Goal: Task Accomplishment & Management: Complete application form

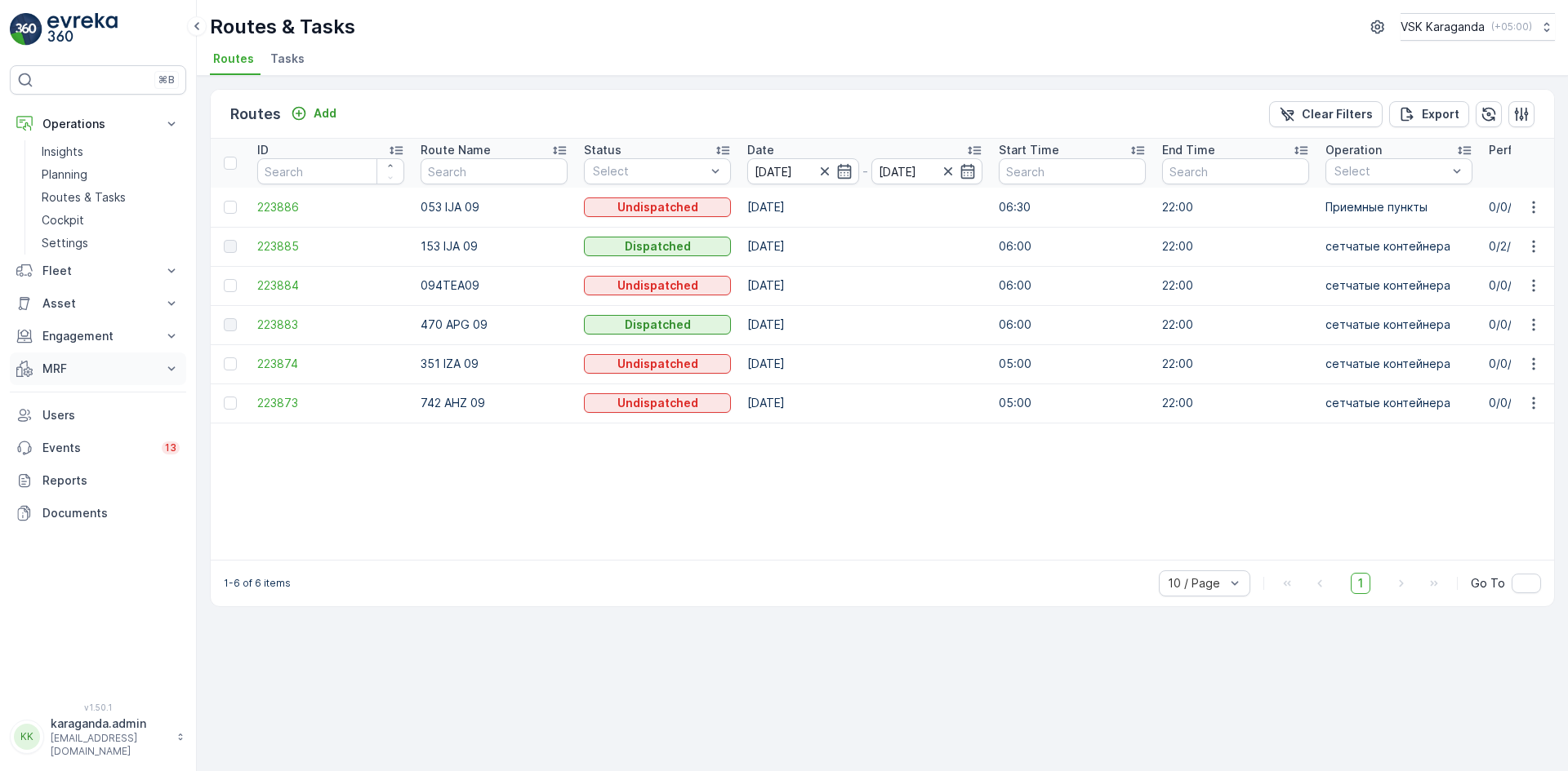
click at [49, 377] on button "MRF" at bounding box center [98, 368] width 176 height 32
click at [51, 403] on p "Входящий & Исходящий" at bounding box center [110, 397] width 137 height 16
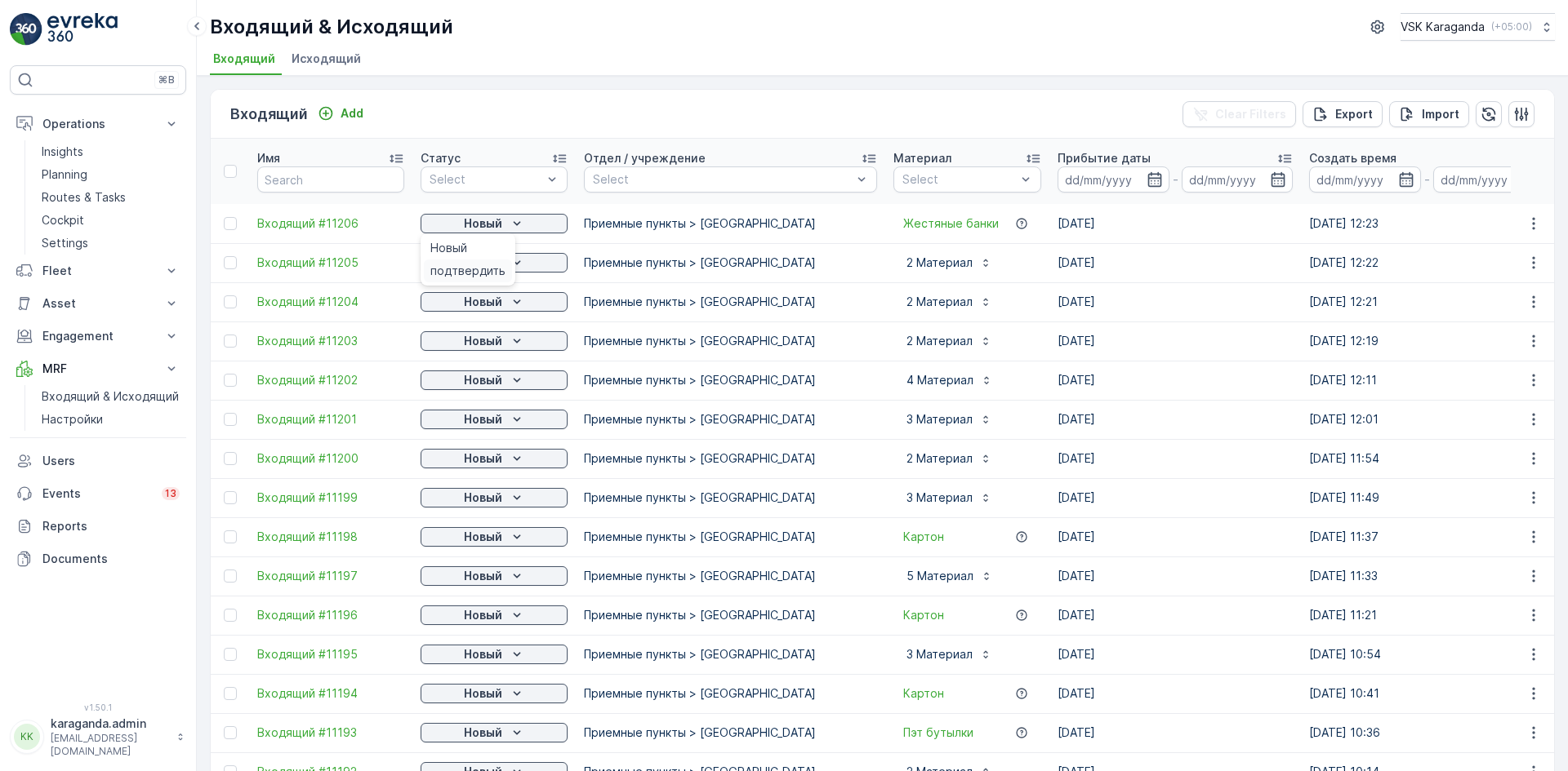
click at [482, 268] on span "подтвердить" at bounding box center [468, 271] width 75 height 16
click at [502, 260] on div "Новый" at bounding box center [494, 262] width 134 height 16
click at [490, 306] on span "подтвердить" at bounding box center [468, 310] width 75 height 16
click at [487, 306] on p "Новый" at bounding box center [483, 301] width 38 height 16
click at [471, 378] on p "Новый" at bounding box center [483, 380] width 38 height 16
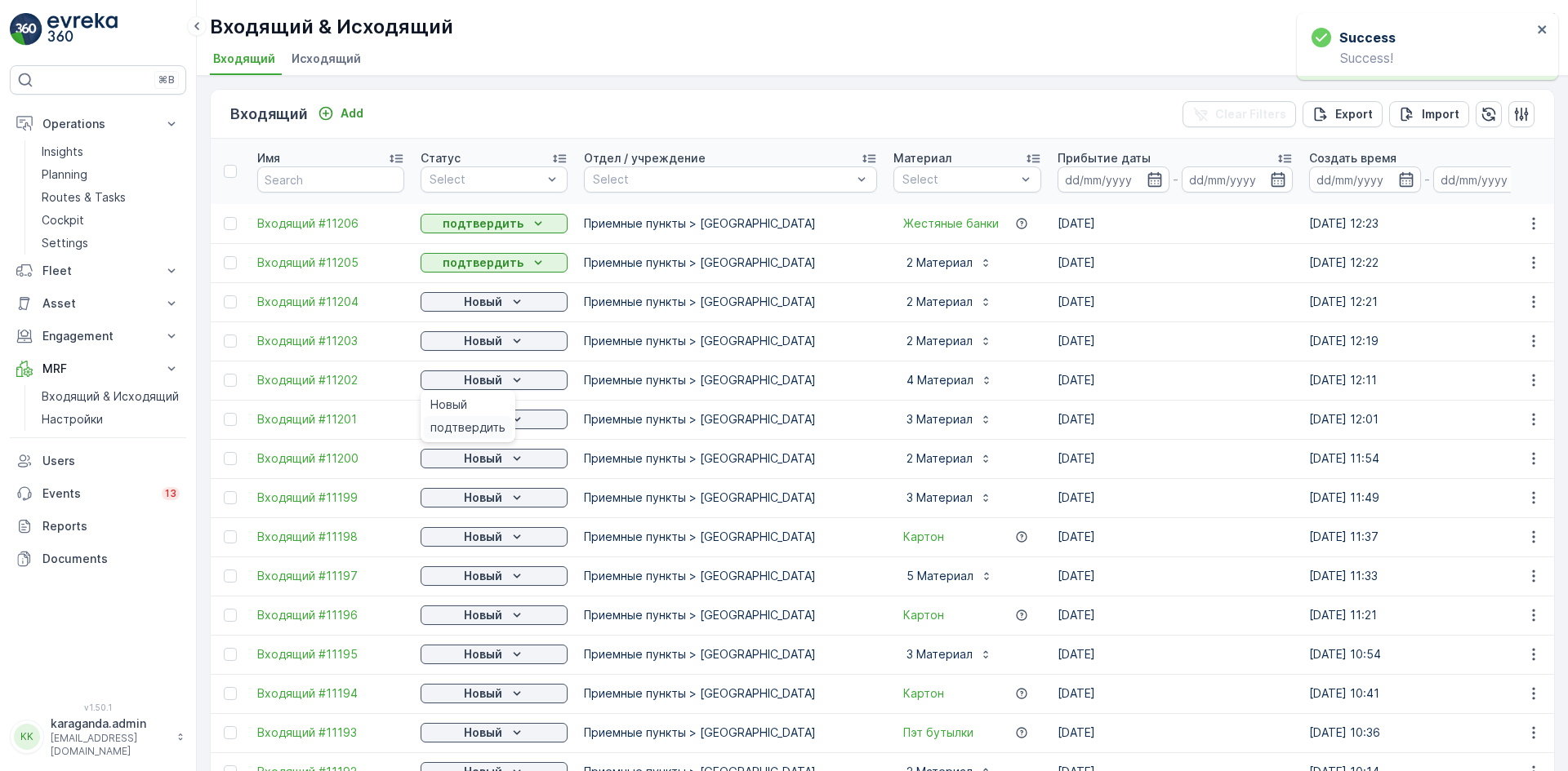
click at [460, 418] on div "подтвердить" at bounding box center [468, 427] width 89 height 23
click at [443, 460] on span "подтвердить" at bounding box center [468, 466] width 75 height 16
click at [473, 457] on p "Новый" at bounding box center [483, 458] width 38 height 16
click at [456, 506] on span "подтвердить" at bounding box center [468, 505] width 75 height 16
click at [490, 500] on p "Новый" at bounding box center [483, 498] width 38 height 16
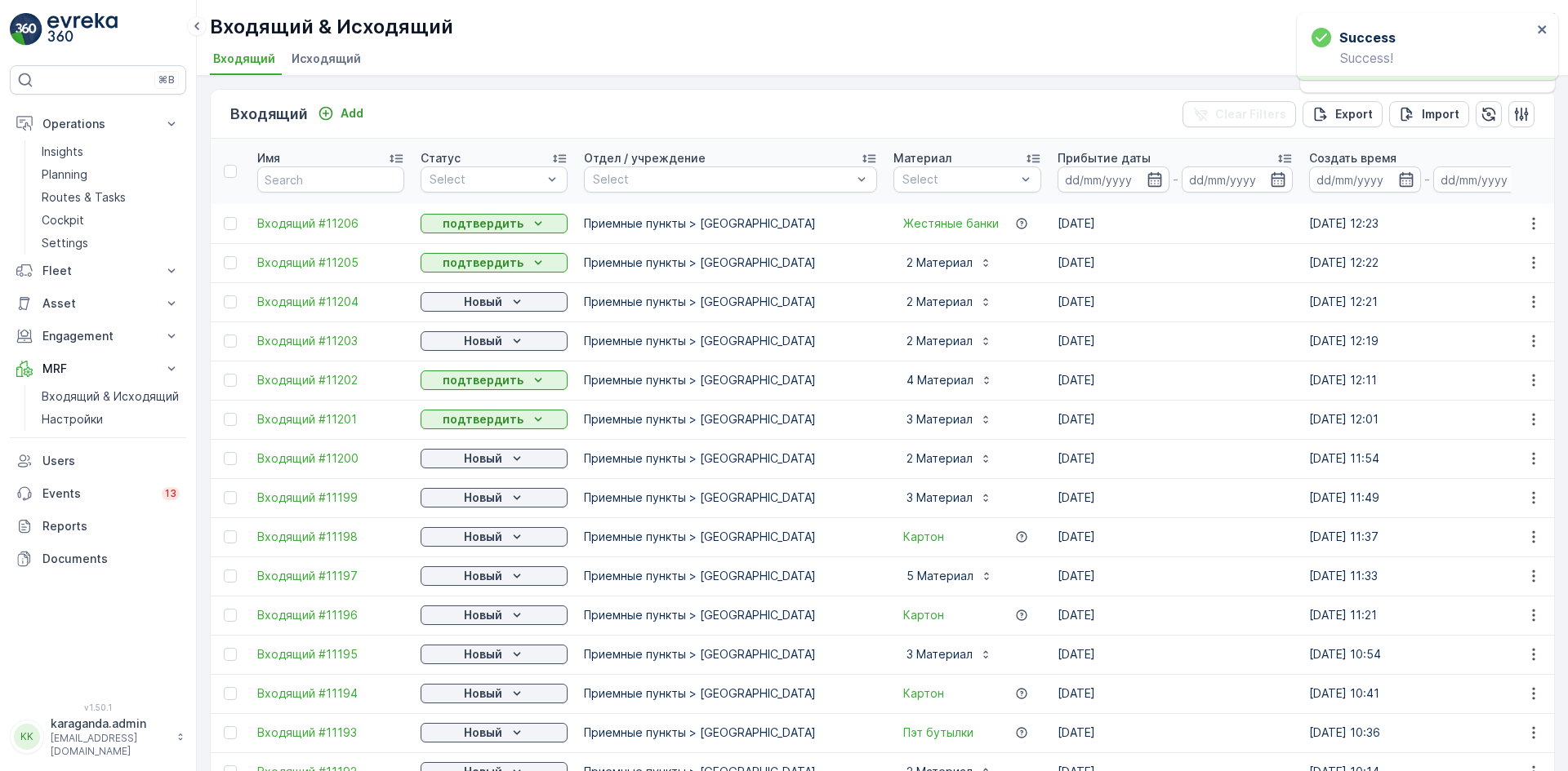
click at [472, 536] on p "Новый" at bounding box center [483, 537] width 38 height 16
click at [453, 584] on span "подтвердить" at bounding box center [468, 584] width 75 height 16
click at [481, 580] on p "Новый" at bounding box center [483, 576] width 38 height 16
click at [472, 617] on span "подтвердить" at bounding box center [468, 623] width 75 height 16
click at [469, 615] on p "Новый" at bounding box center [483, 615] width 38 height 16
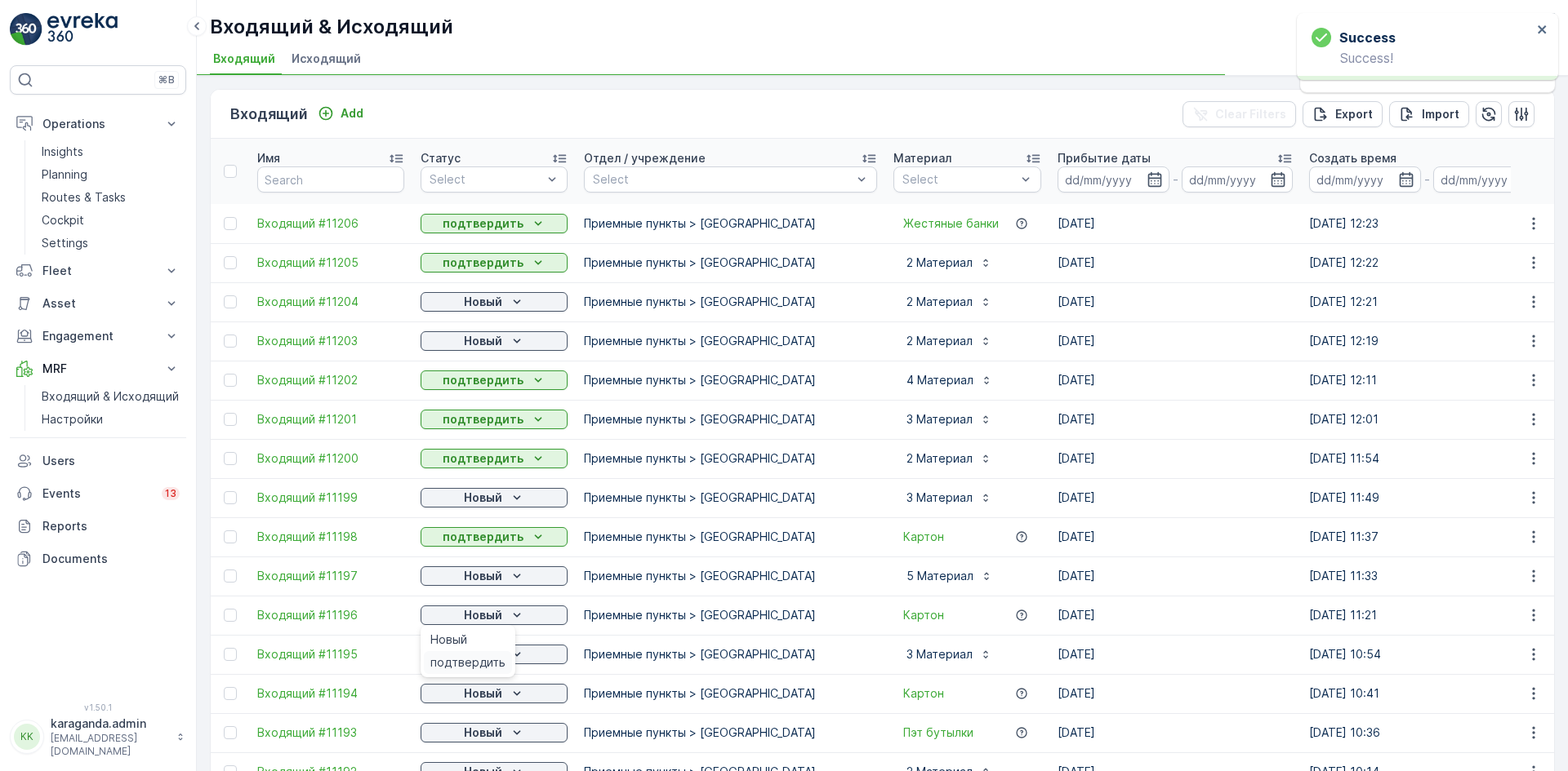
click at [462, 652] on div "подтвердить" at bounding box center [468, 662] width 89 height 23
click at [471, 300] on p "Новый" at bounding box center [483, 301] width 38 height 16
drag, startPoint x: 465, startPoint y: 348, endPoint x: 472, endPoint y: 344, distance: 8.1
click at [465, 349] on span "подтвердить" at bounding box center [468, 349] width 75 height 16
click at [474, 341] on p "Новый" at bounding box center [483, 340] width 38 height 16
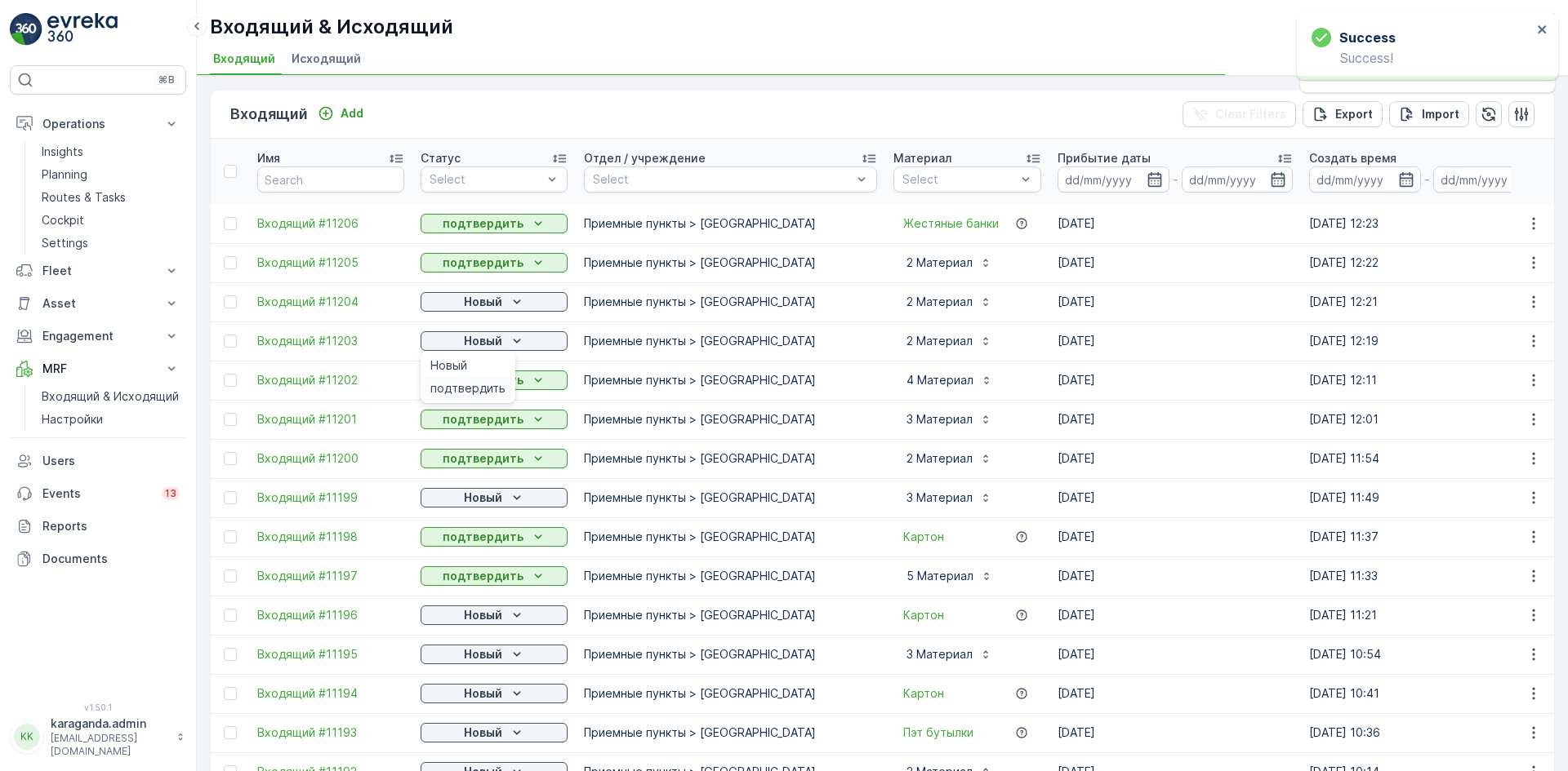
click at [459, 388] on span "подтвердить" at bounding box center [468, 388] width 75 height 16
click at [460, 501] on div "Новый" at bounding box center [494, 498] width 134 height 16
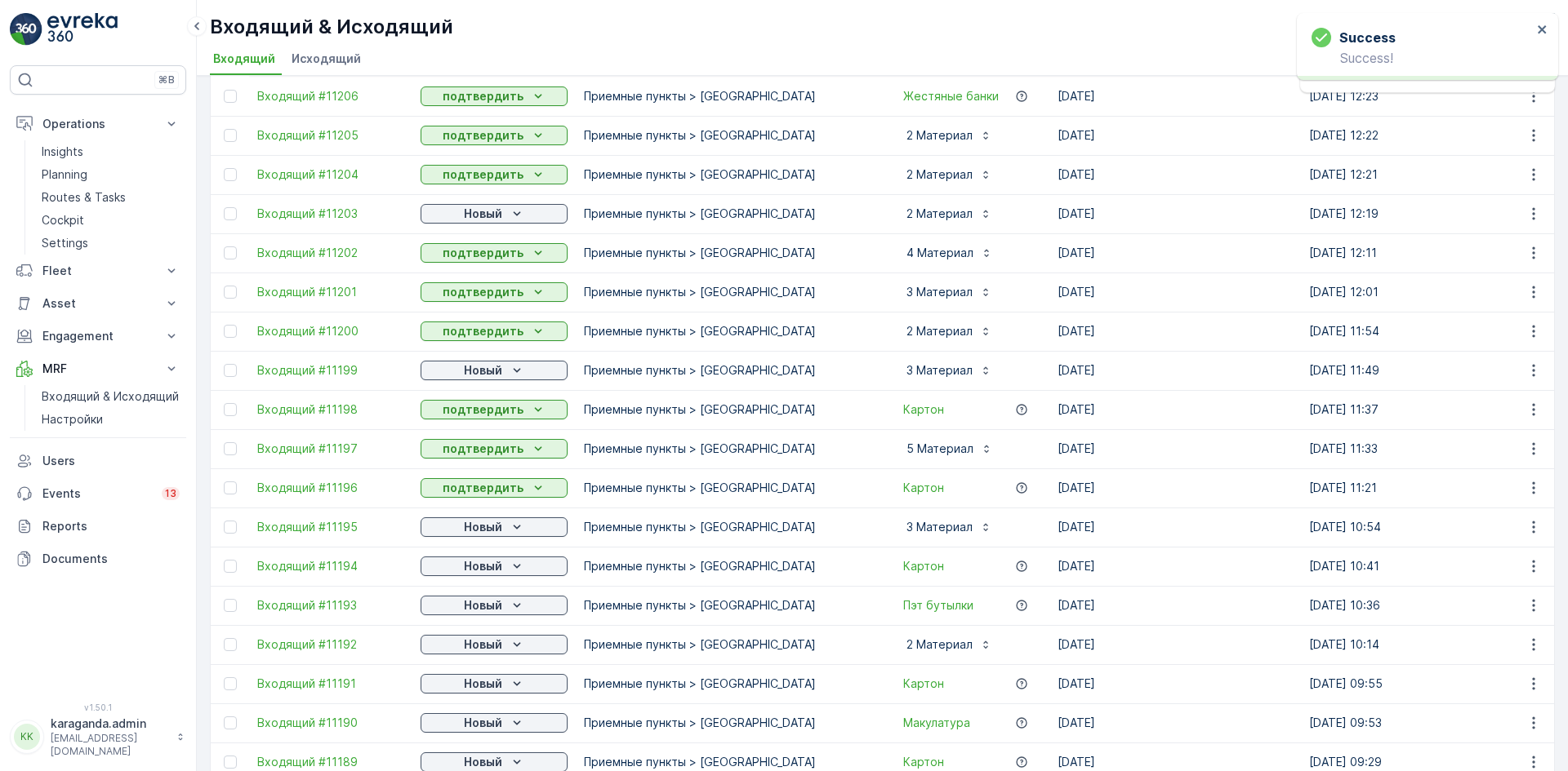
scroll to position [163, 0]
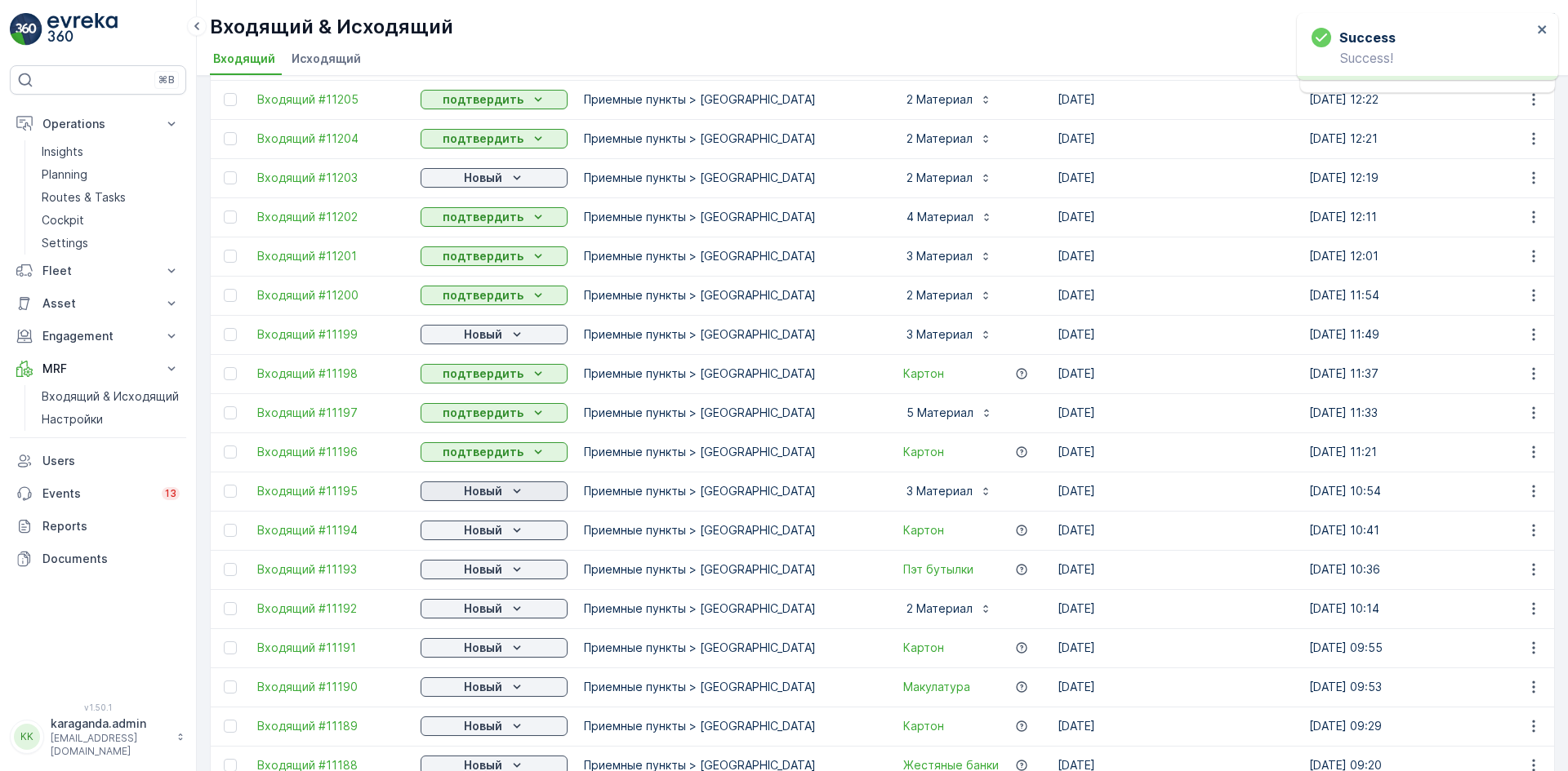
click at [486, 496] on p "Новый" at bounding box center [483, 491] width 38 height 16
click at [464, 536] on span "подтвердить" at bounding box center [468, 538] width 75 height 16
click at [488, 530] on p "Новый" at bounding box center [483, 530] width 38 height 16
click at [476, 580] on span "подтвердить" at bounding box center [468, 578] width 75 height 16
click at [486, 570] on p "Новый" at bounding box center [483, 569] width 38 height 16
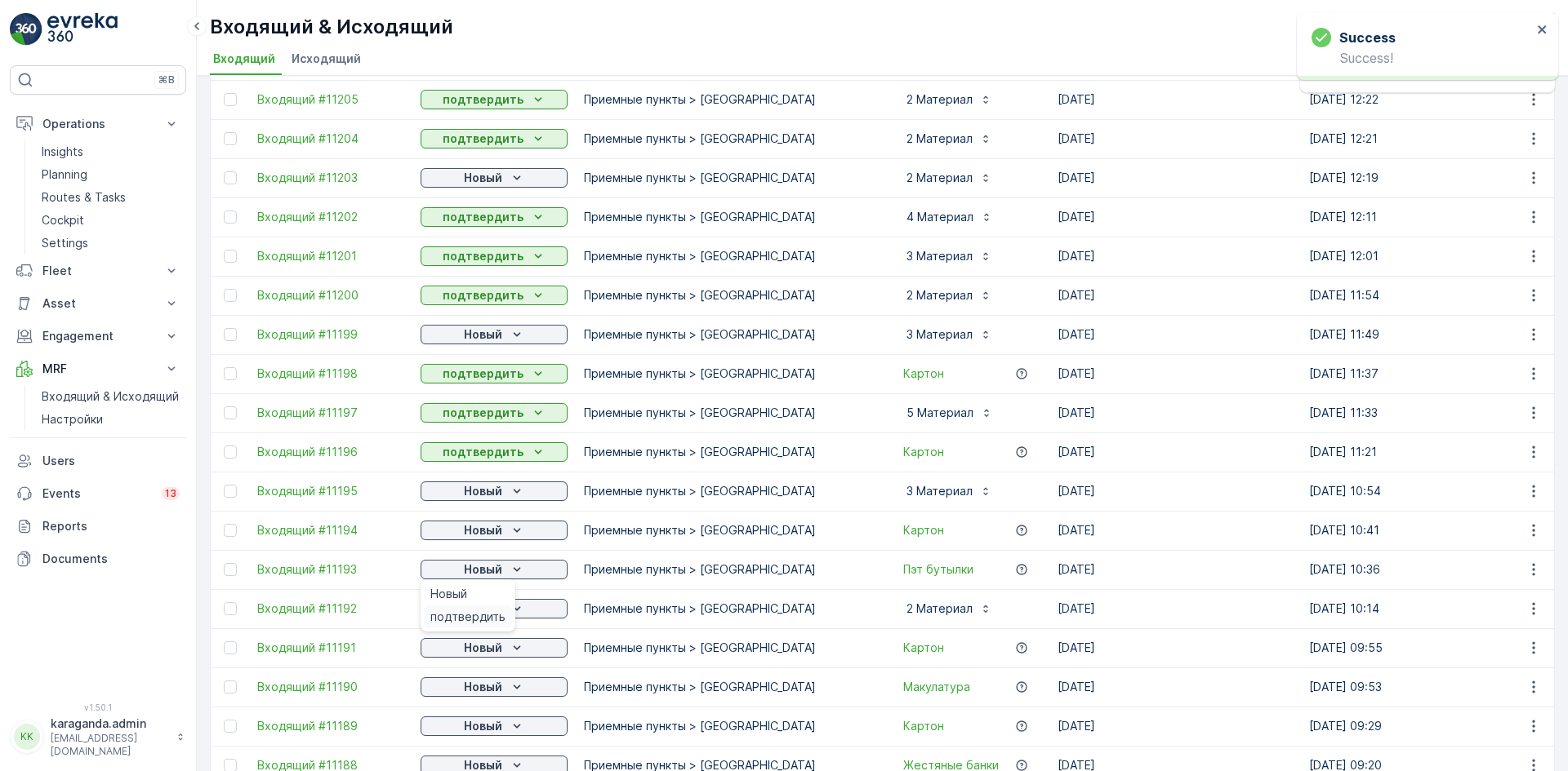
click at [477, 619] on span "подтвердить" at bounding box center [468, 617] width 75 height 16
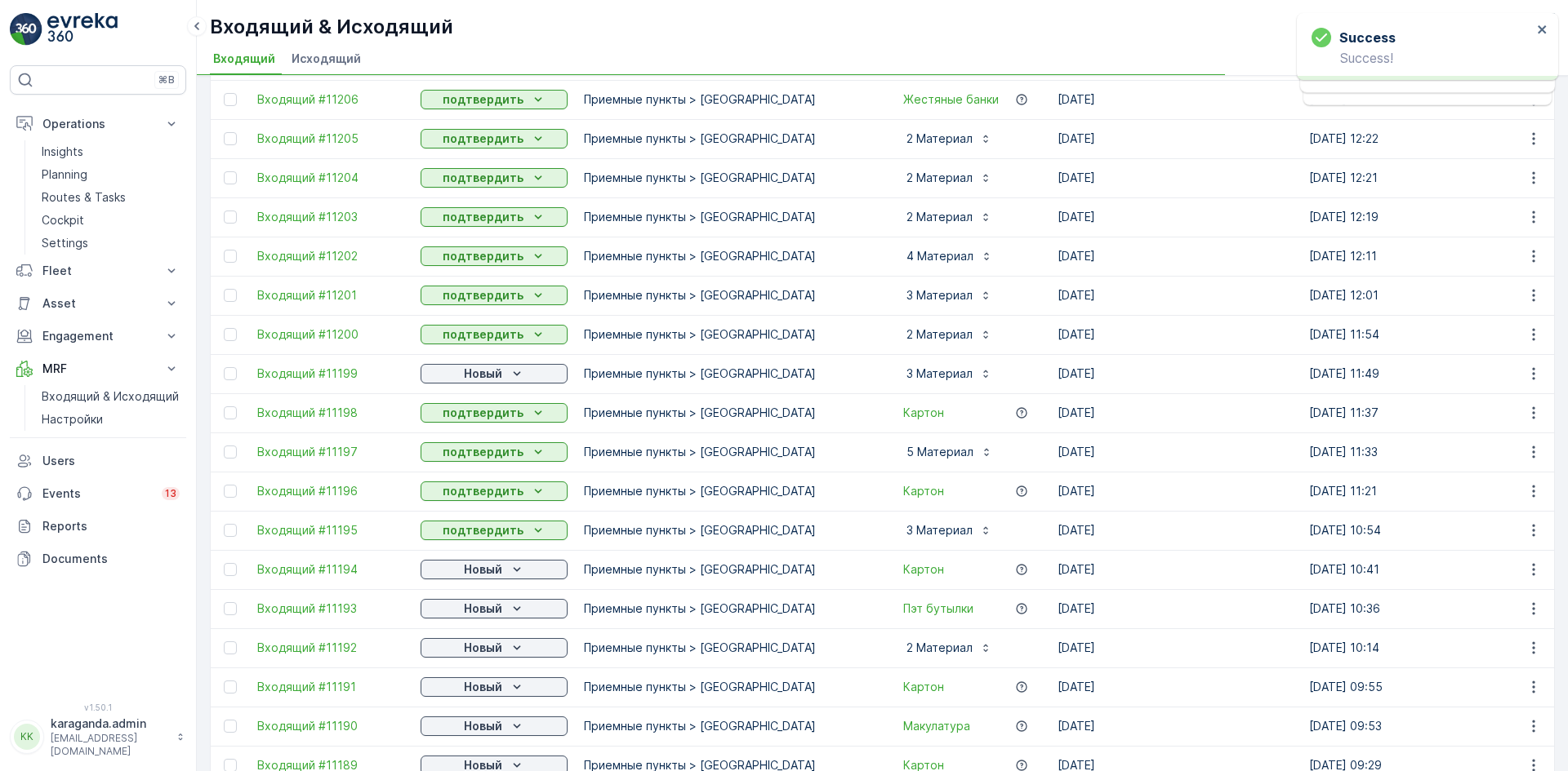
scroll to position [203, 0]
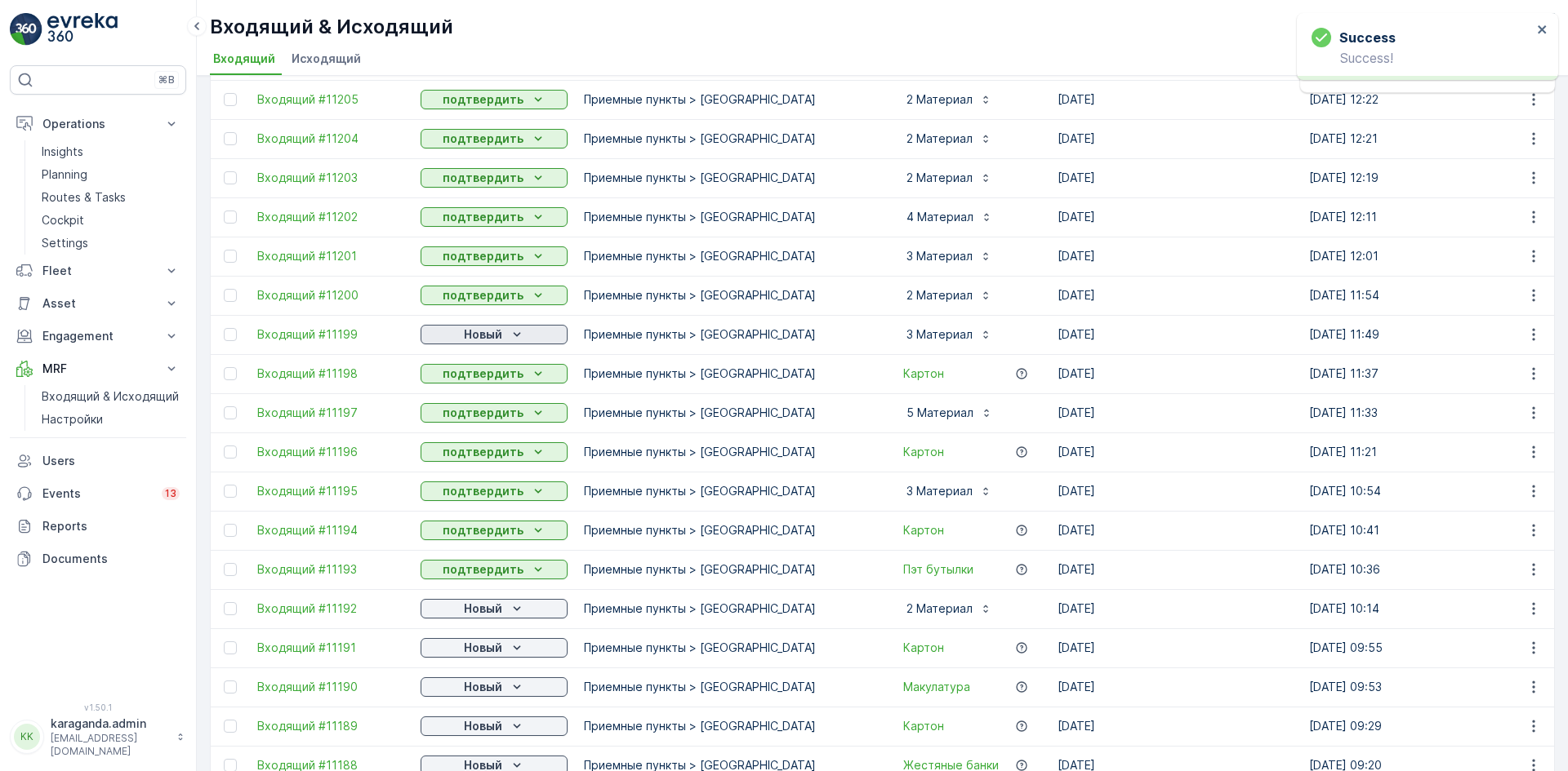
click at [497, 330] on p "Новый" at bounding box center [483, 334] width 38 height 16
click at [479, 376] on span "подтвердить" at bounding box center [468, 381] width 75 height 16
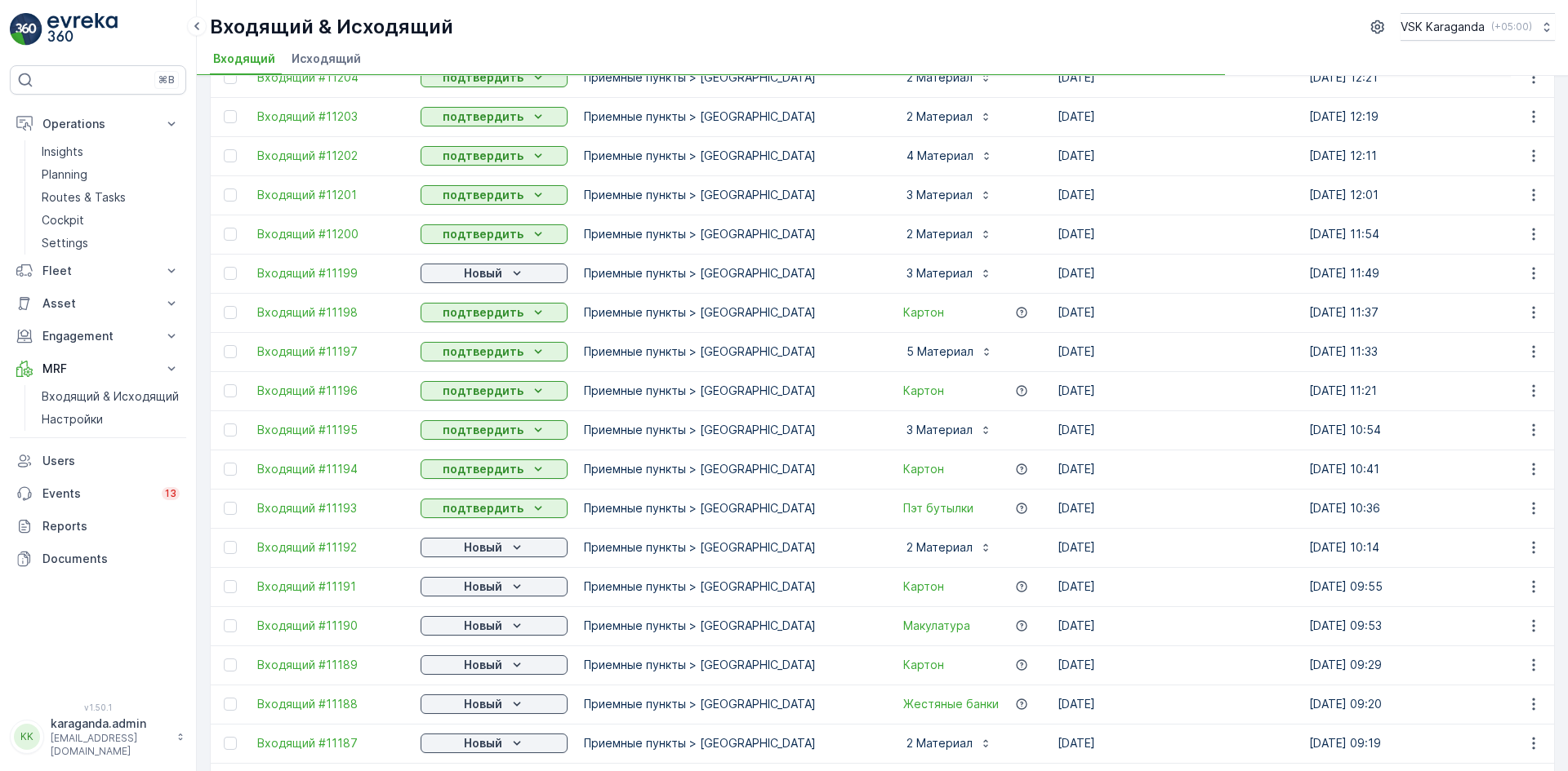
scroll to position [448, 0]
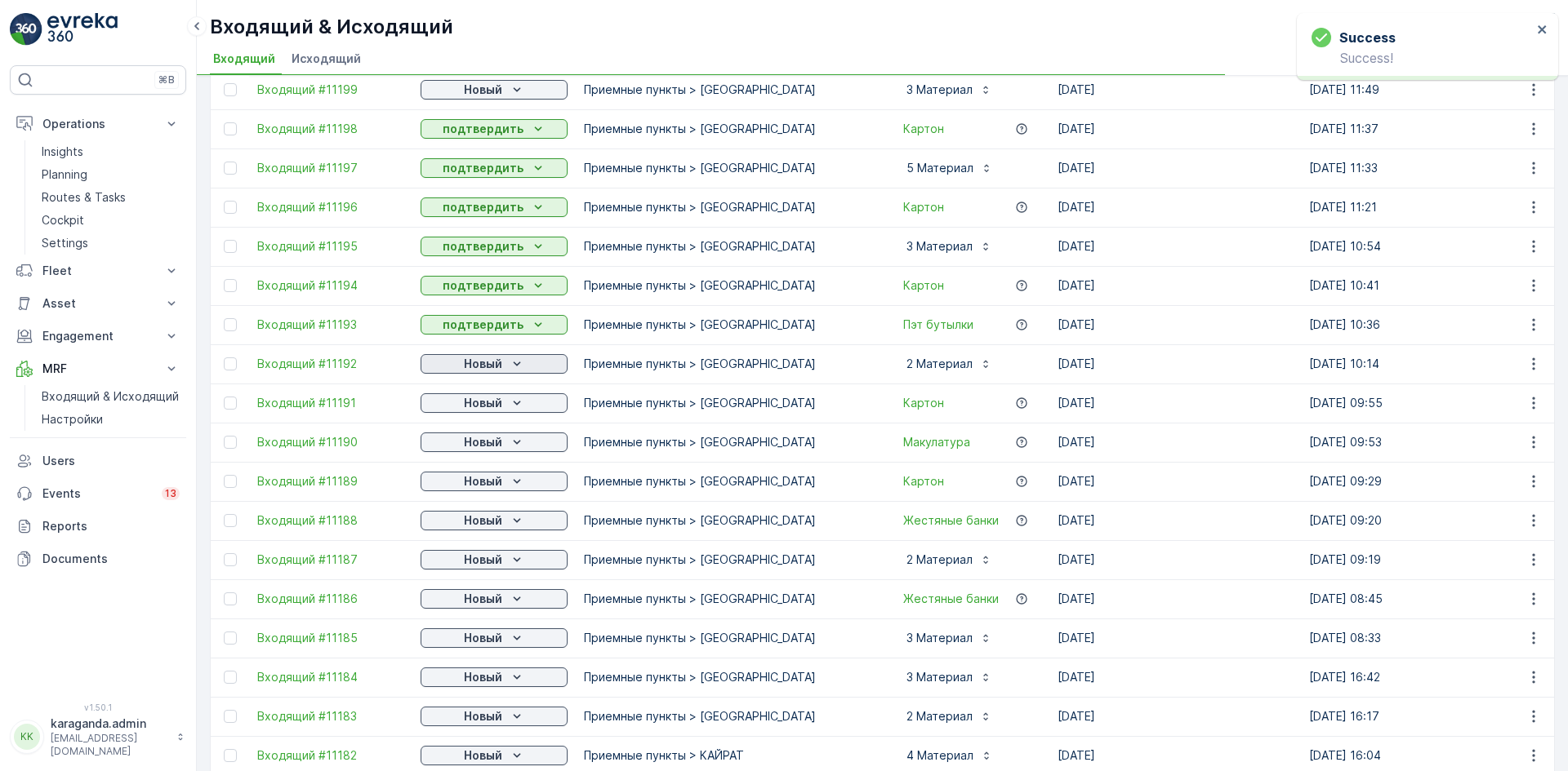
click at [489, 359] on p "Новый" at bounding box center [483, 363] width 38 height 16
click at [479, 406] on span "подтвердить" at bounding box center [468, 411] width 75 height 16
click at [502, 366] on p "Новый" at bounding box center [483, 363] width 38 height 16
click at [493, 408] on p "Новый" at bounding box center [483, 403] width 38 height 16
click at [480, 449] on span "подтвердить" at bounding box center [468, 450] width 75 height 16
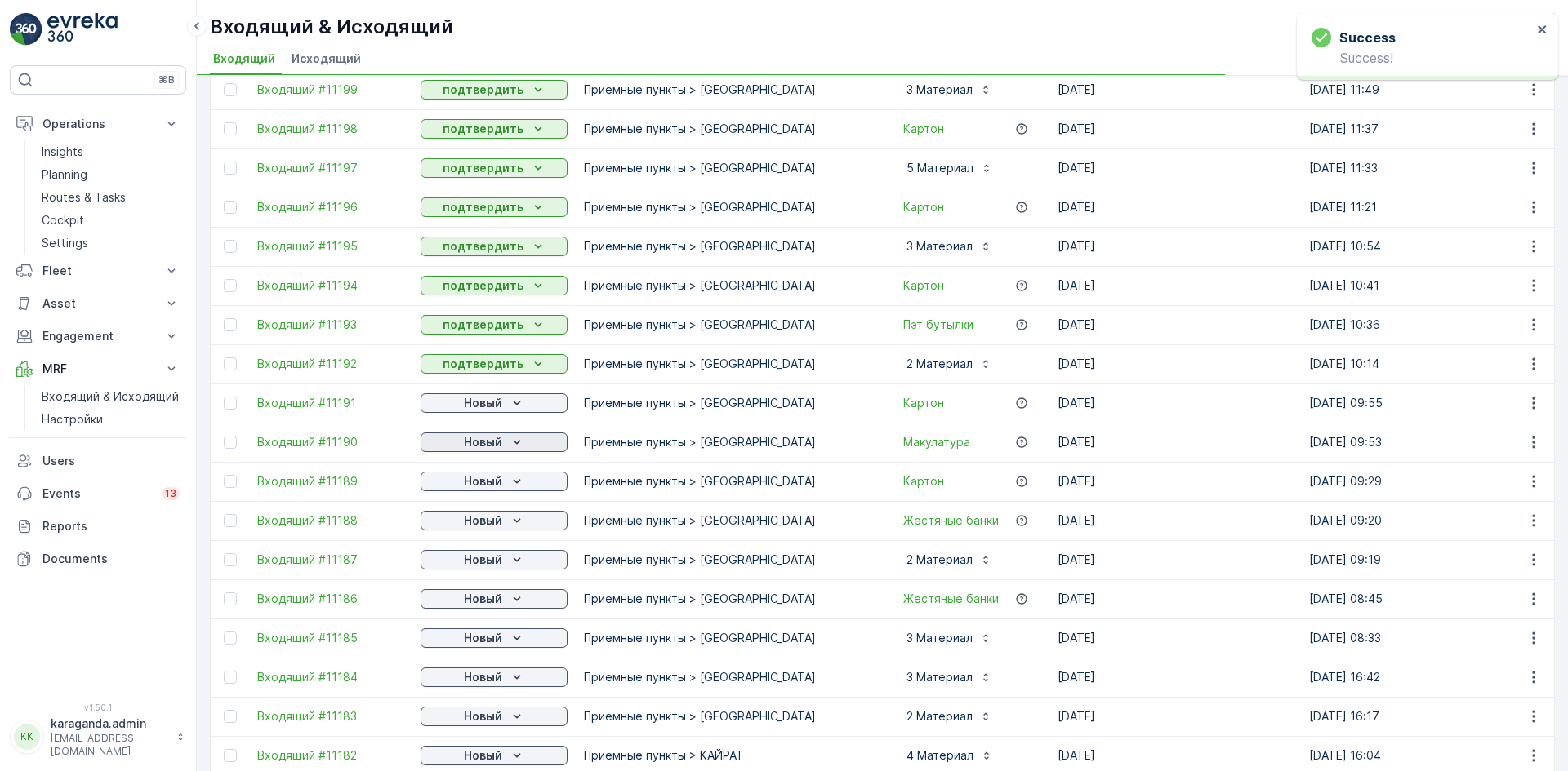
click at [491, 446] on p "Новый" at bounding box center [483, 442] width 38 height 16
click at [484, 487] on span "подтвердить" at bounding box center [468, 489] width 75 height 16
click at [504, 480] on div "Новый" at bounding box center [494, 481] width 134 height 16
click at [486, 523] on span "подтвердить" at bounding box center [468, 528] width 75 height 16
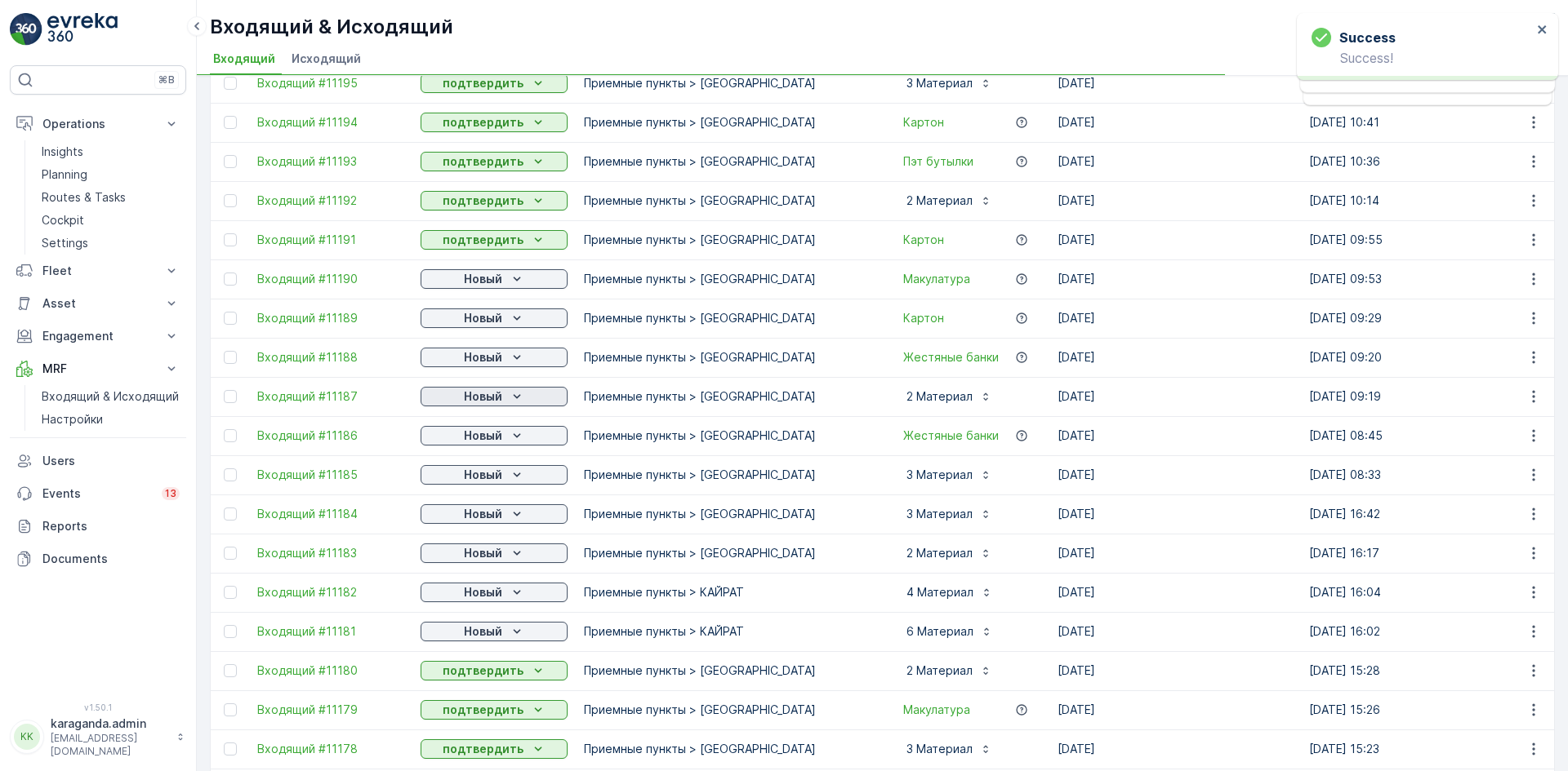
click at [505, 397] on div "Новый" at bounding box center [494, 397] width 134 height 16
click at [502, 358] on div "Новый" at bounding box center [494, 357] width 134 height 16
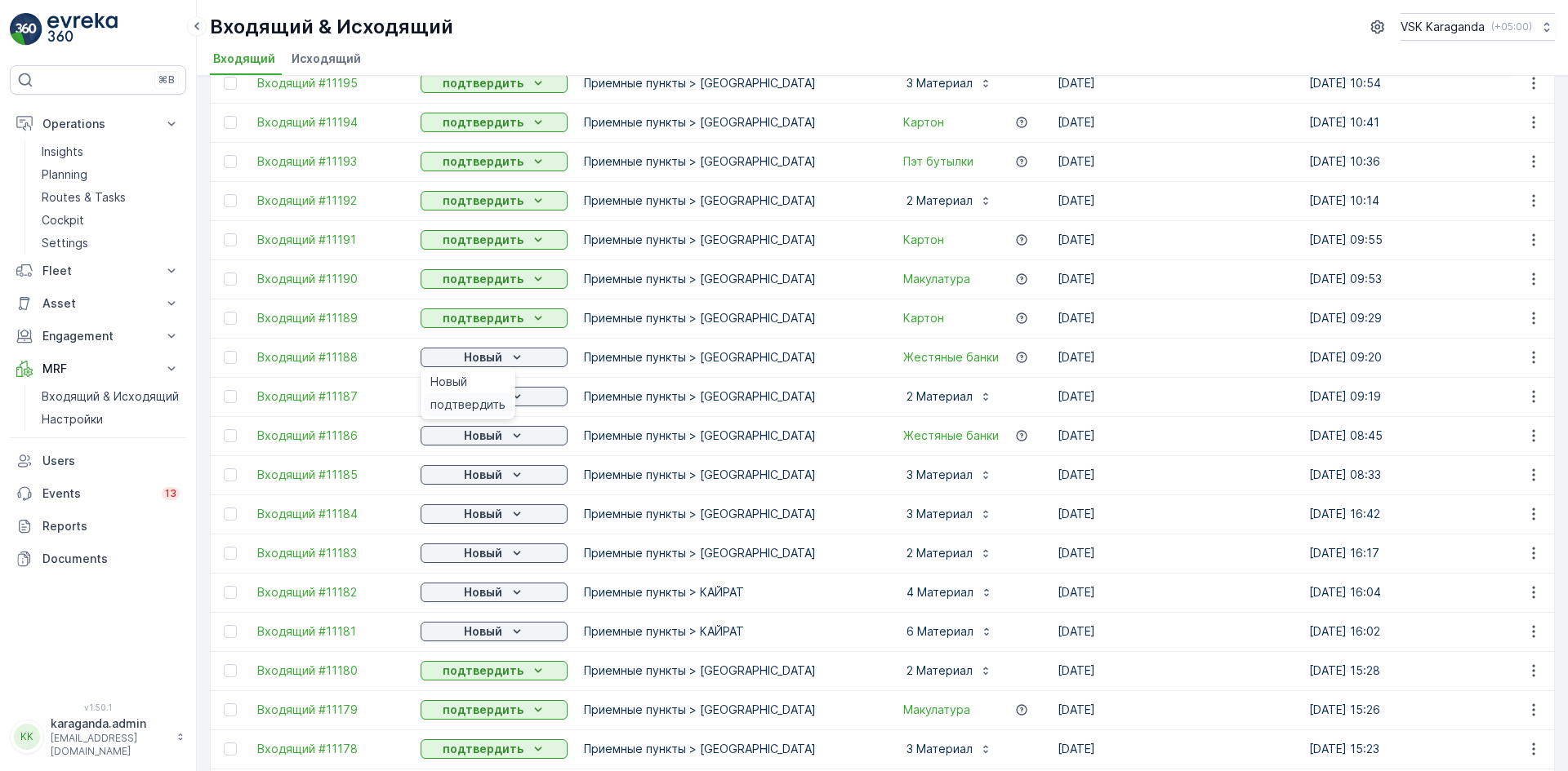
click at [472, 400] on span "подтвердить" at bounding box center [468, 404] width 75 height 16
click at [483, 401] on p "Новый" at bounding box center [483, 397] width 38 height 16
click at [461, 446] on span "подтвердить" at bounding box center [468, 443] width 75 height 16
click at [495, 441] on p "Новый" at bounding box center [483, 436] width 38 height 16
click at [474, 480] on span "подтвердить" at bounding box center [468, 483] width 75 height 16
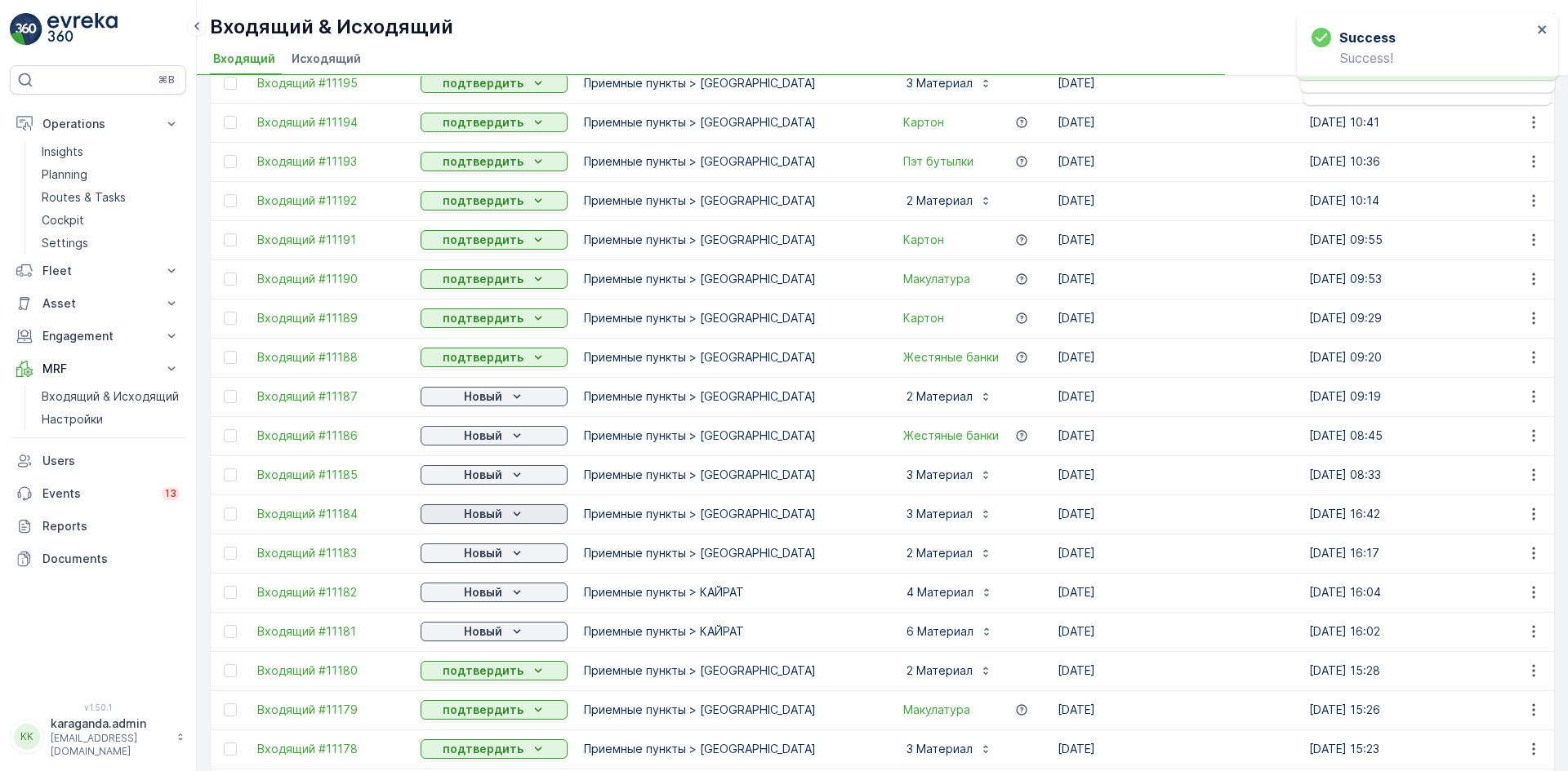
click at [488, 518] on p "Новый" at bounding box center [483, 514] width 38 height 16
click at [456, 601] on span "подтвердить" at bounding box center [468, 600] width 75 height 16
click at [475, 600] on p "Новый" at bounding box center [483, 592] width 38 height 16
click at [467, 635] on span "подтвердить" at bounding box center [468, 639] width 75 height 16
click at [483, 635] on p "Новый" at bounding box center [483, 631] width 38 height 16
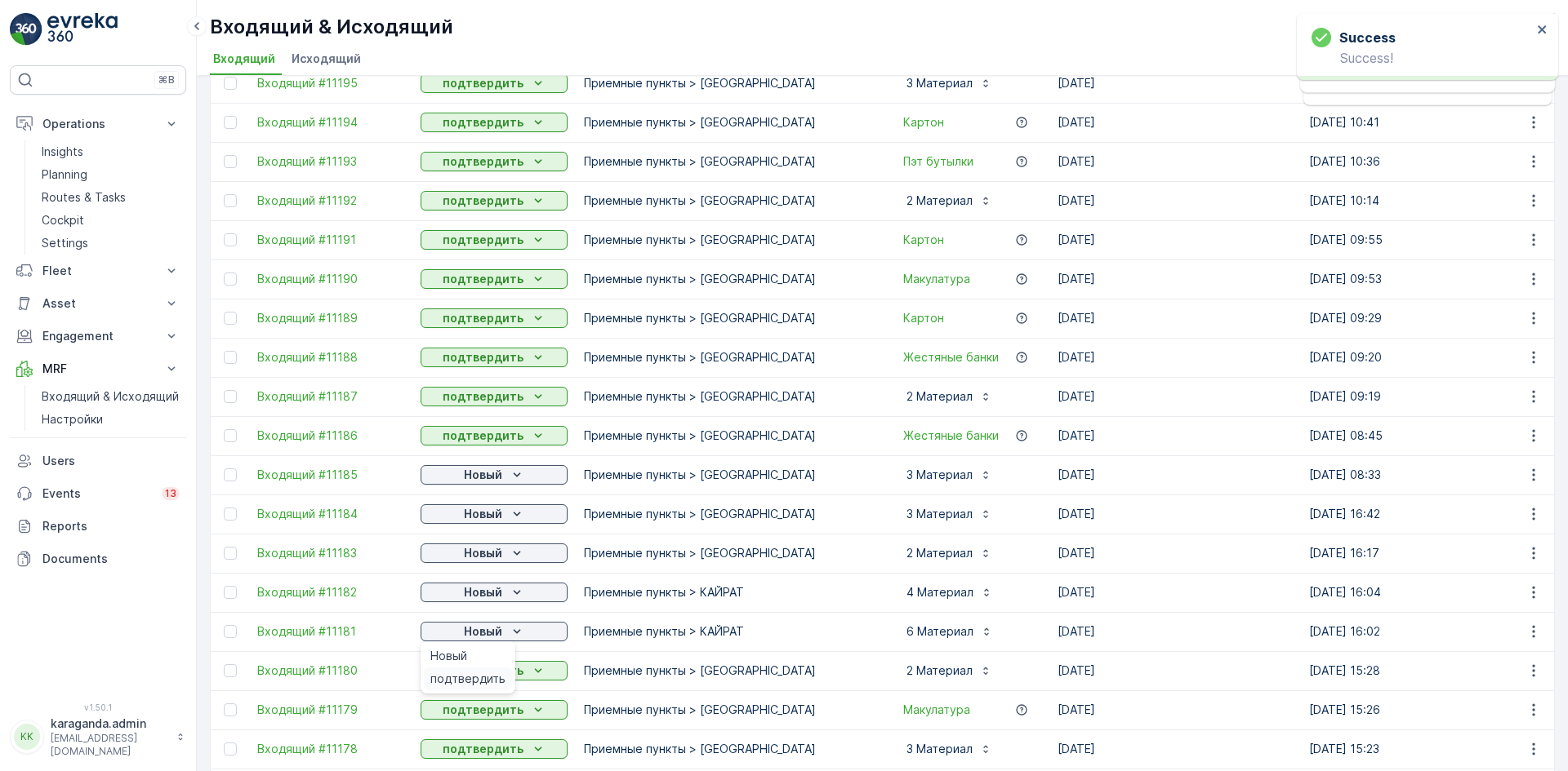
click at [465, 677] on span "подтвердить" at bounding box center [468, 678] width 75 height 16
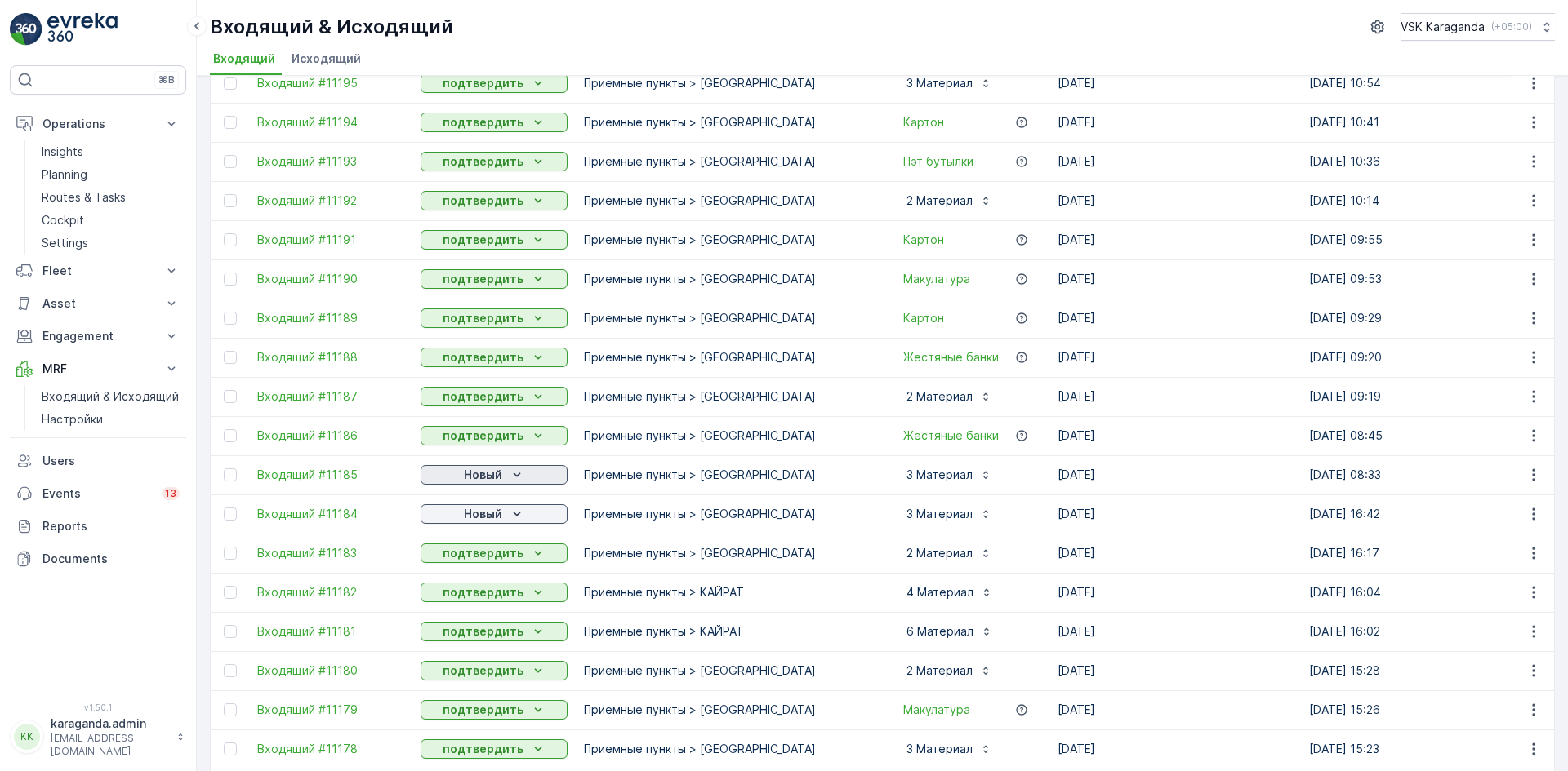
click at [456, 475] on div "Новый" at bounding box center [494, 475] width 134 height 16
click at [452, 524] on span "подтвердить" at bounding box center [468, 522] width 75 height 16
click at [478, 508] on p "Новый" at bounding box center [483, 514] width 38 height 16
click at [473, 562] on span "подтвердить" at bounding box center [468, 561] width 75 height 16
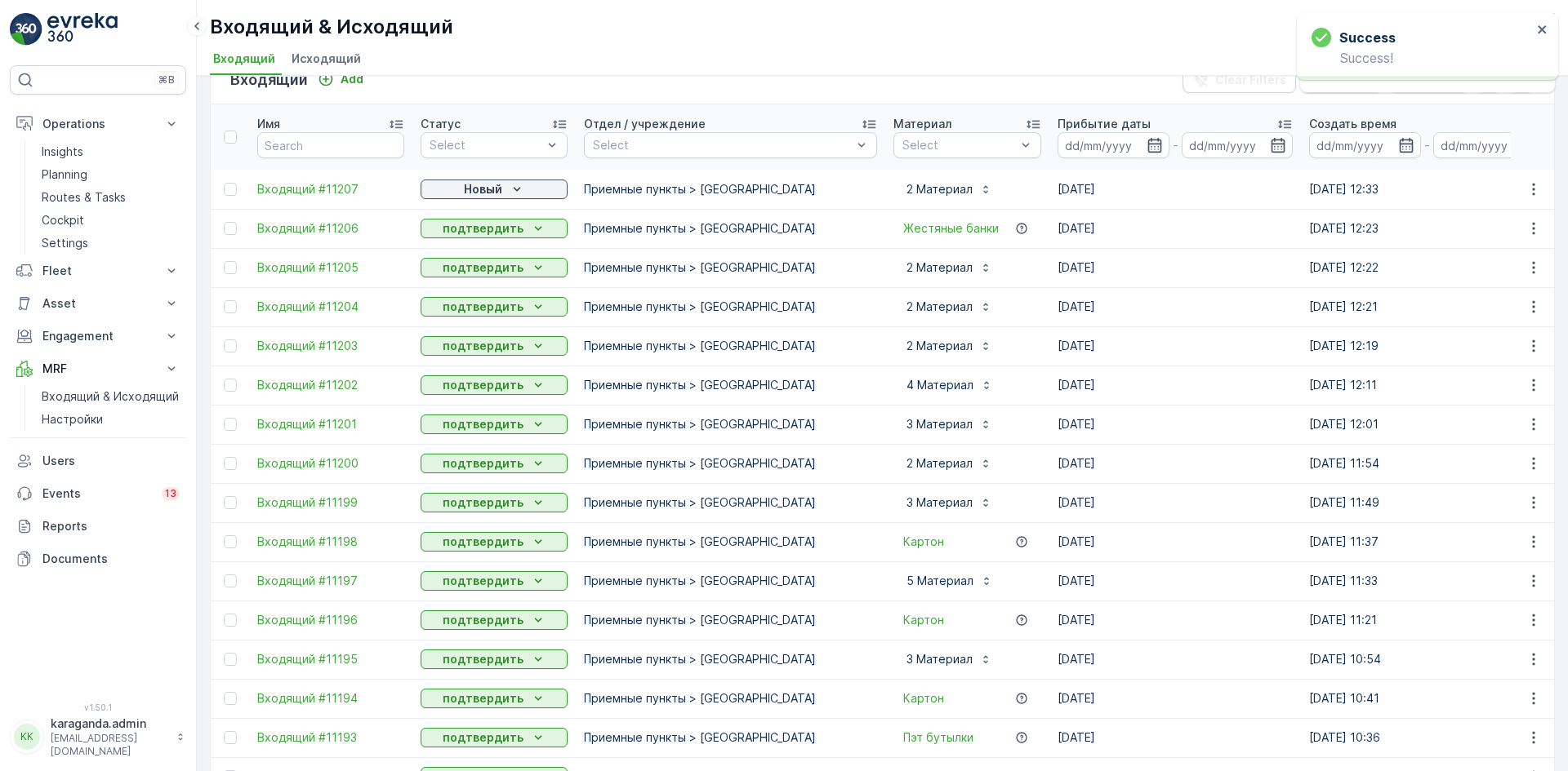
scroll to position [0, 0]
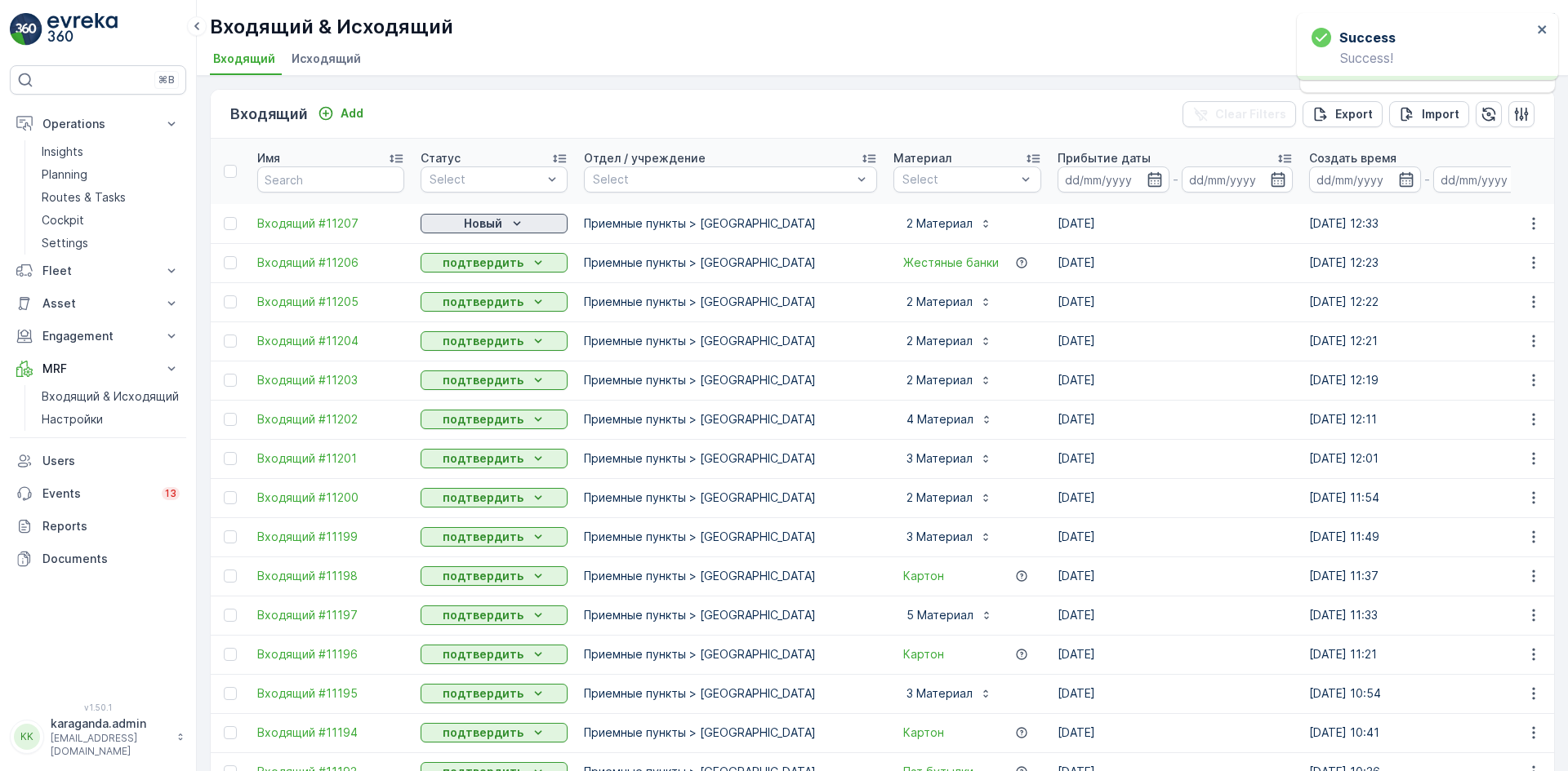
click at [490, 224] on p "Новый" at bounding box center [483, 223] width 38 height 16
click at [475, 269] on span "подтвердить" at bounding box center [468, 271] width 75 height 16
click at [77, 395] on p "Входящий & Исходящий" at bounding box center [110, 397] width 137 height 16
click at [338, 114] on div "Add" at bounding box center [340, 113] width 46 height 16
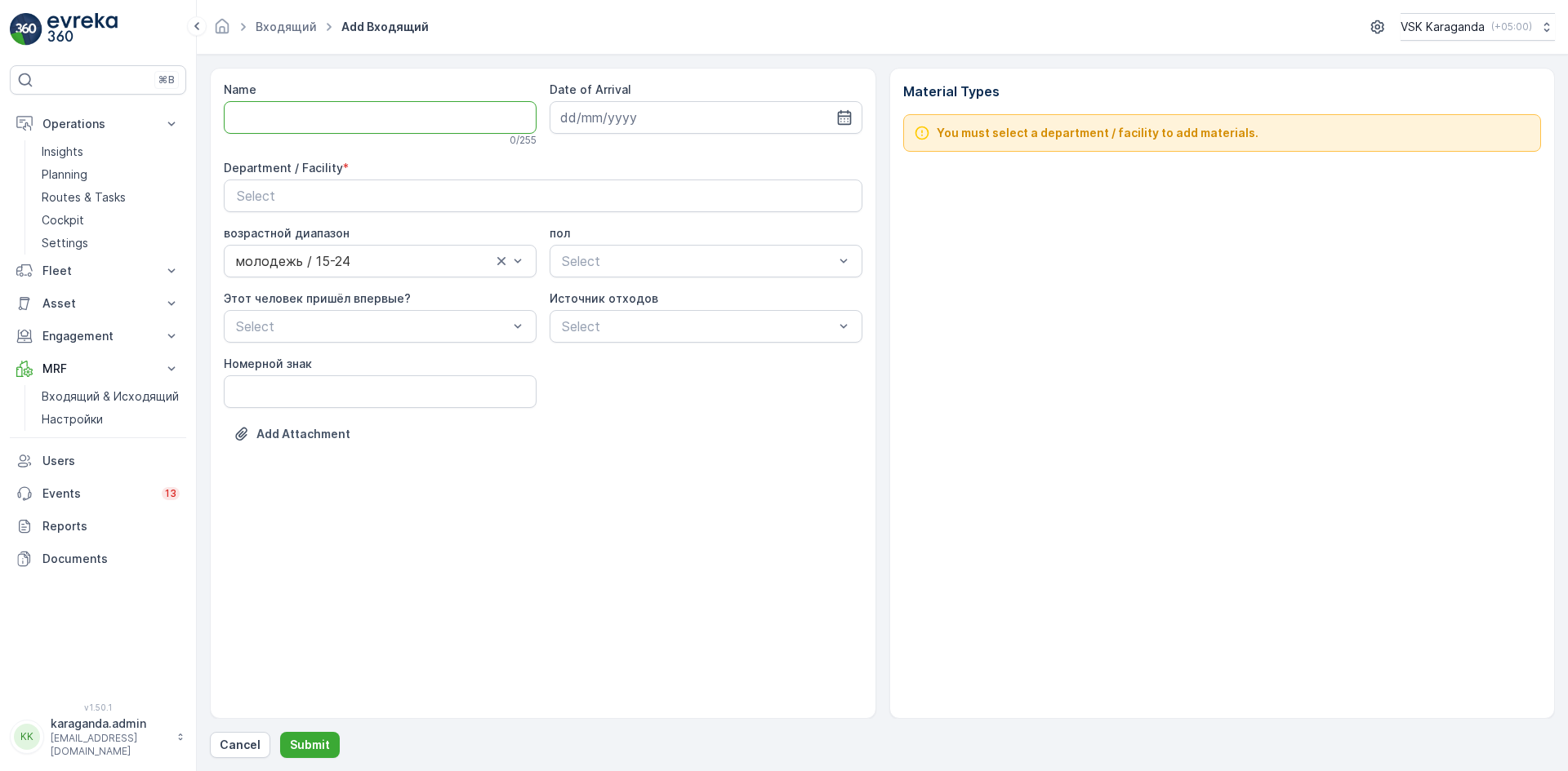
click at [321, 107] on input "Name" at bounding box center [380, 117] width 312 height 32
type input "л"
type input "от [DATE]"
click at [845, 121] on icon "button" at bounding box center [844, 117] width 16 height 16
click at [755, 256] on div "13" at bounding box center [753, 254] width 26 height 26
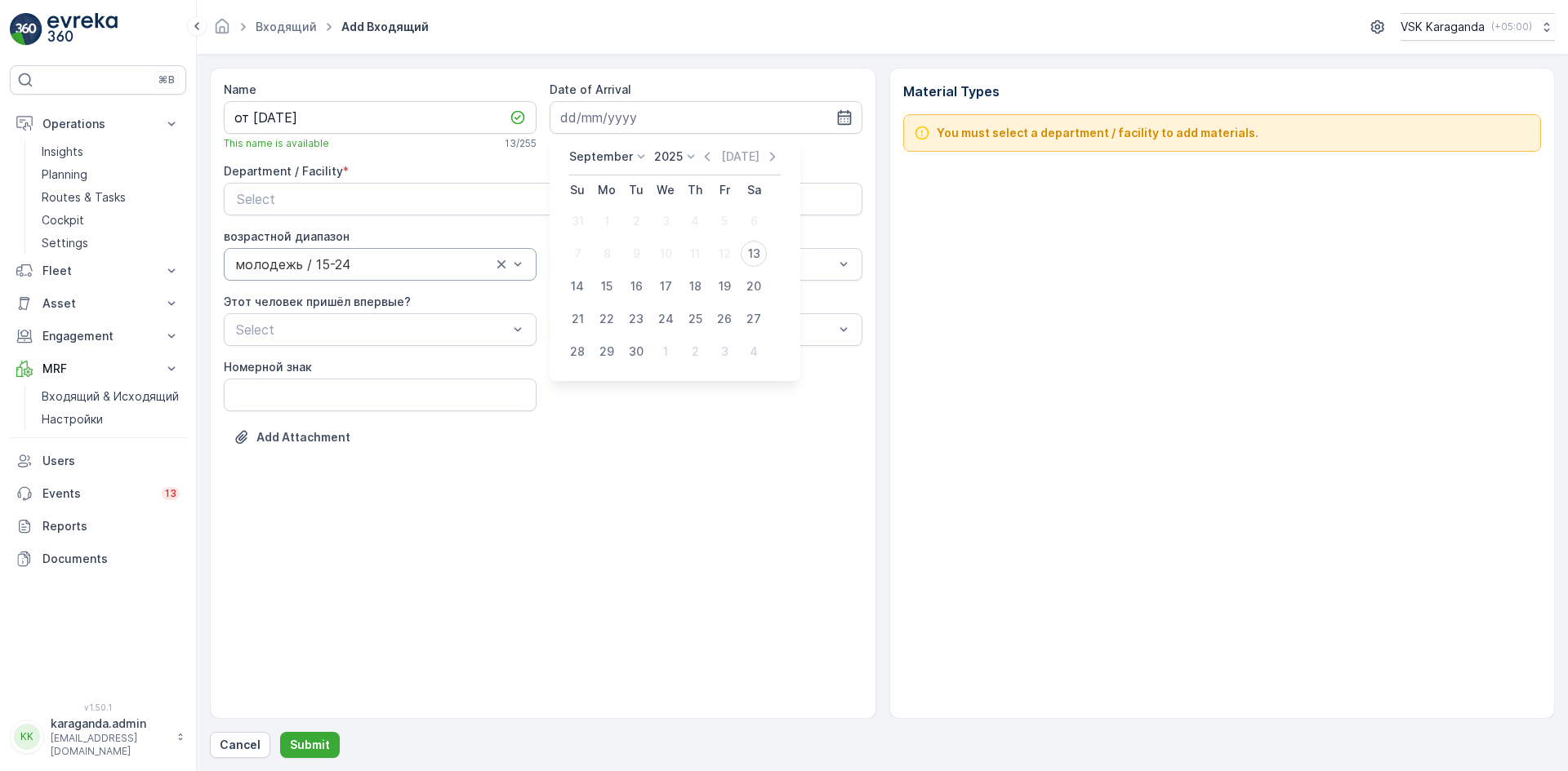
type input "[DATE]"
click at [302, 193] on div "Select" at bounding box center [542, 199] width 612 height 20
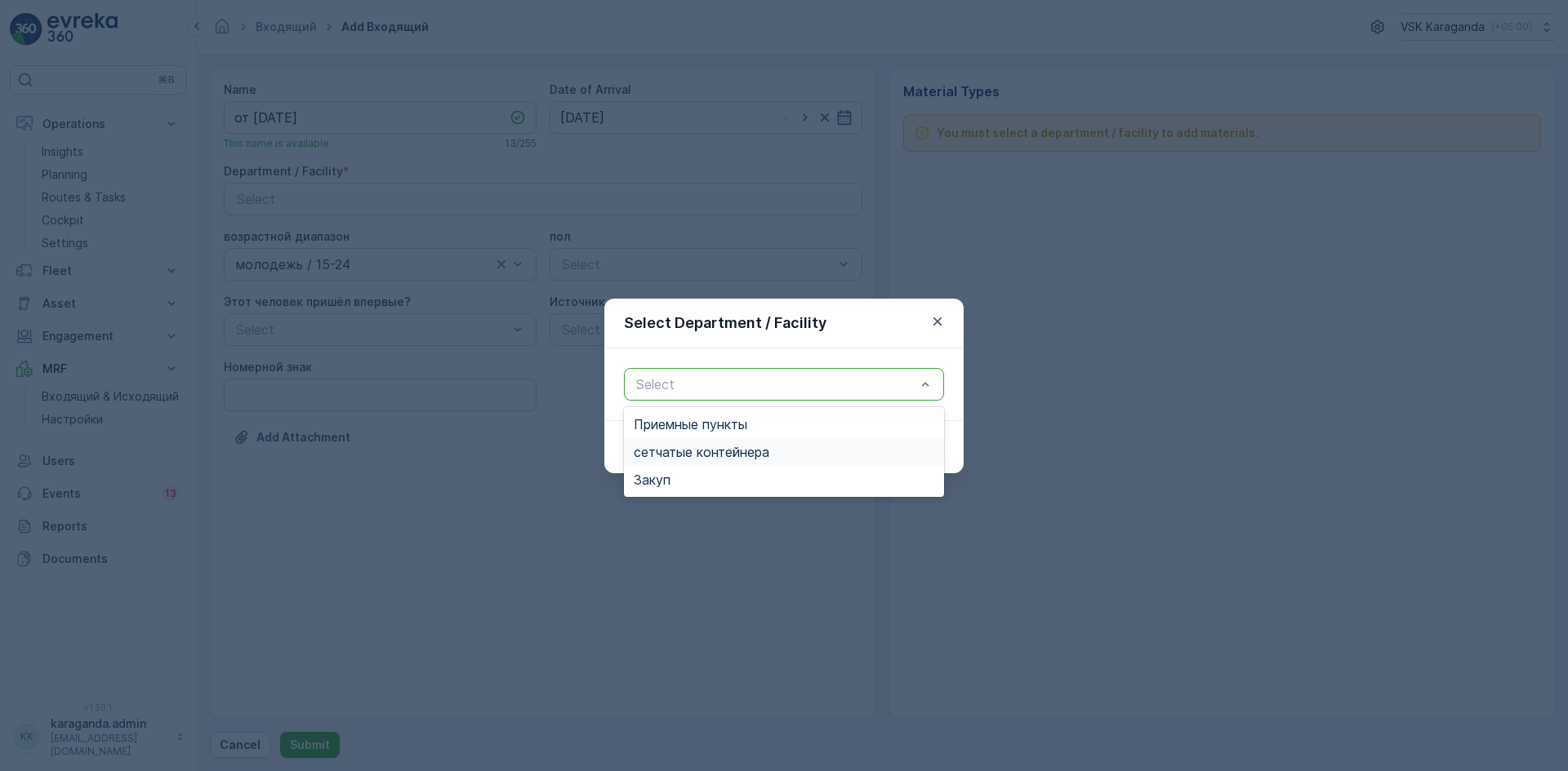
click at [757, 448] on span "сетчатыe контейнера" at bounding box center [701, 452] width 135 height 14
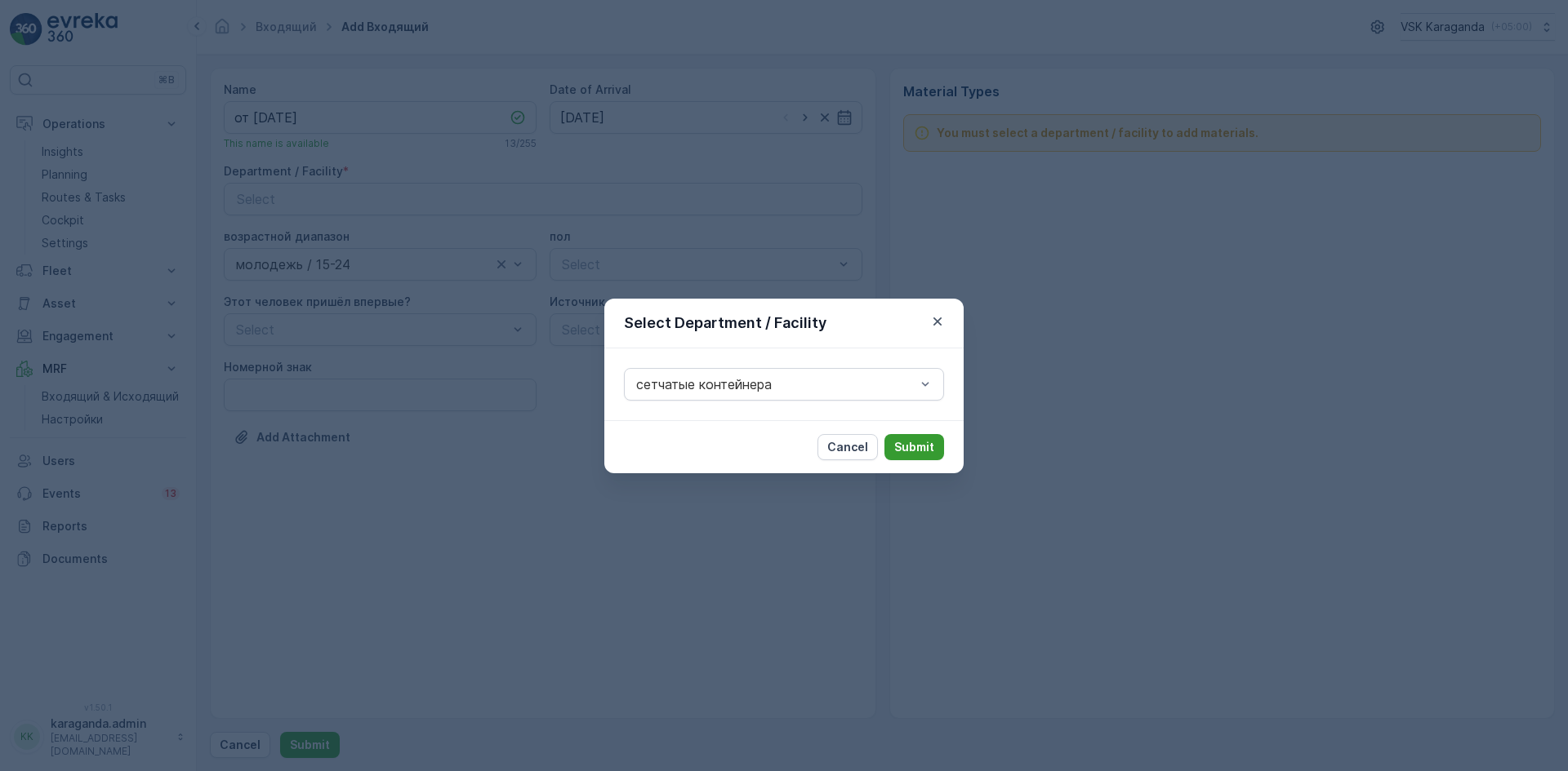
click at [904, 441] on p "Submit" at bounding box center [913, 447] width 40 height 16
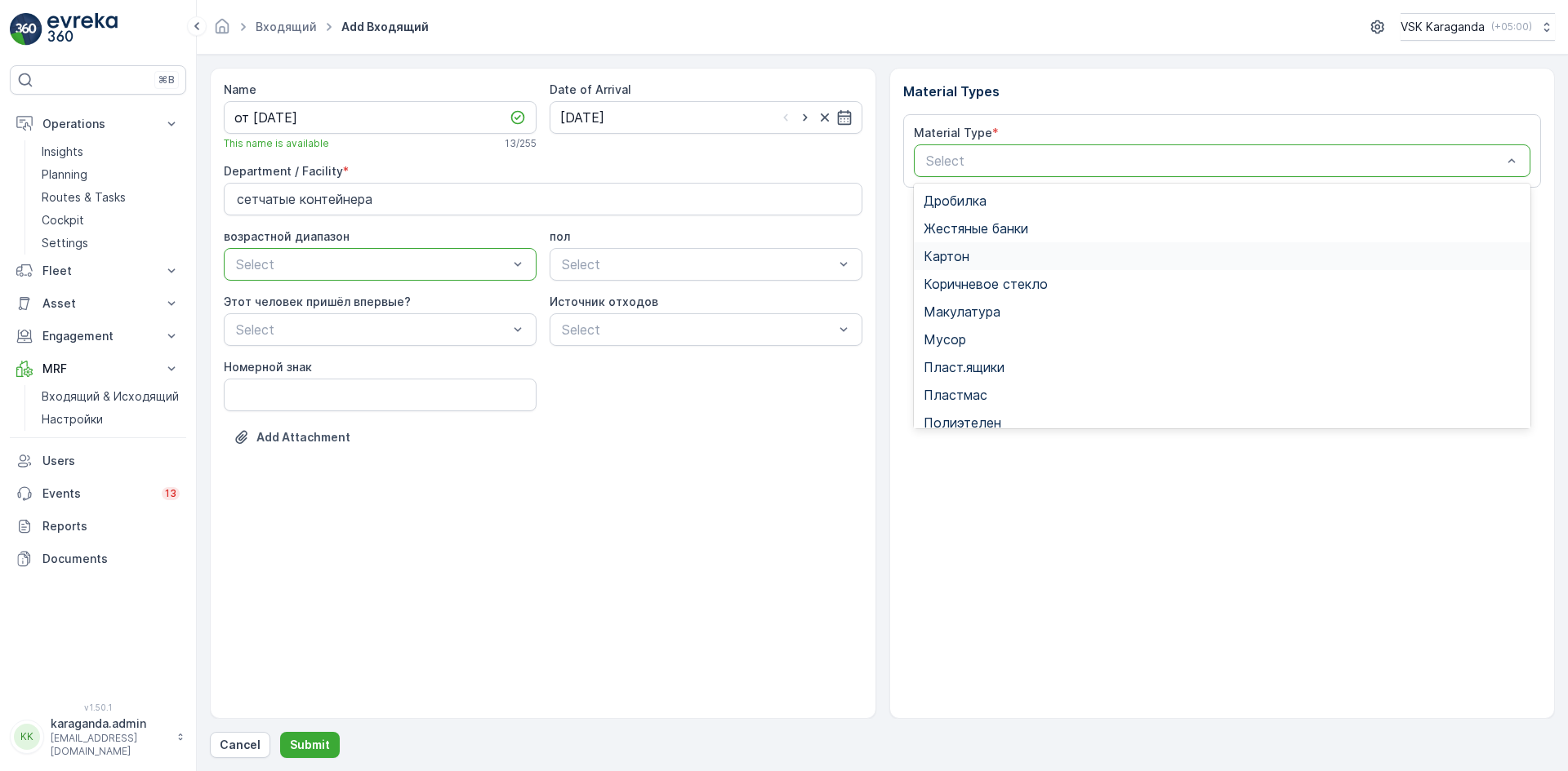
click at [981, 253] on div "Картон" at bounding box center [1222, 256] width 598 height 14
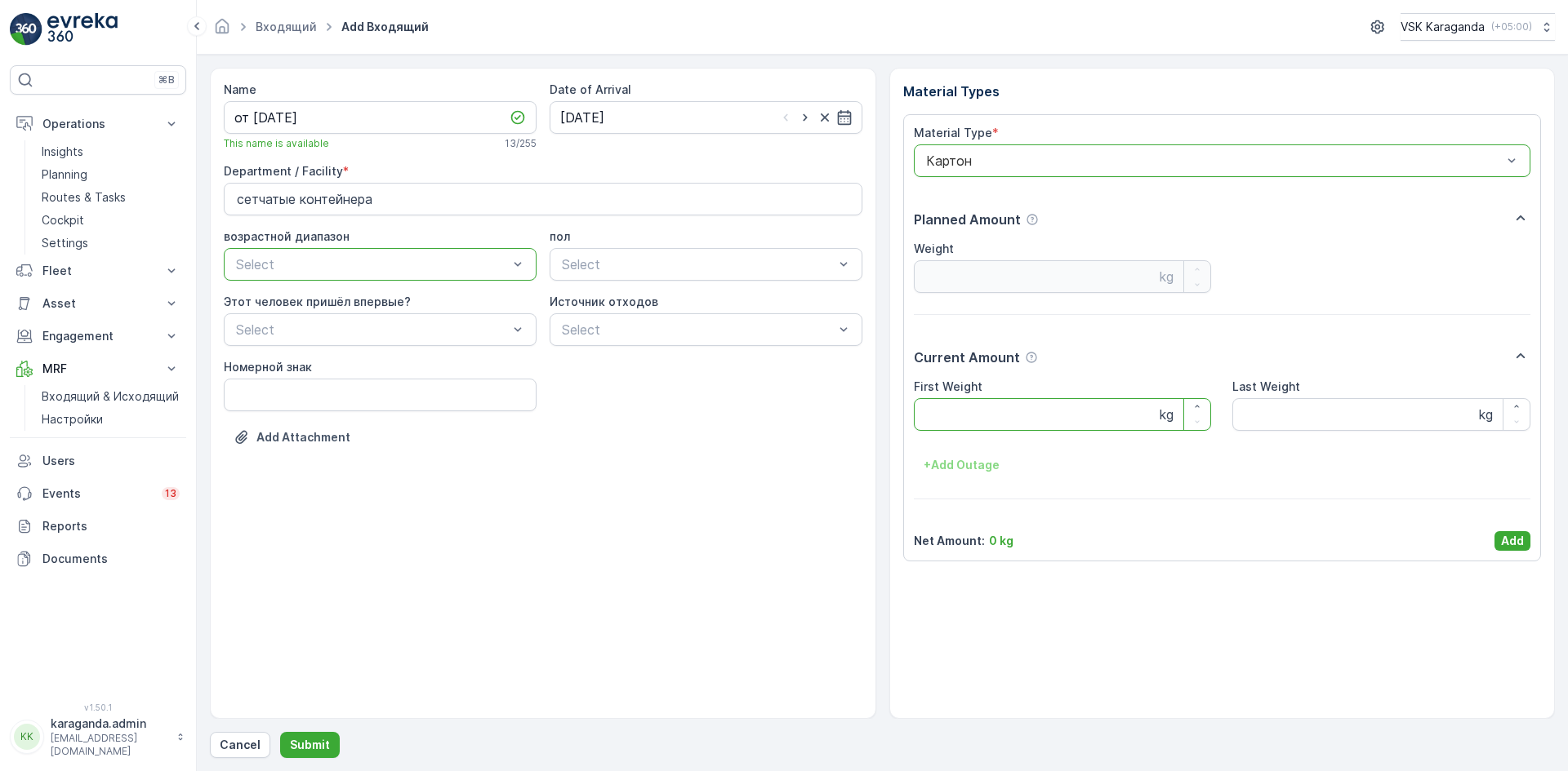
click at [987, 410] on Weight "First Weight" at bounding box center [1062, 414] width 298 height 32
type Weight "2454"
drag, startPoint x: 1392, startPoint y: 562, endPoint x: 1499, endPoint y: 531, distance: 111.4
click at [1499, 531] on div "Material Types Material Type * option Картон, selected. Картон Planned Amount W…" at bounding box center [1222, 393] width 667 height 651
click at [1511, 535] on p "Add" at bounding box center [1512, 540] width 23 height 16
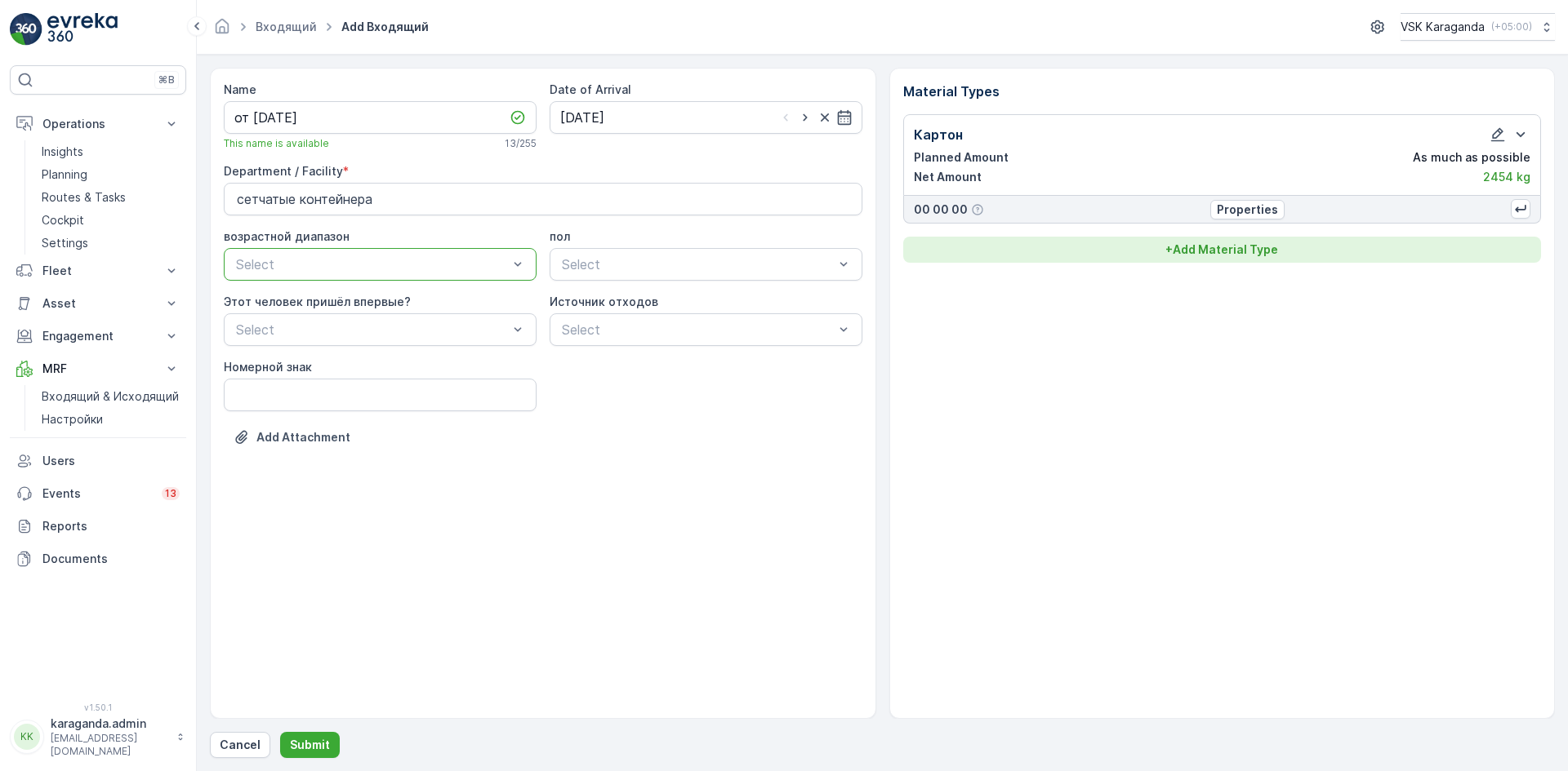
click at [1230, 243] on p "+ Add Material Type" at bounding box center [1222, 249] width 112 height 16
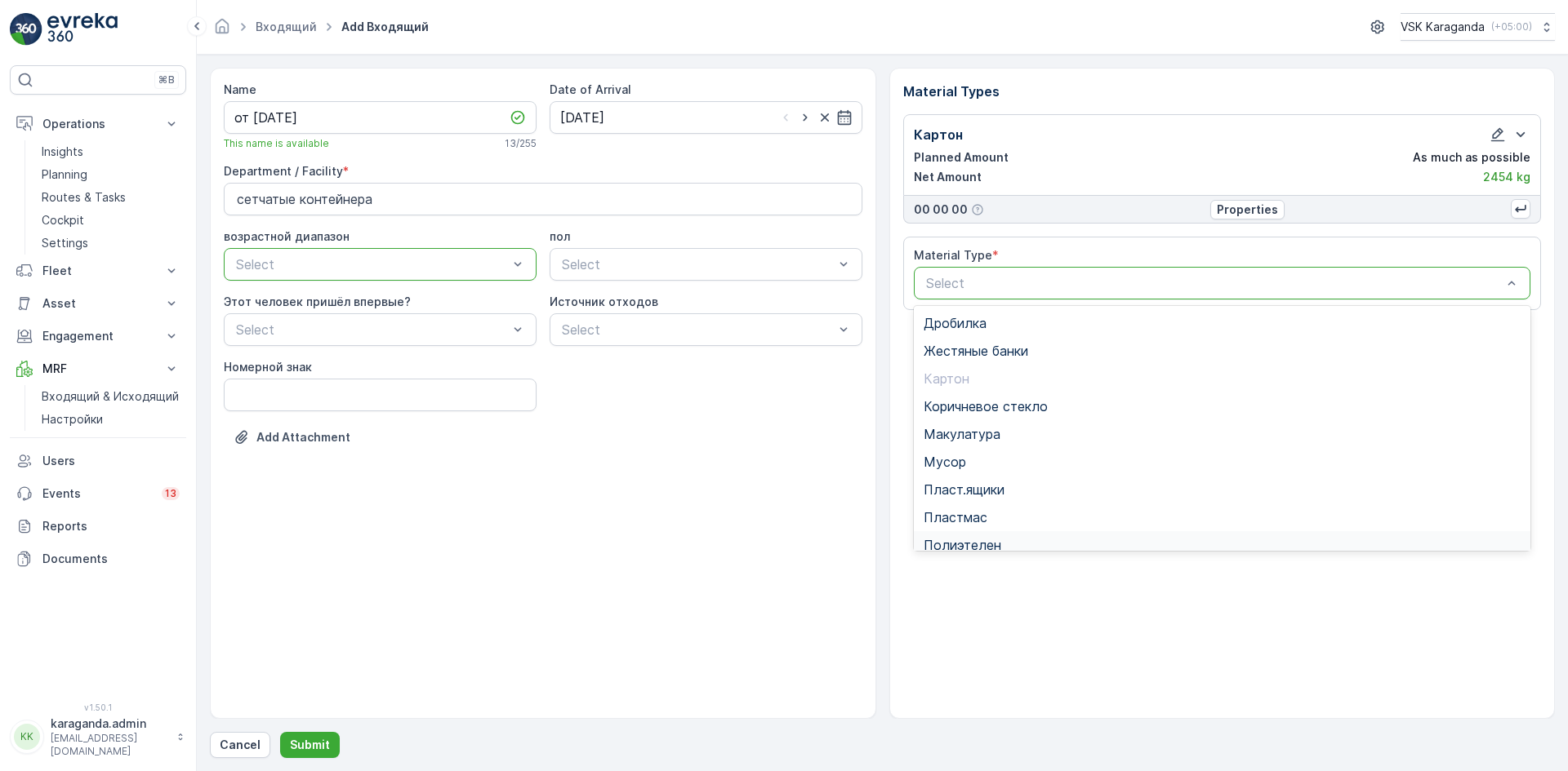
click at [984, 543] on span "Полиэтелен" at bounding box center [962, 545] width 77 height 14
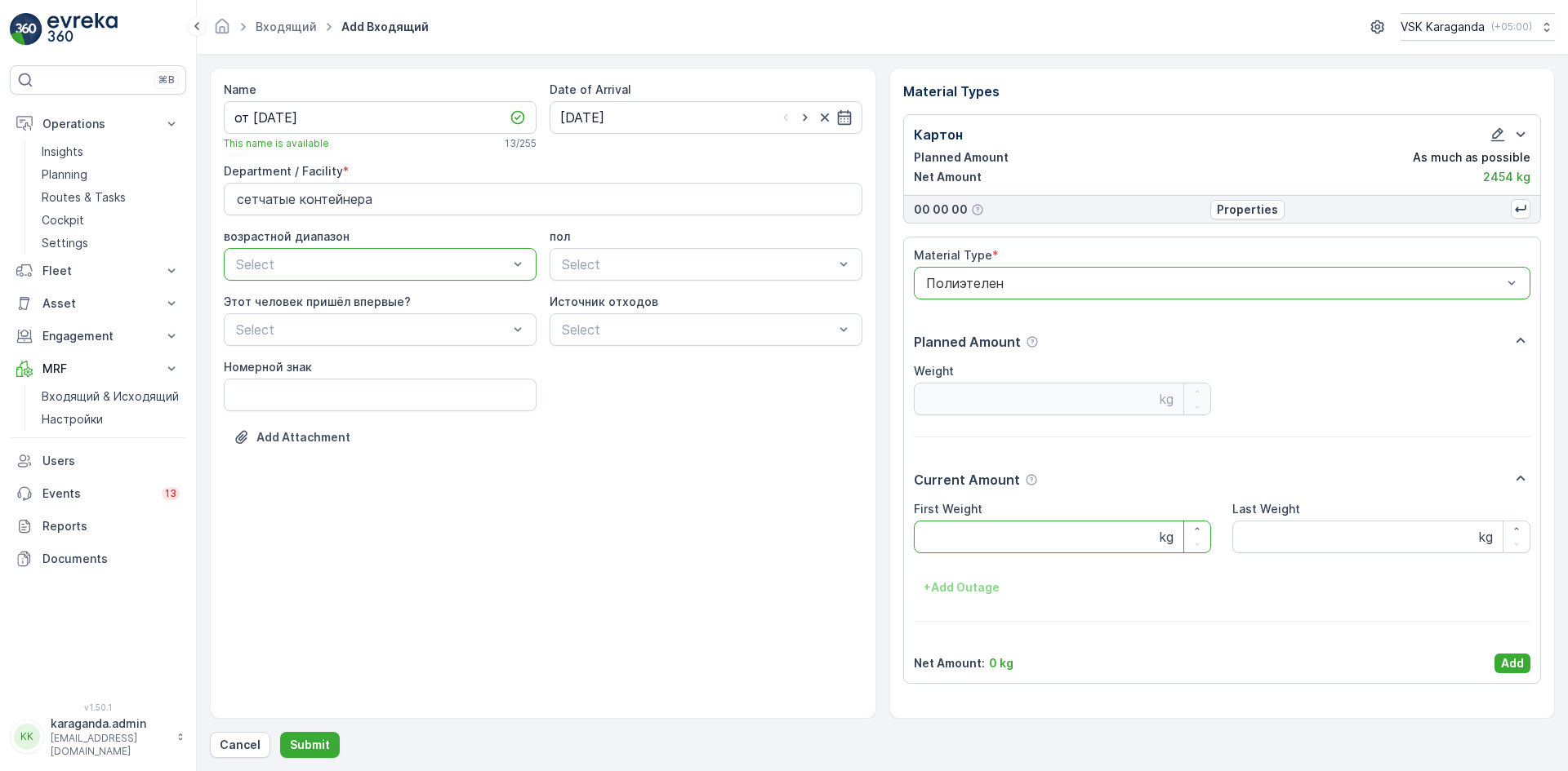
click at [1008, 545] on Weight "First Weight" at bounding box center [1062, 537] width 298 height 32
type Weight "343"
click at [1519, 659] on p "Add" at bounding box center [1512, 663] width 23 height 16
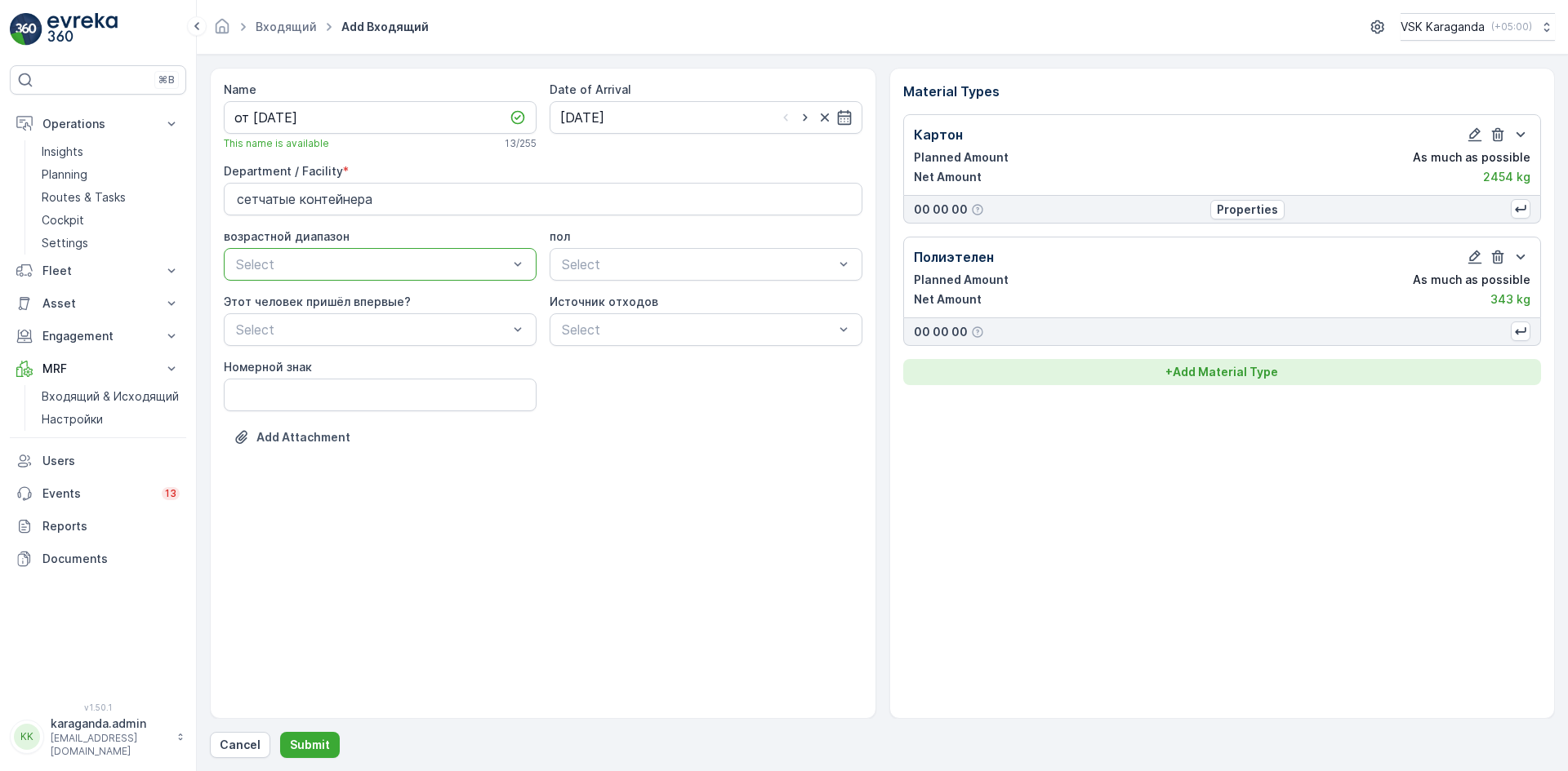
click at [1226, 372] on p "+ Add Material Type" at bounding box center [1222, 372] width 112 height 16
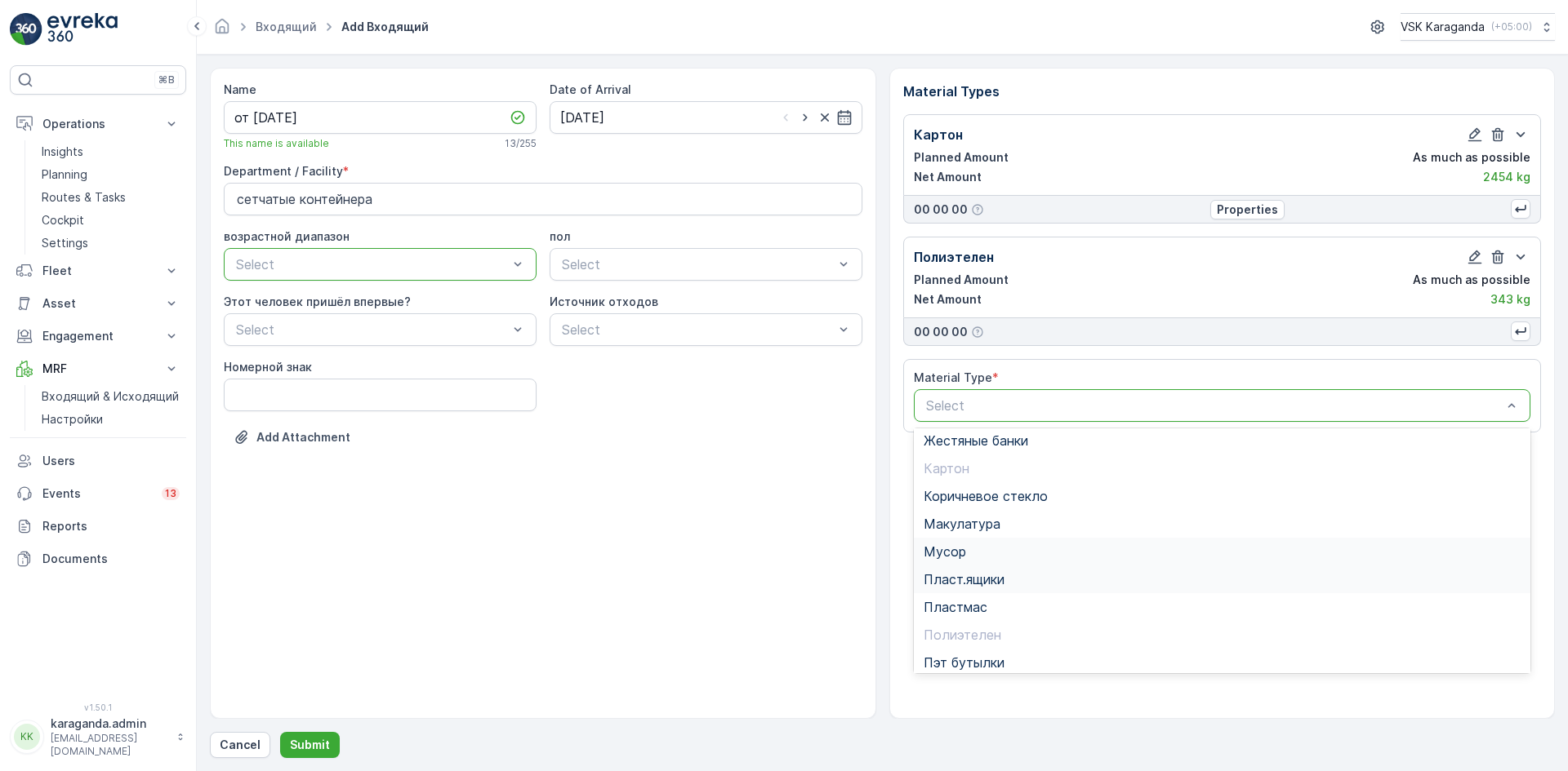
scroll to position [94, 0]
click at [977, 608] on span "Пэт бутылки" at bounding box center [964, 600] width 81 height 14
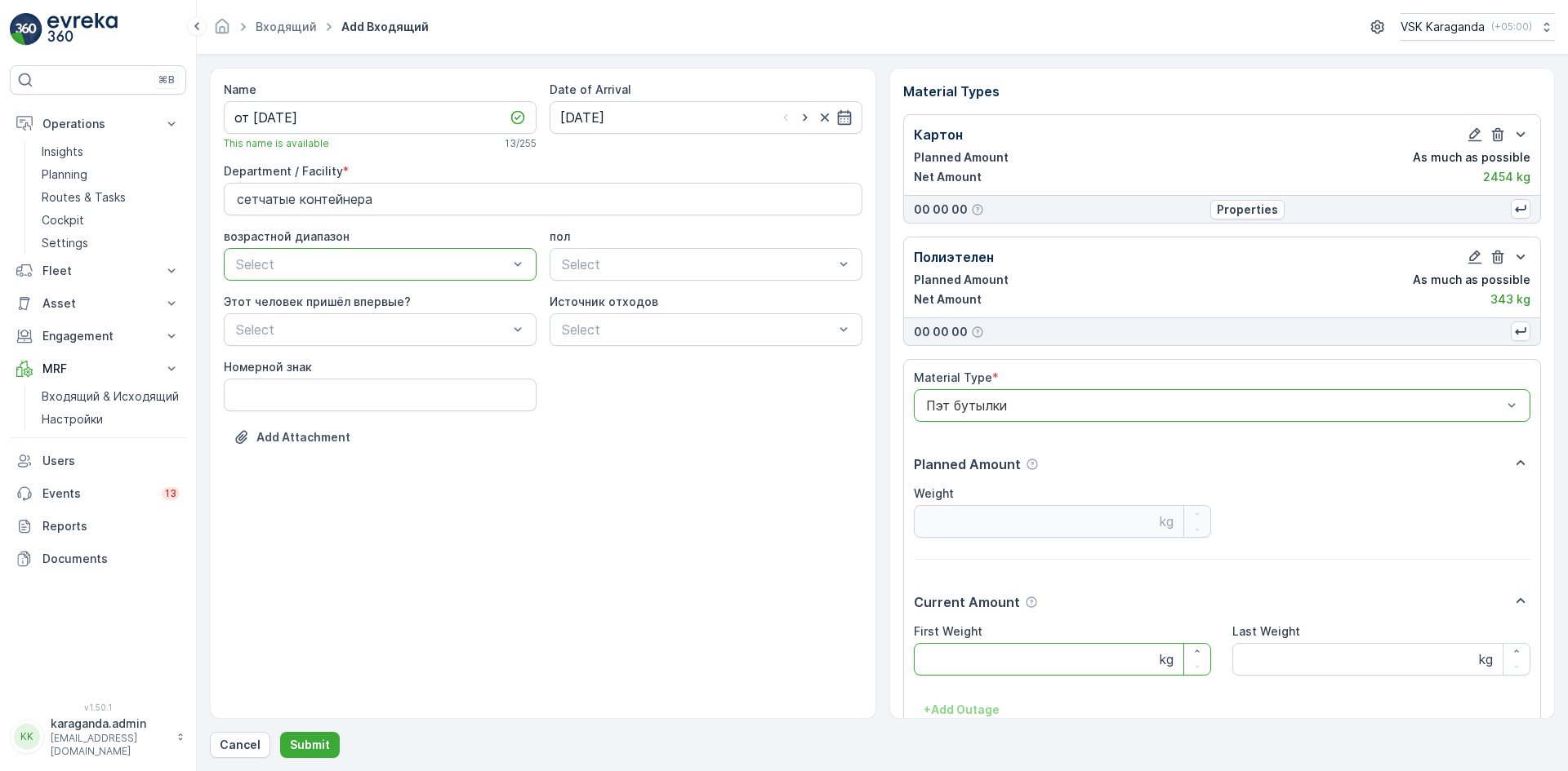
click at [976, 650] on Weight "First Weight" at bounding box center [1062, 660] width 298 height 32
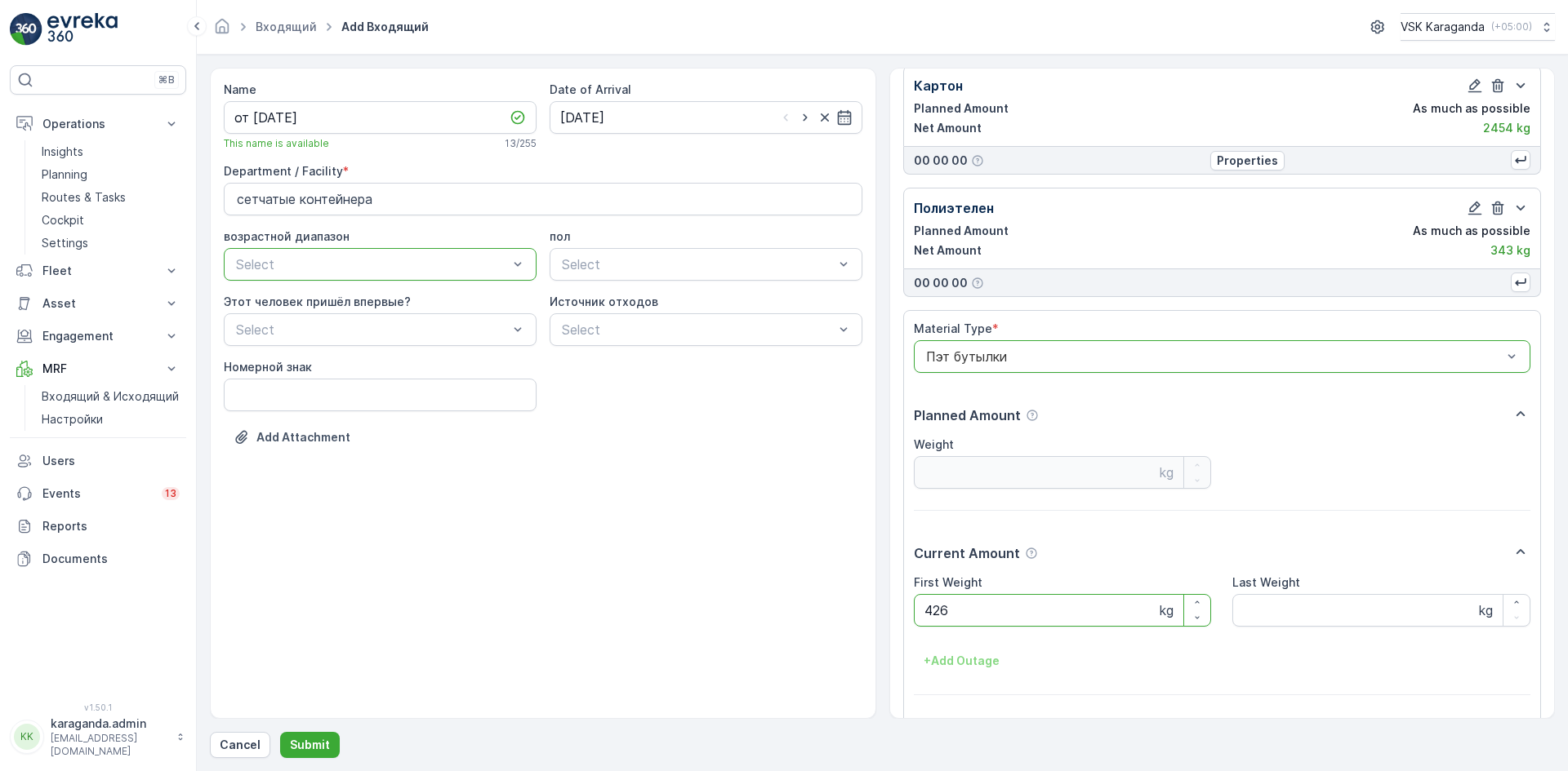
scroll to position [101, 0]
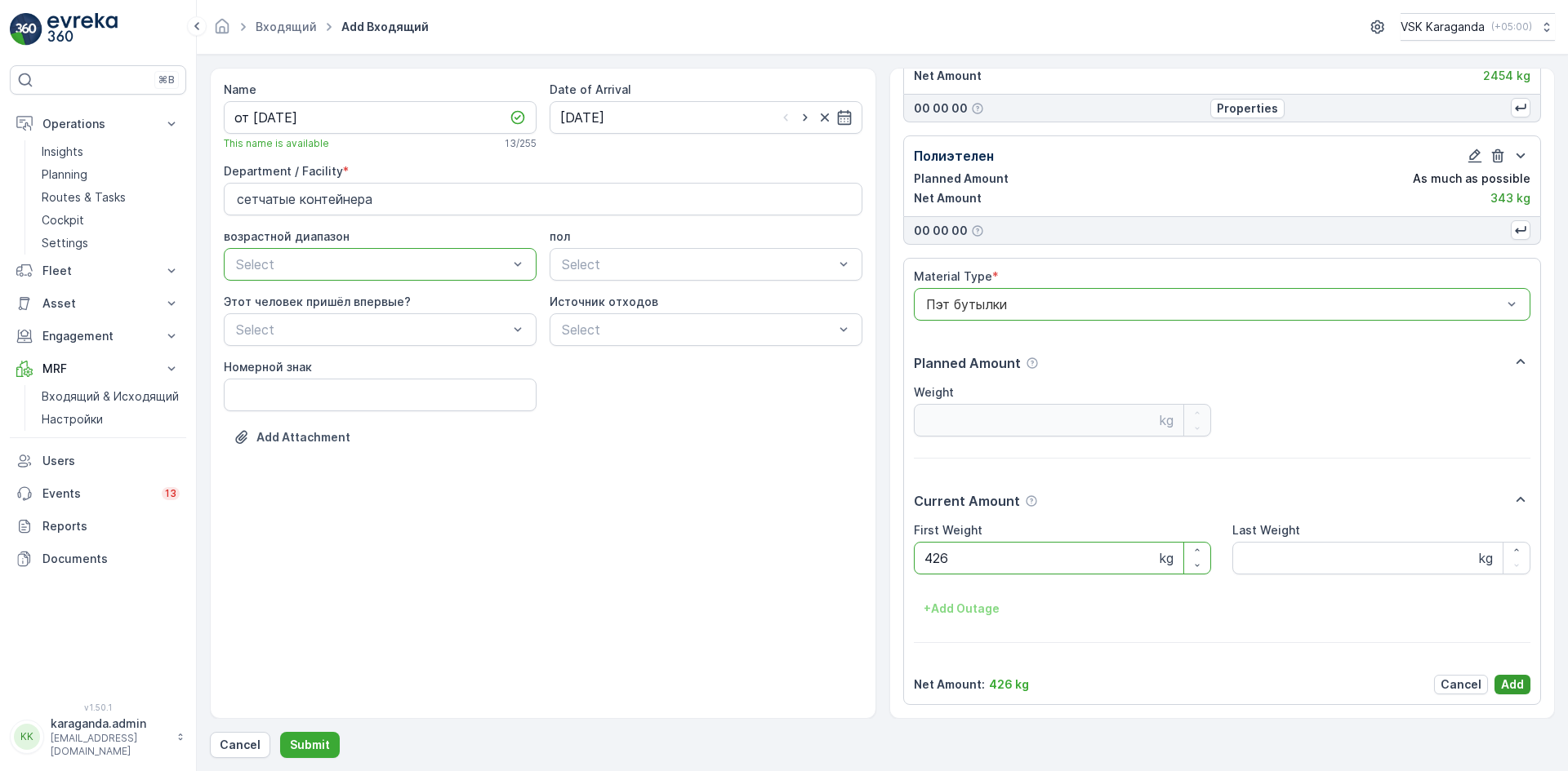
type Weight "426"
click at [1513, 688] on p "Add" at bounding box center [1512, 684] width 23 height 16
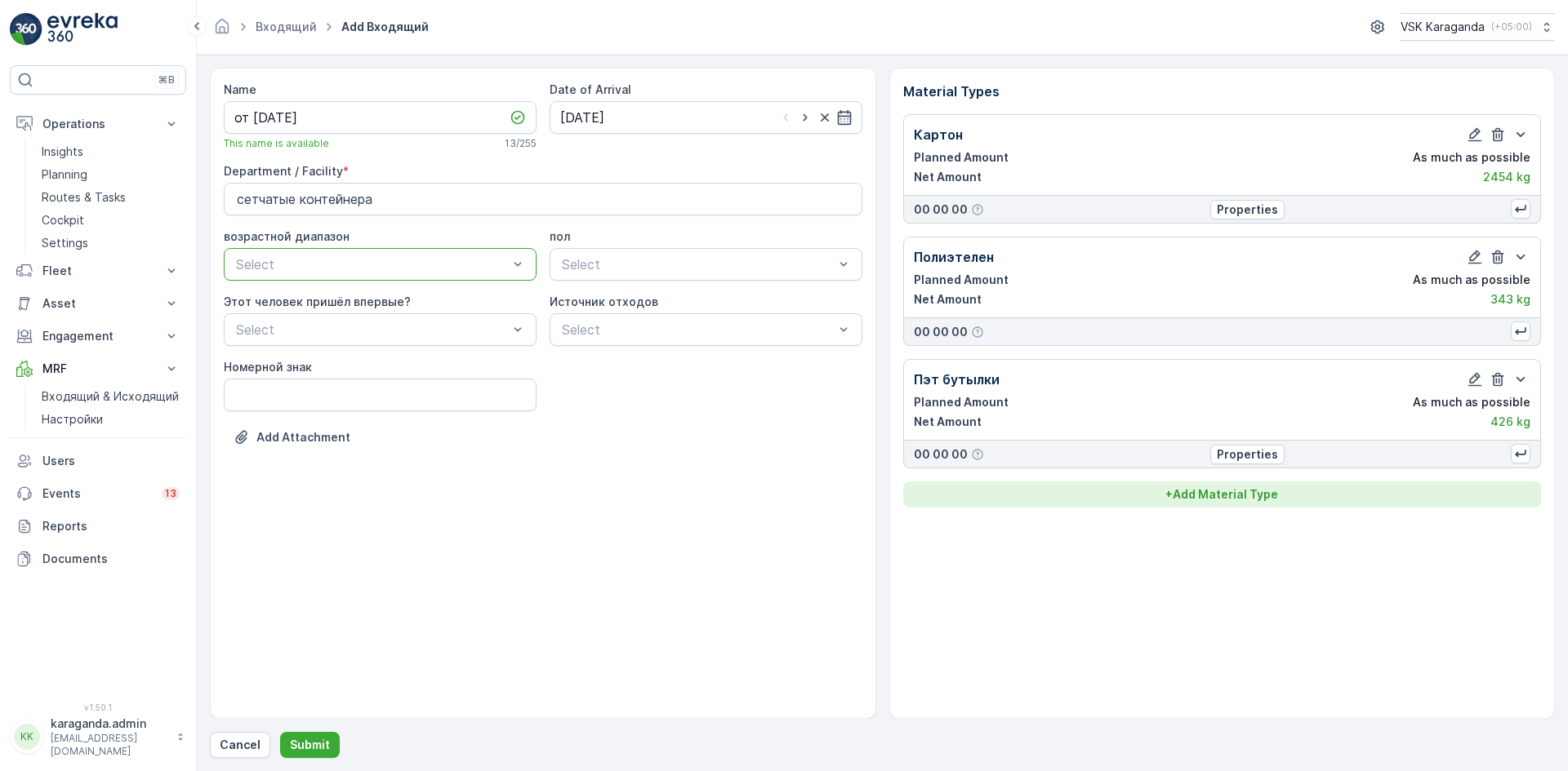
click at [1205, 493] on p "+ Add Material Type" at bounding box center [1222, 494] width 112 height 16
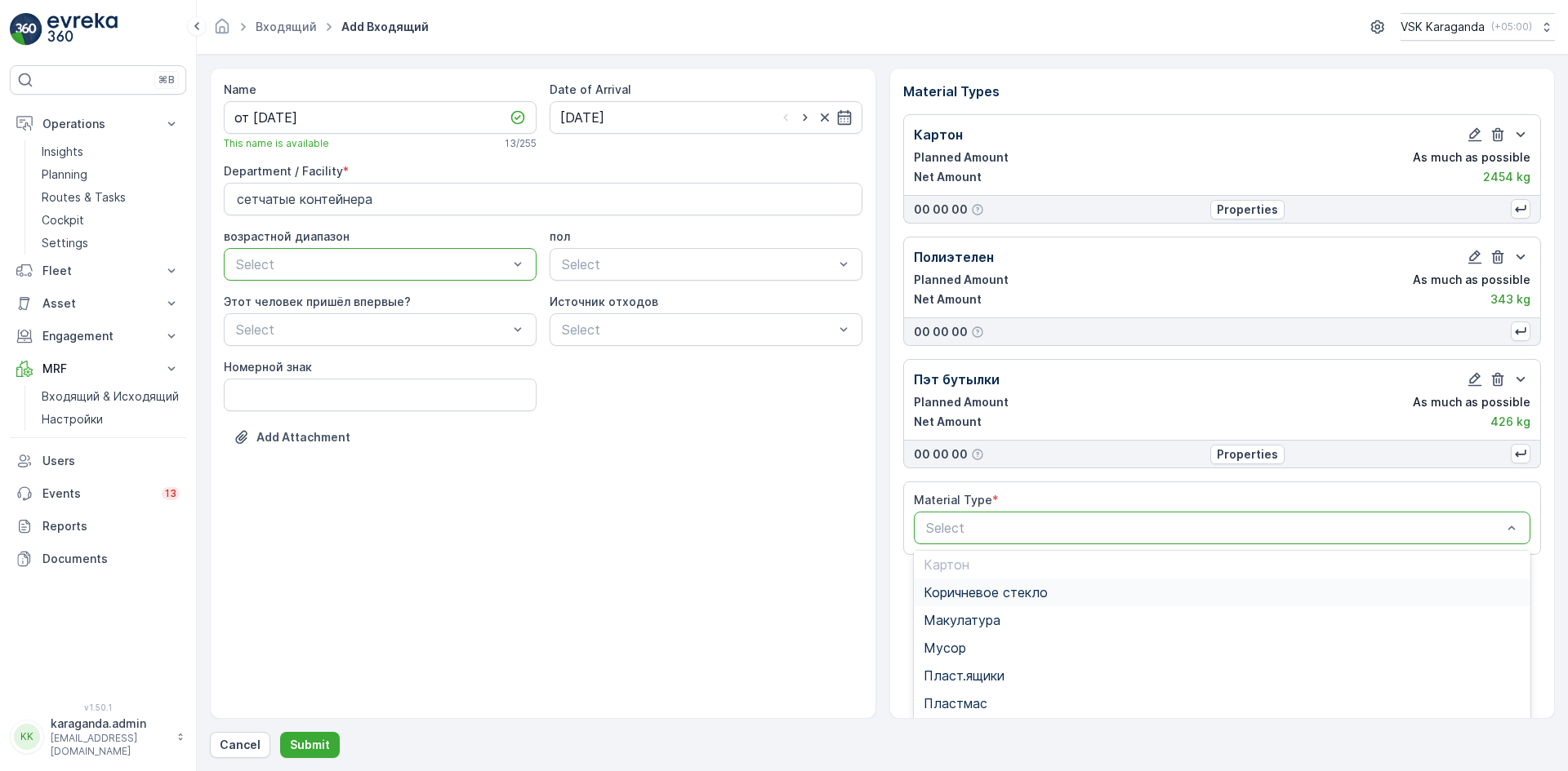
scroll to position [126, 0]
click at [974, 614] on span "Пласт.ящики" at bounding box center [964, 608] width 81 height 14
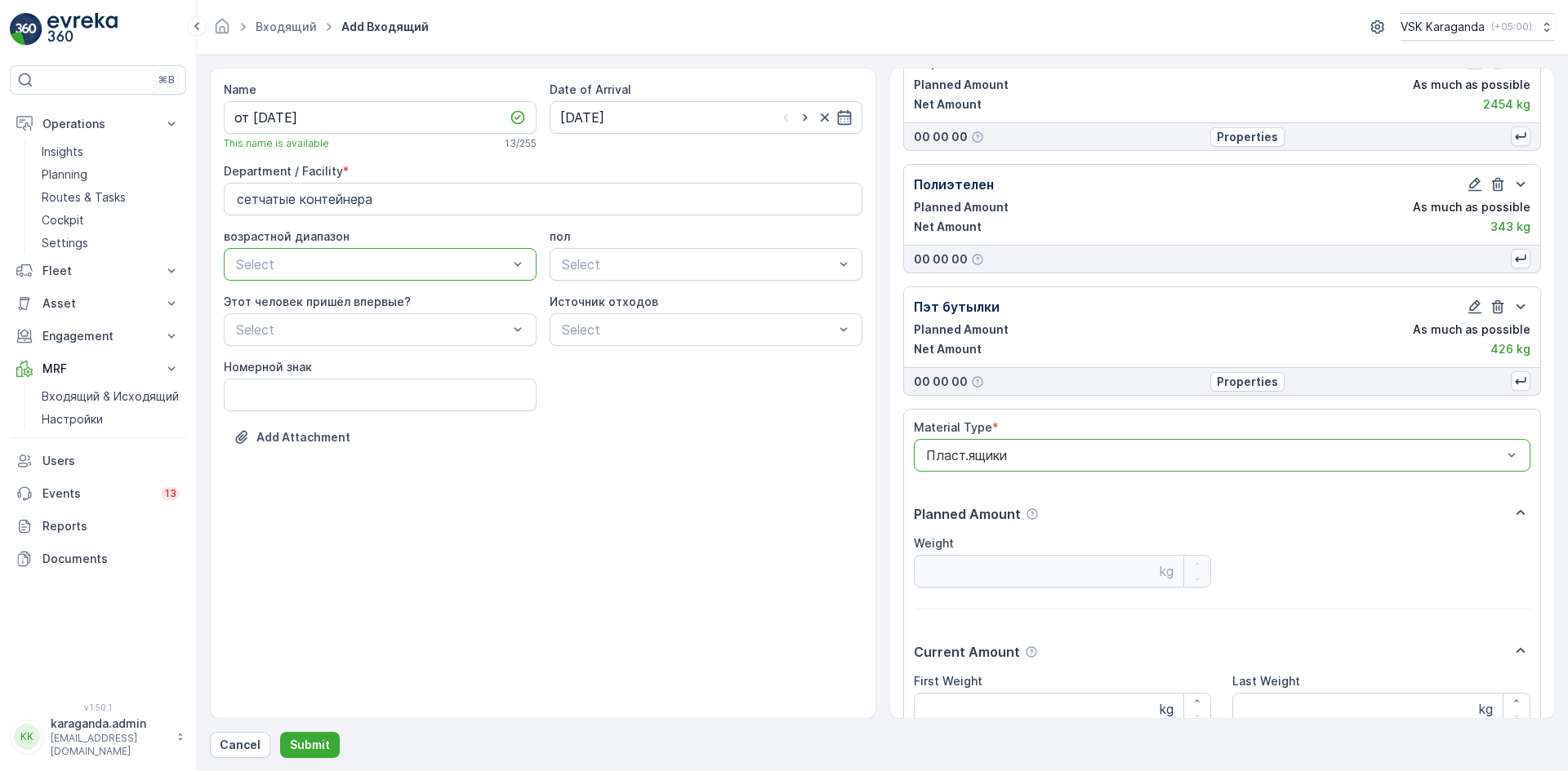
scroll to position [224, 0]
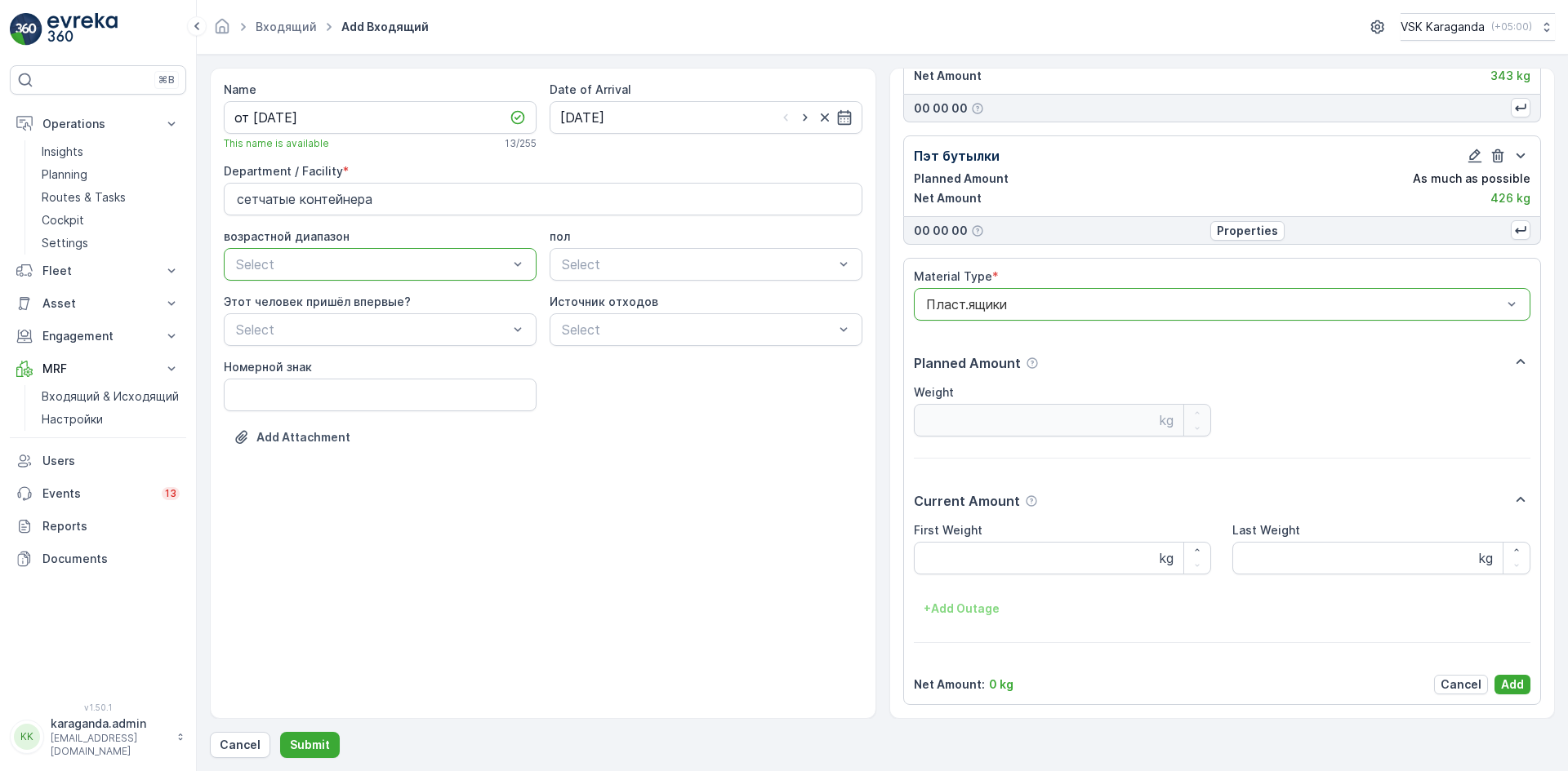
click at [968, 555] on Weight "First Weight" at bounding box center [1062, 558] width 298 height 32
type Weight "70"
click at [1506, 683] on p "Add" at bounding box center [1512, 684] width 23 height 16
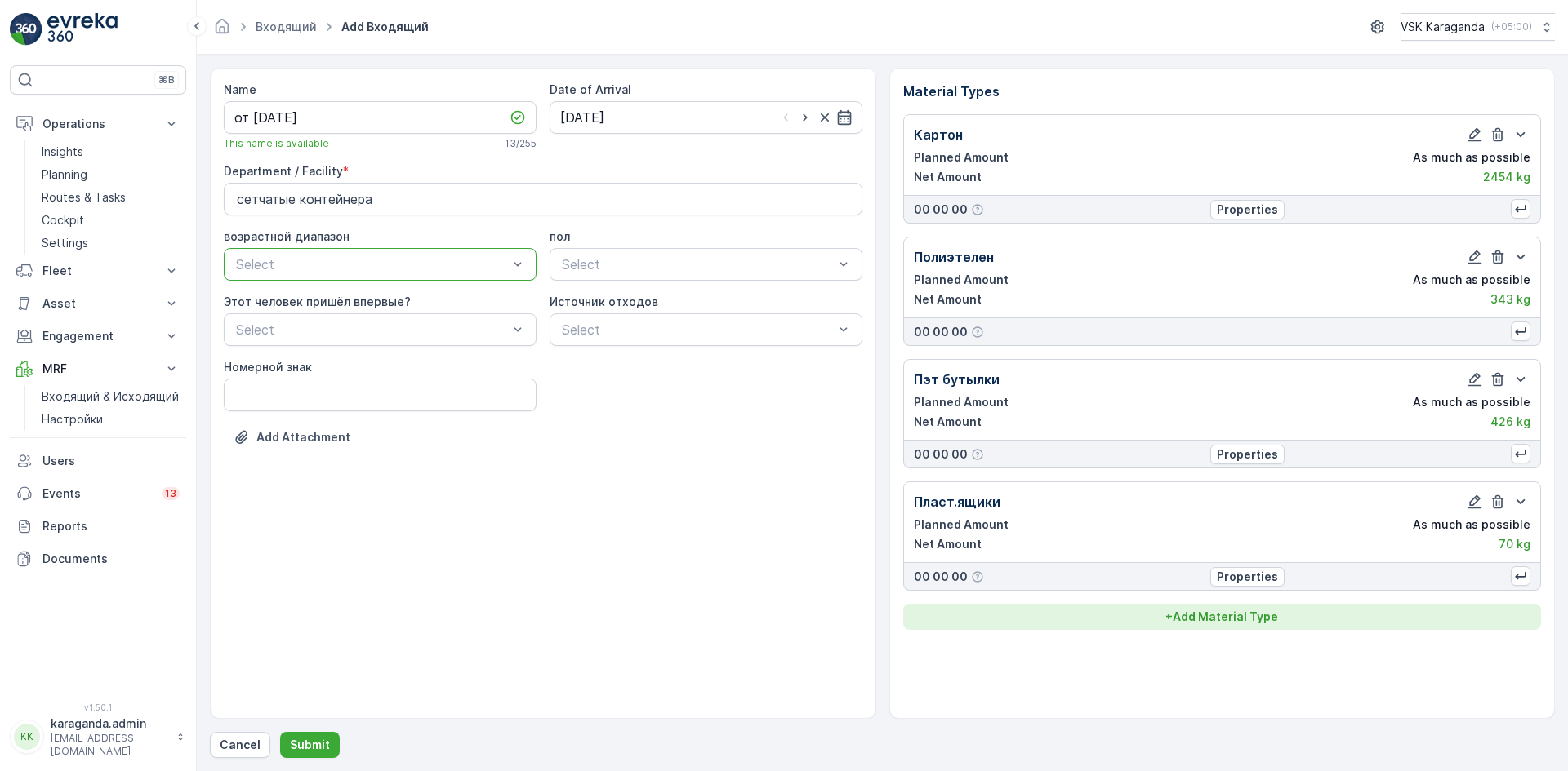
click at [1220, 618] on p "+ Add Material Type" at bounding box center [1222, 617] width 112 height 16
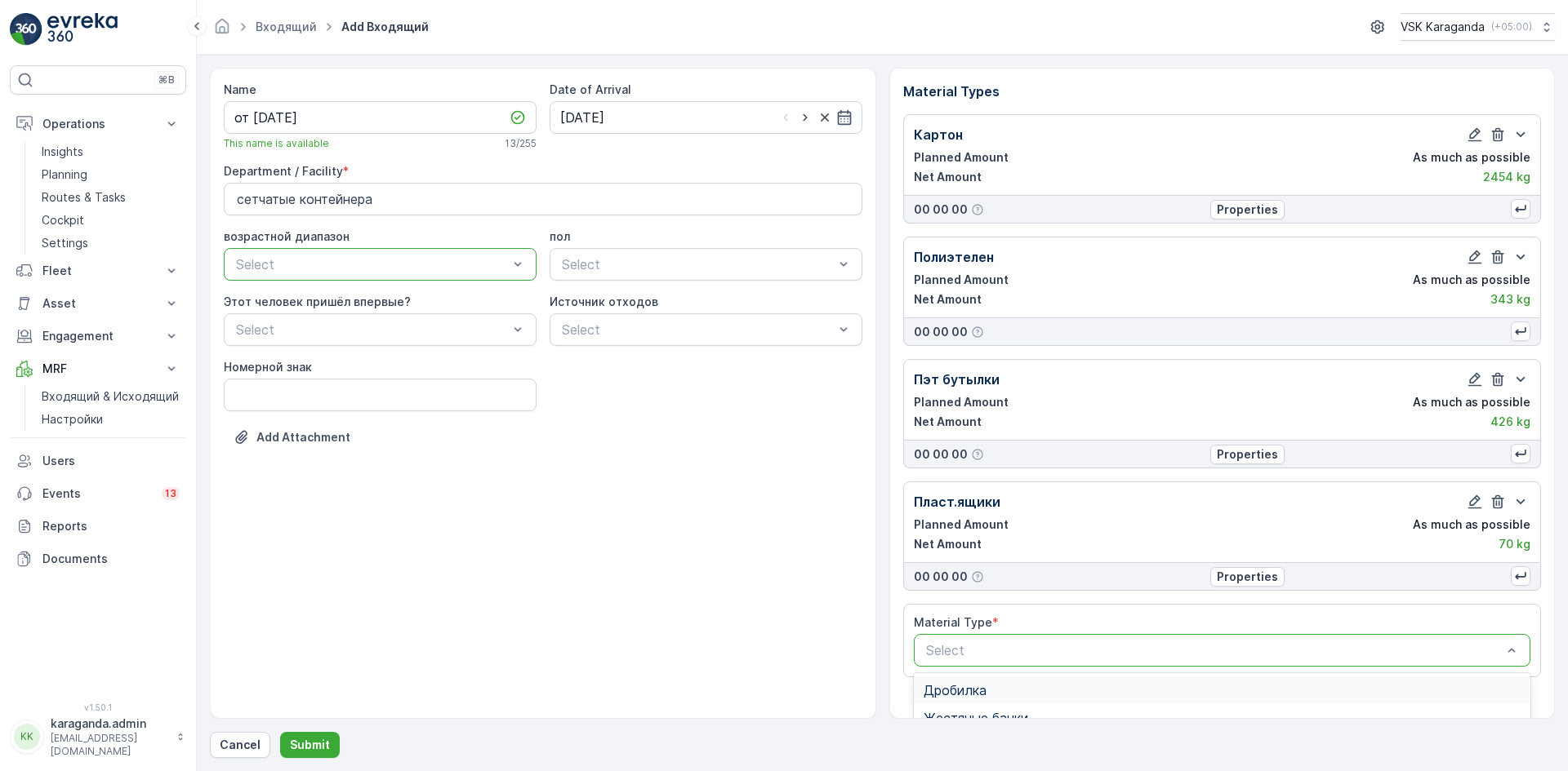
scroll to position [200, 0]
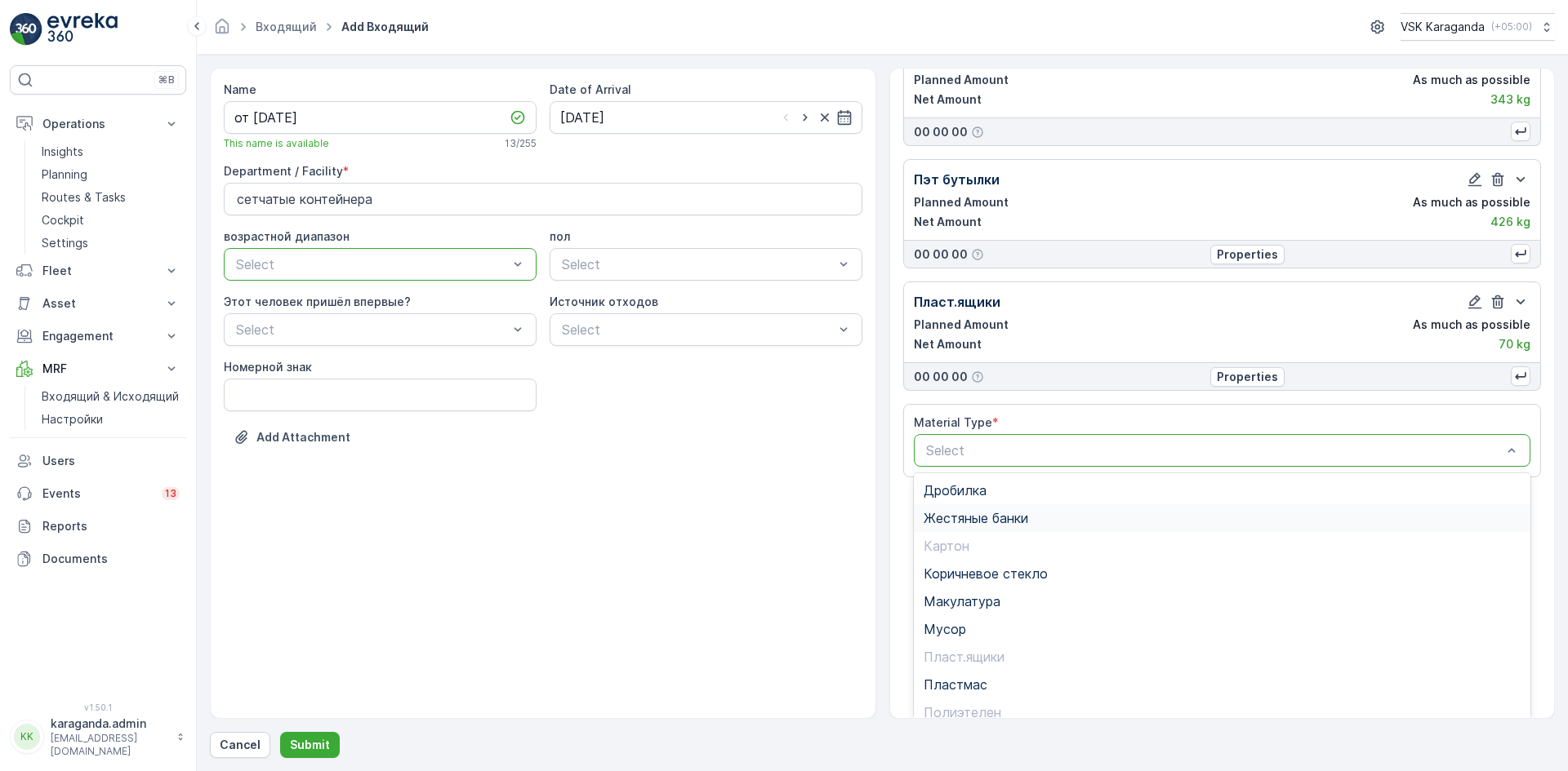
click at [959, 515] on span "Жестяные банки" at bounding box center [976, 517] width 105 height 14
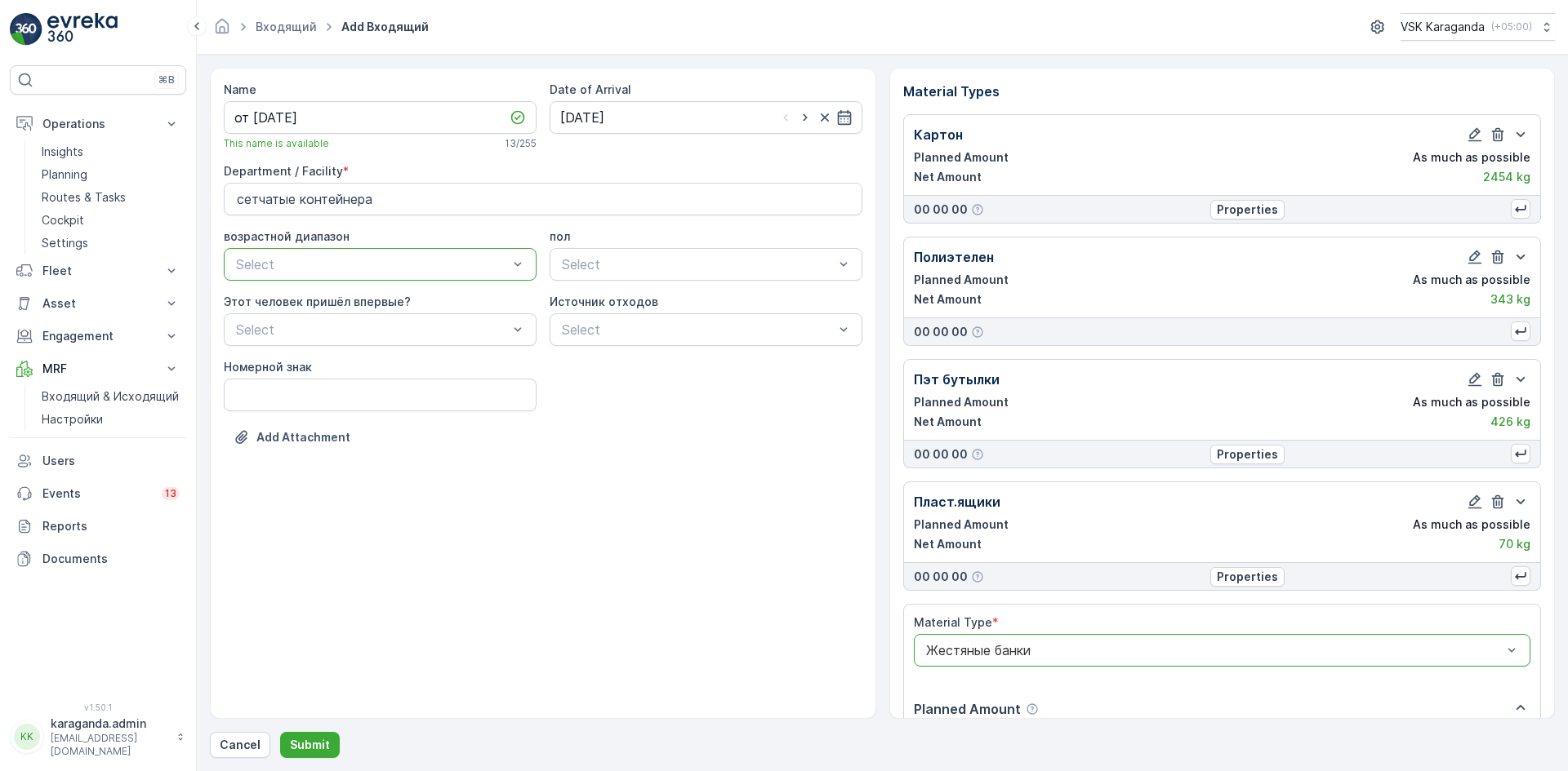
scroll to position [346, 0]
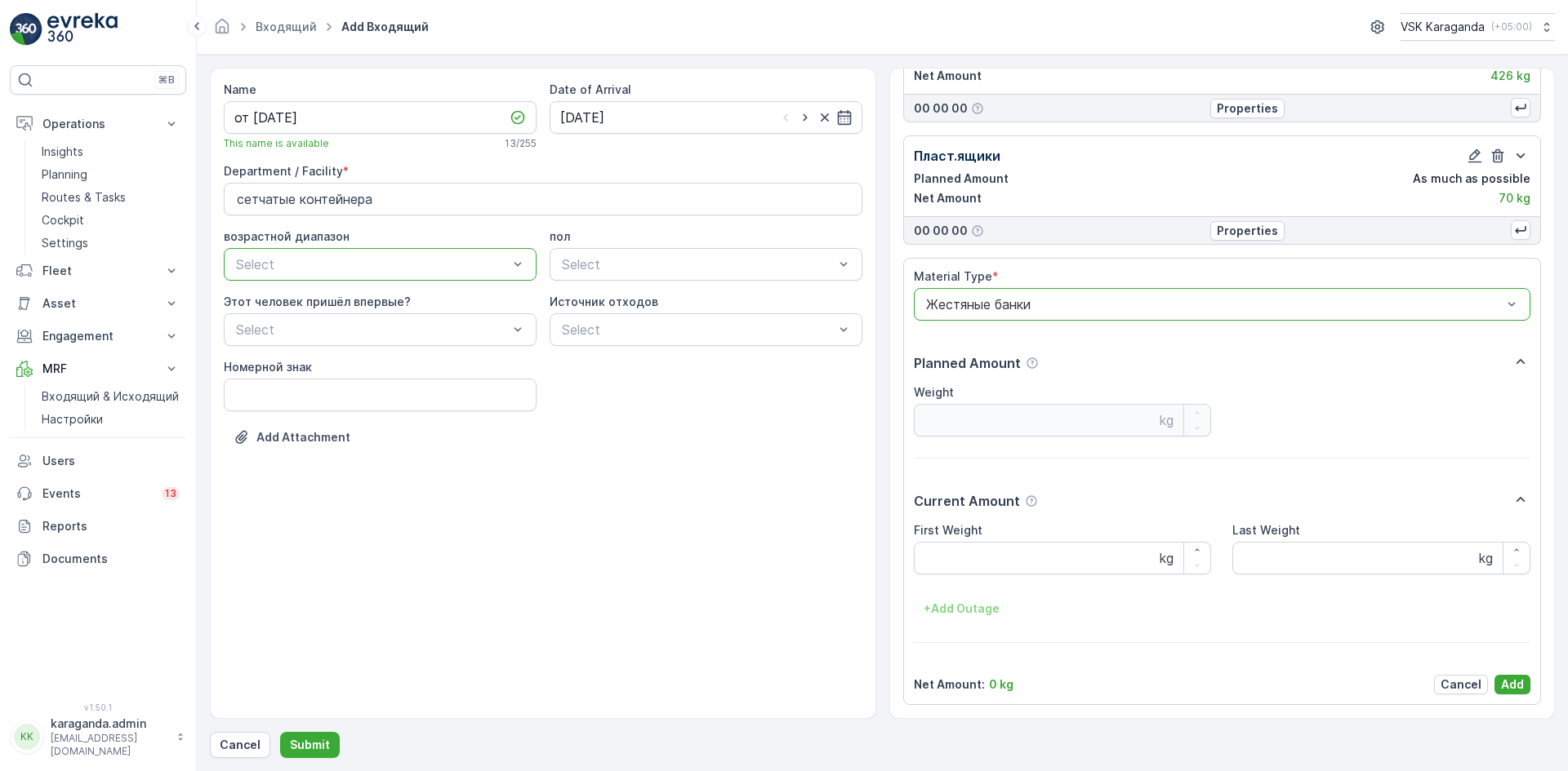
click at [973, 563] on Weight "First Weight" at bounding box center [1062, 558] width 298 height 32
type Weight "22.6"
click at [1511, 686] on p "Add" at bounding box center [1512, 684] width 23 height 16
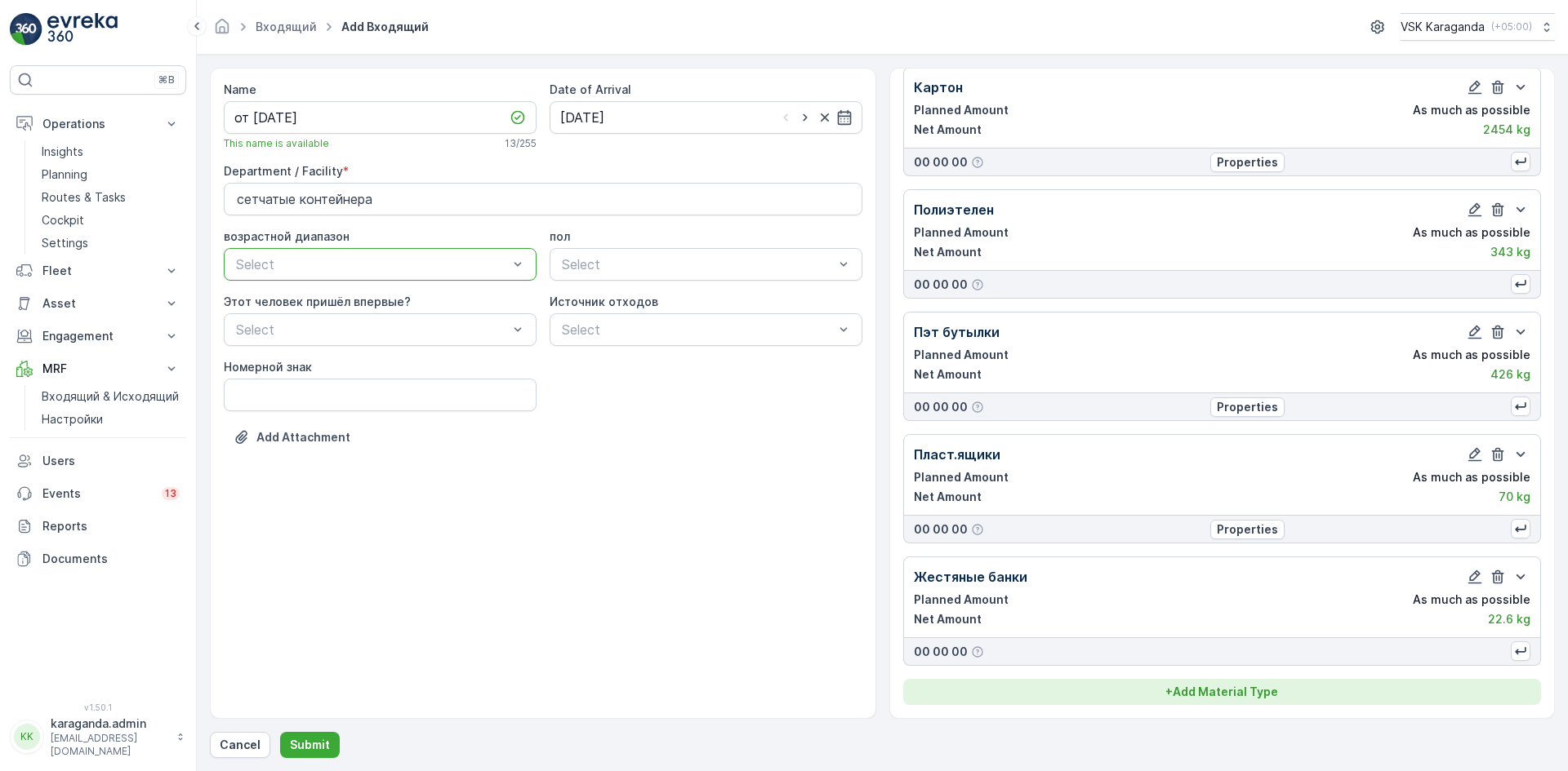
click at [1233, 695] on p "+ Add Material Type" at bounding box center [1222, 692] width 112 height 16
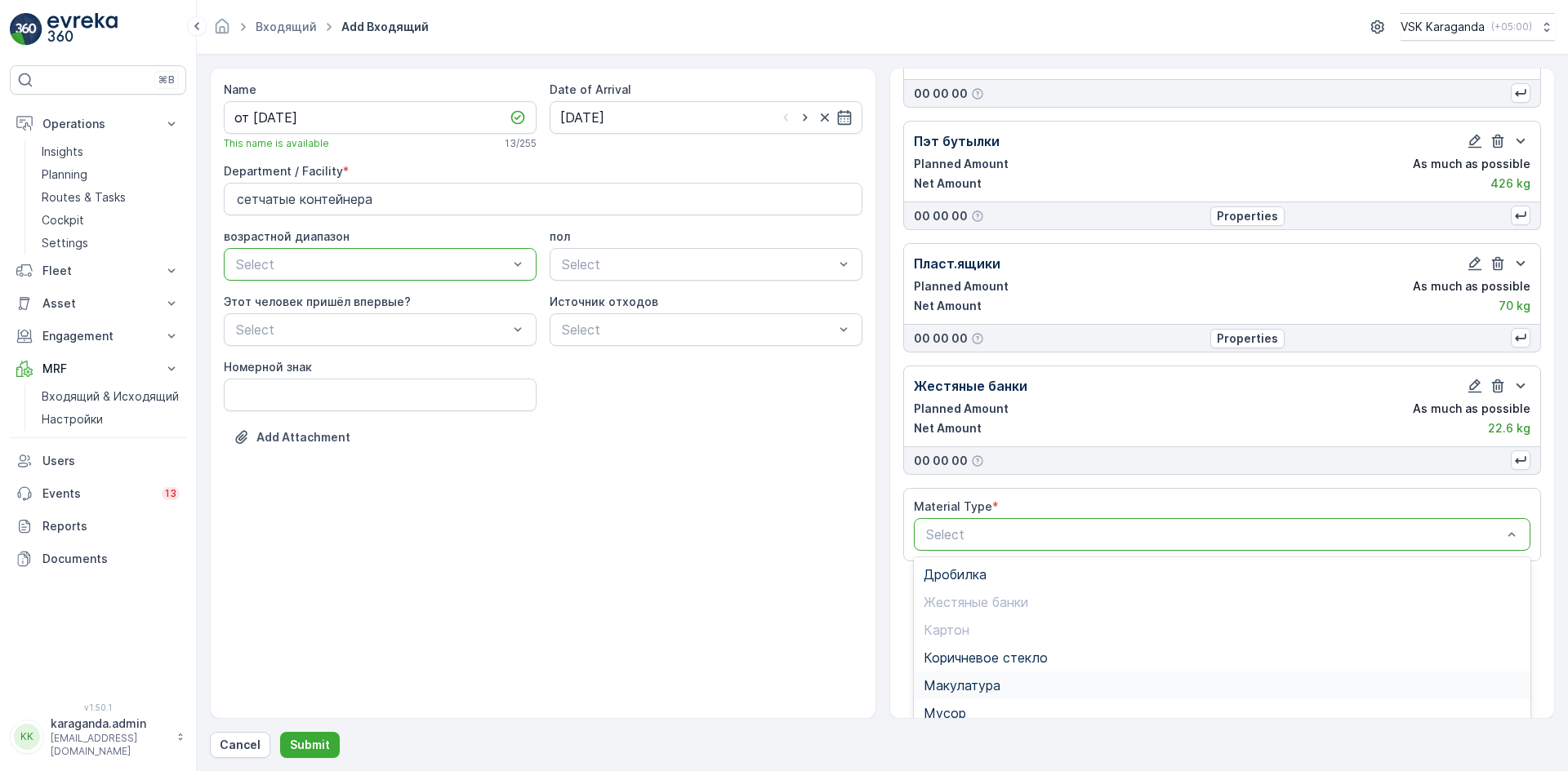
scroll to position [323, 0]
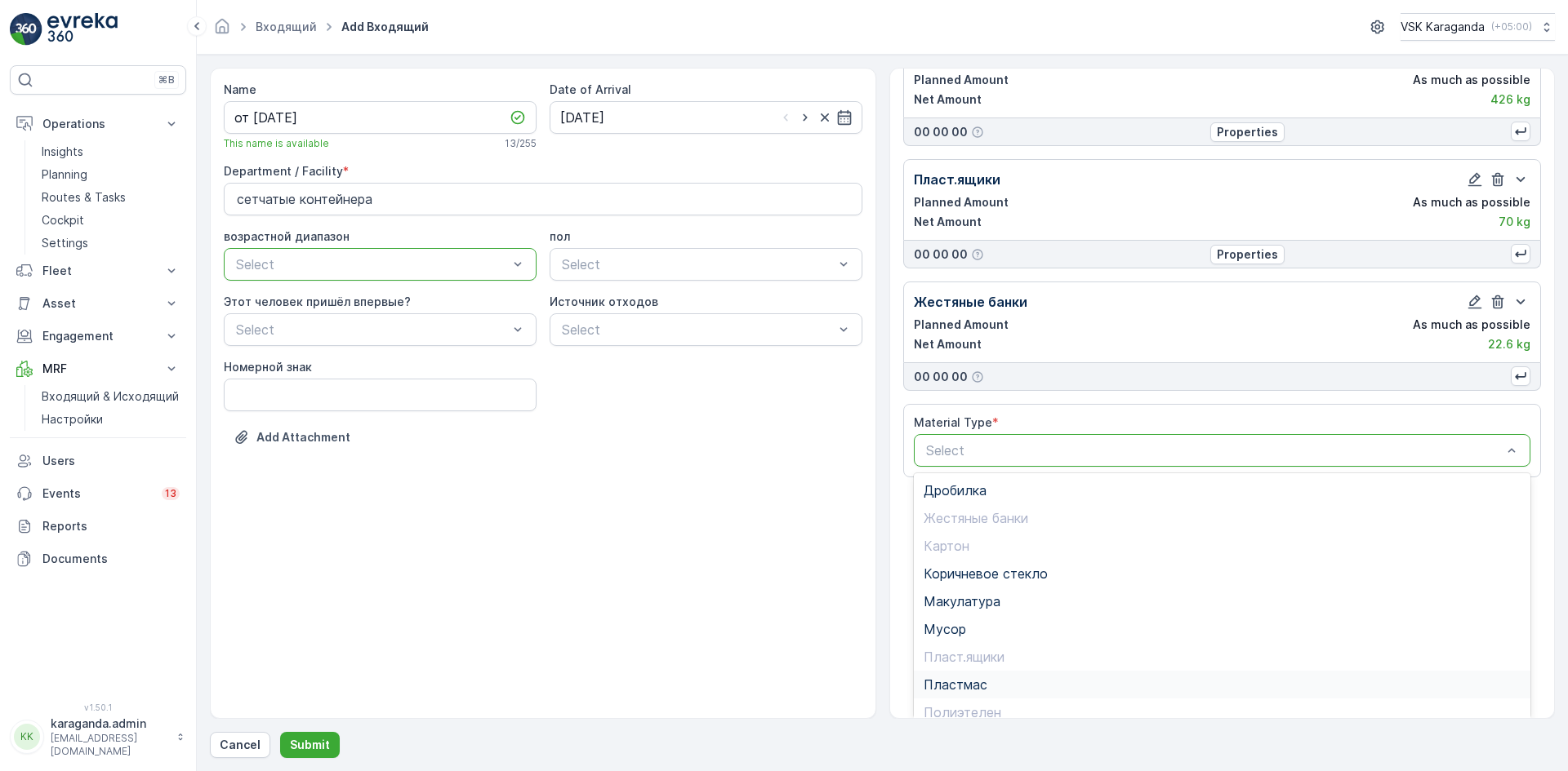
click at [943, 687] on span "Пластмас" at bounding box center [955, 684] width 64 height 14
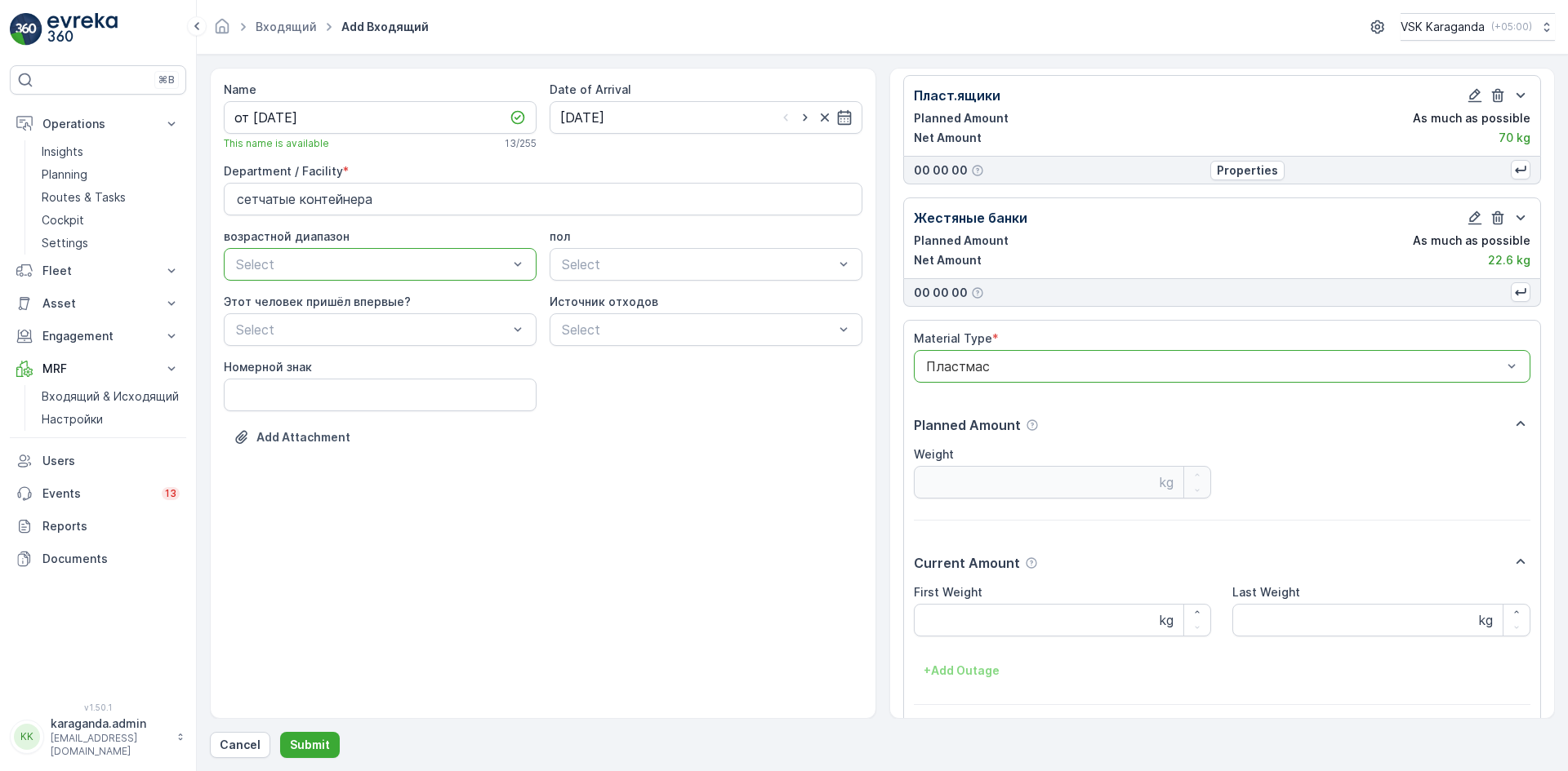
scroll to position [469, 0]
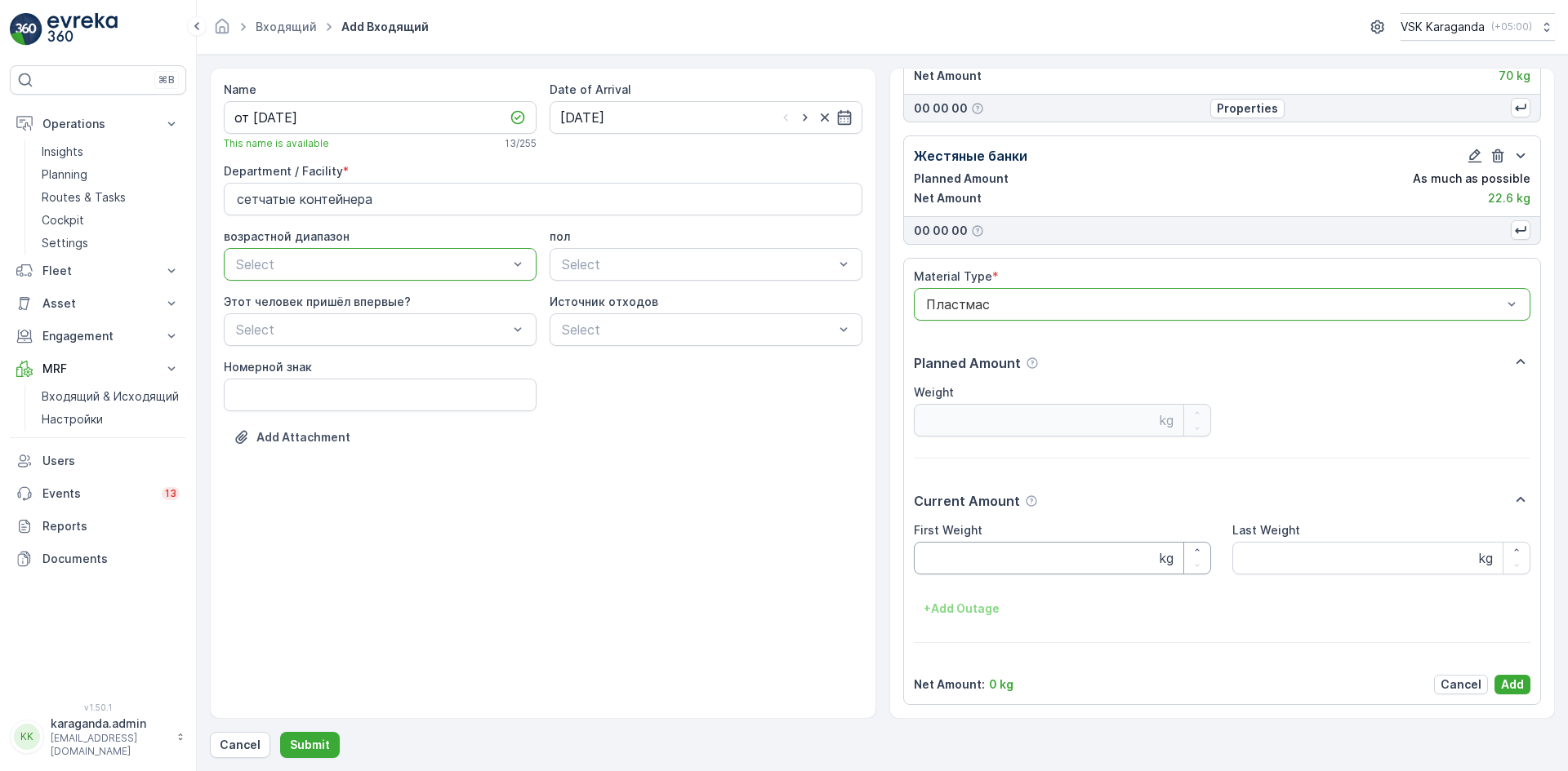
click at [982, 561] on Weight "First Weight" at bounding box center [1062, 558] width 298 height 32
type Weight "57.4"
click at [1510, 680] on p "Add" at bounding box center [1512, 684] width 23 height 16
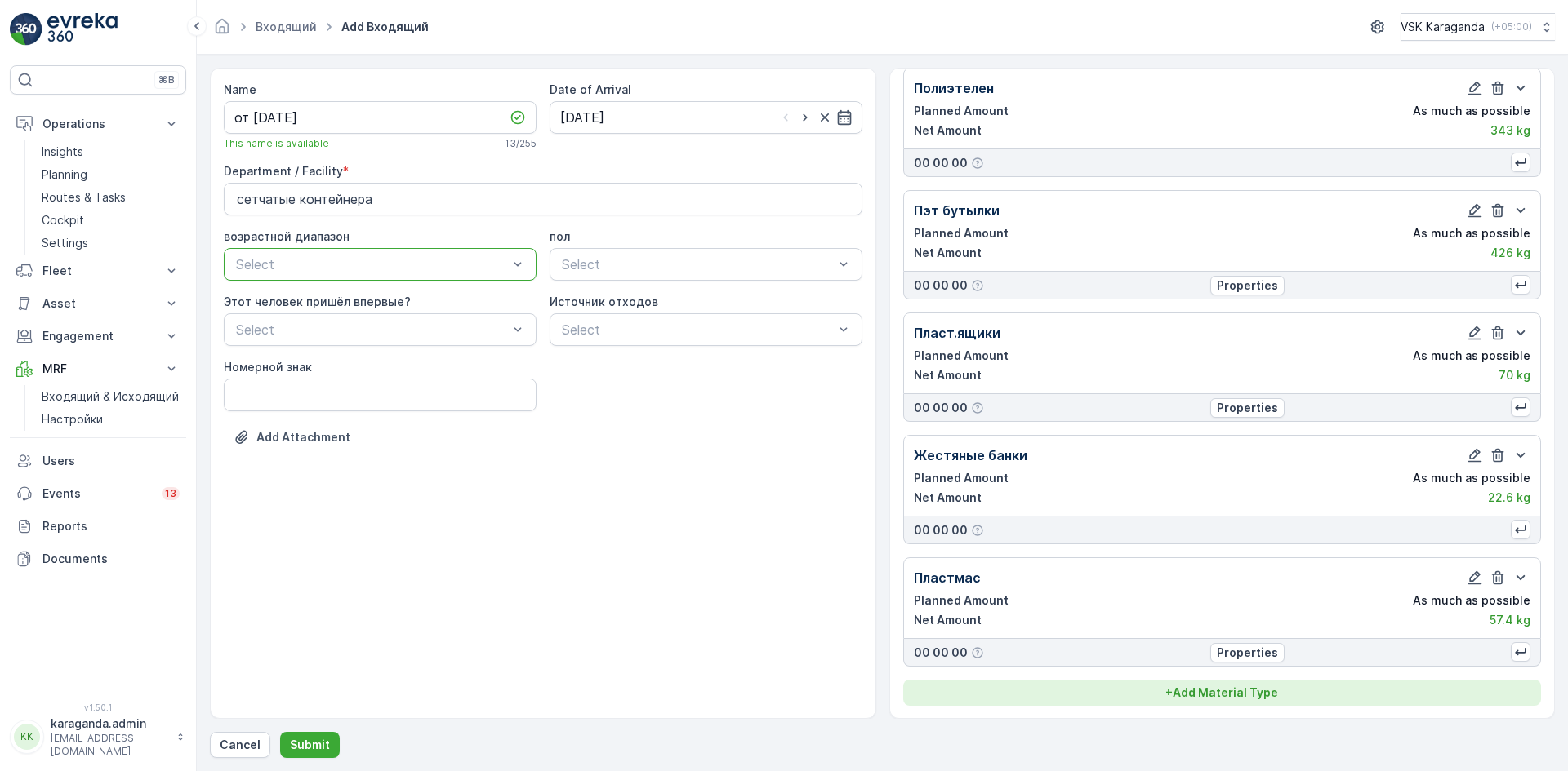
scroll to position [170, 0]
click at [1271, 683] on button "+ Add Material Type" at bounding box center [1222, 692] width 638 height 26
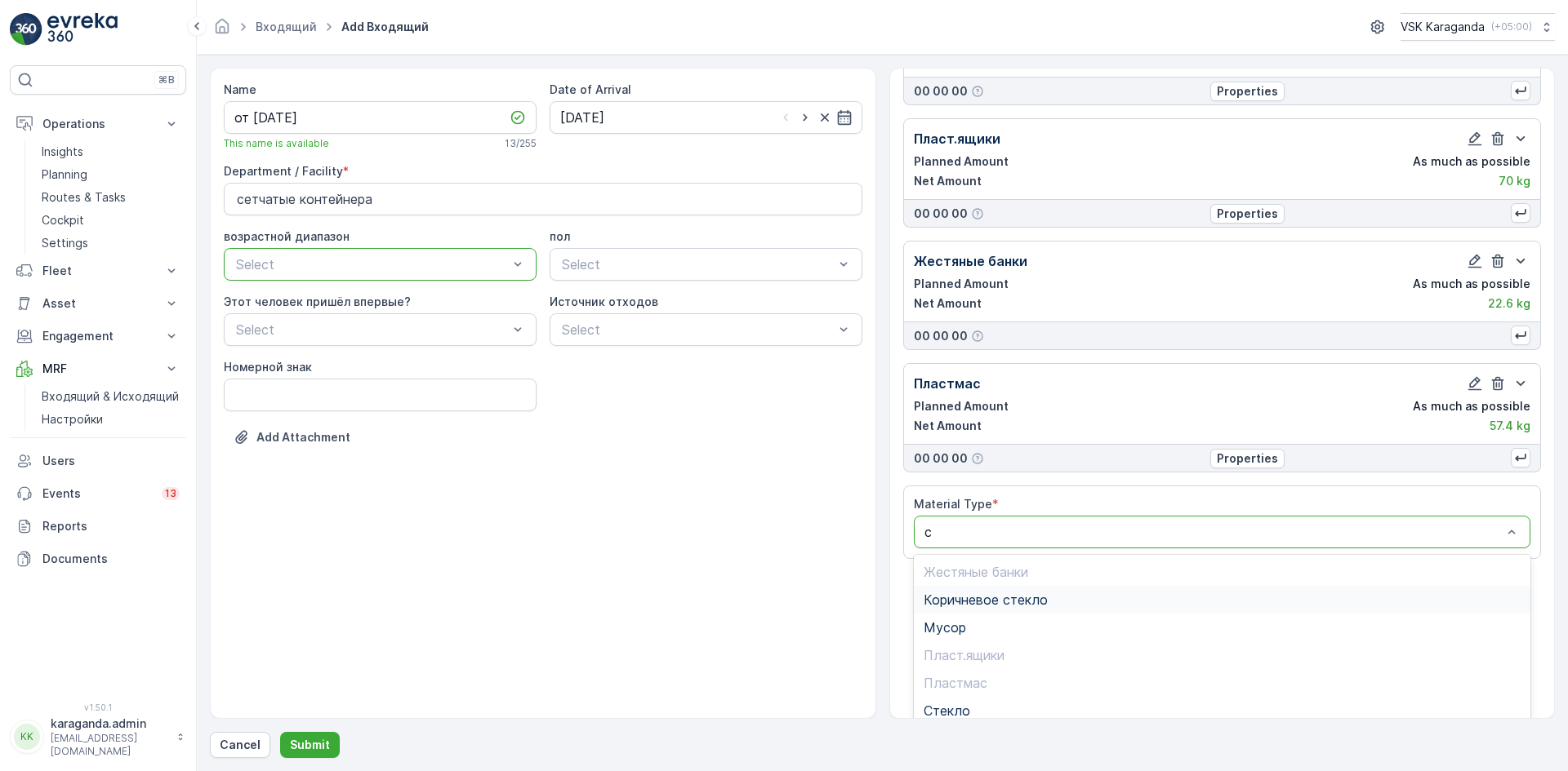
scroll to position [0, 0]
type input "сте"
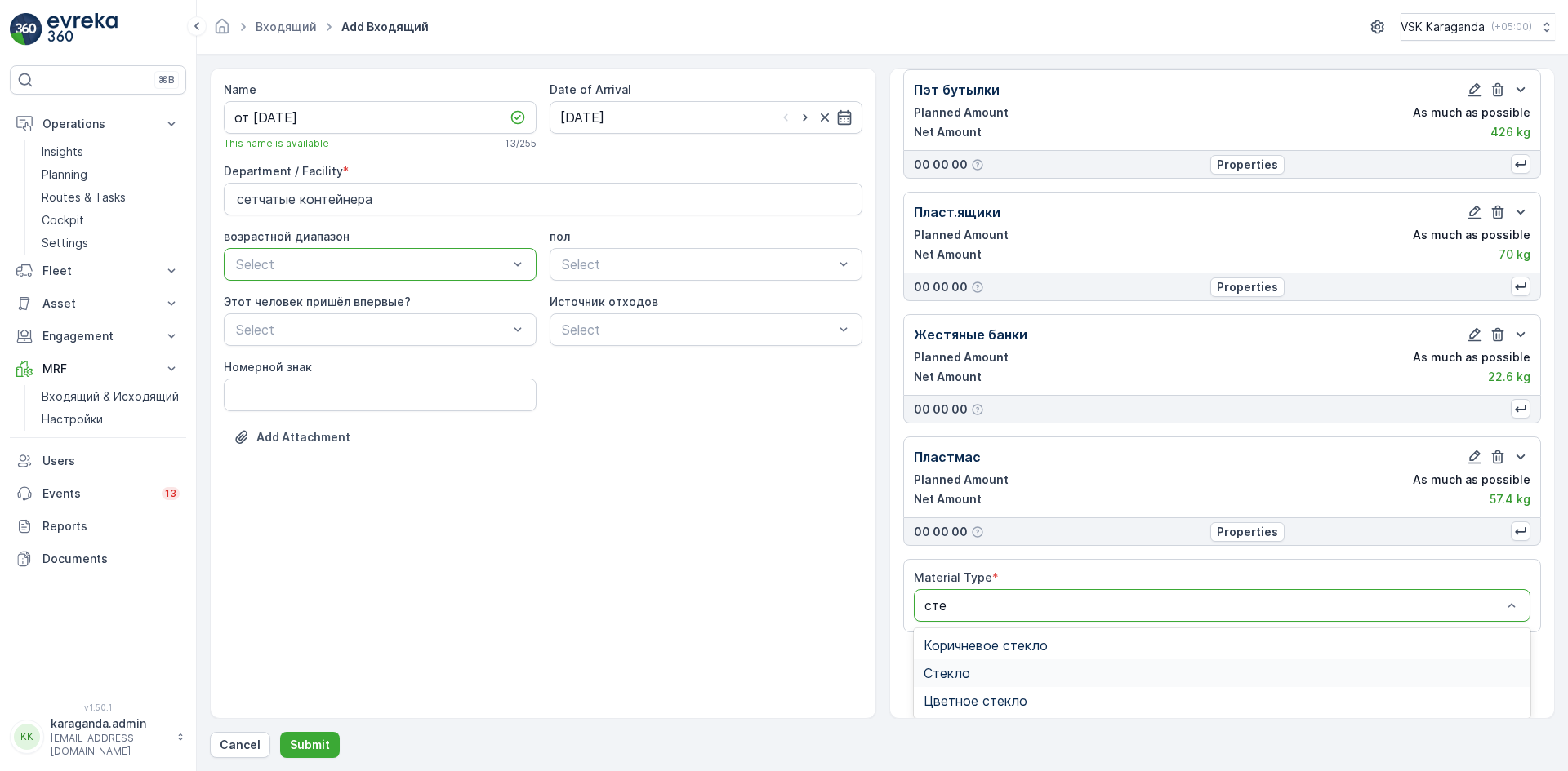
click at [974, 669] on div "Стекло" at bounding box center [1222, 673] width 598 height 14
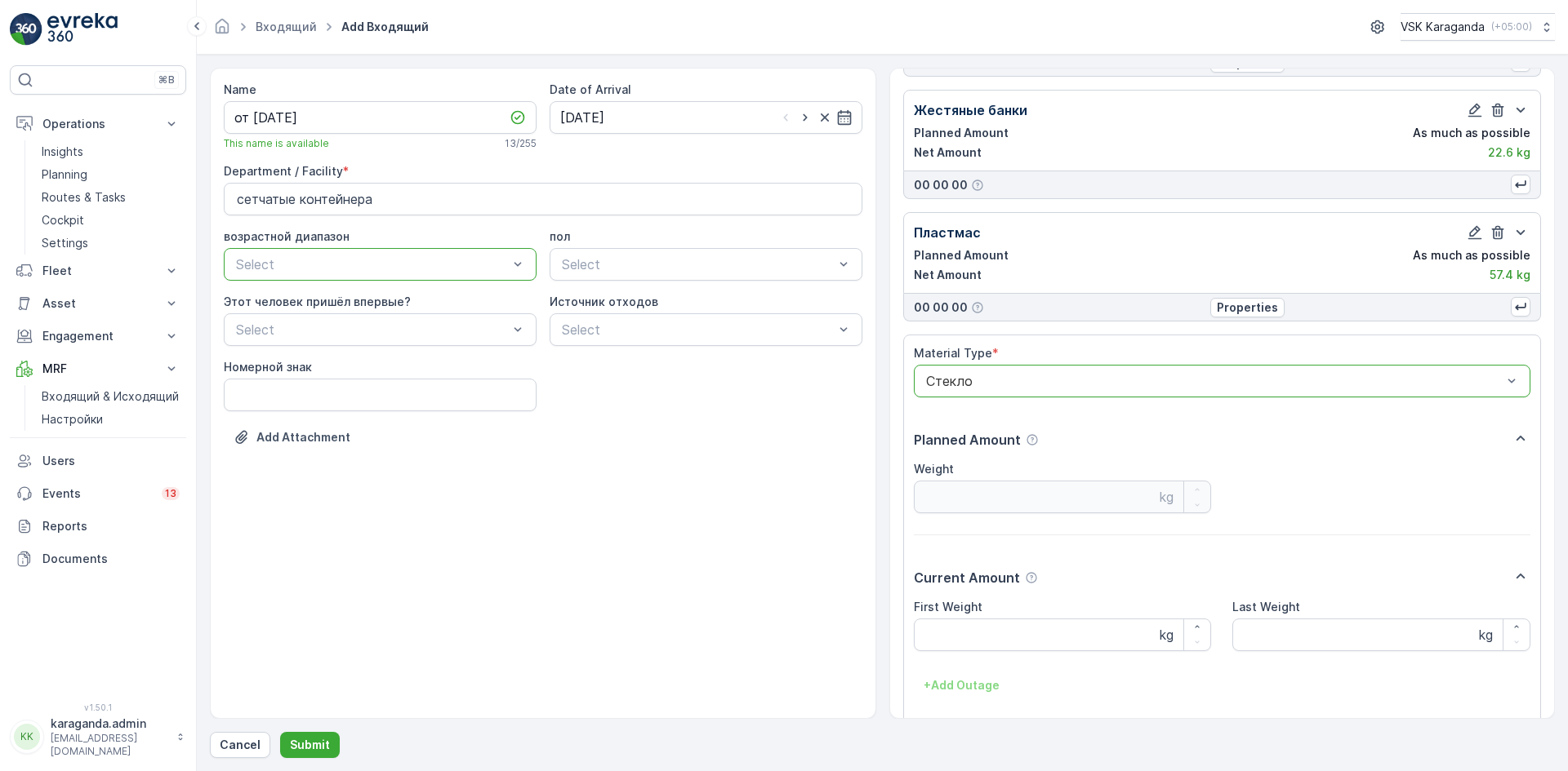
scroll to position [591, 0]
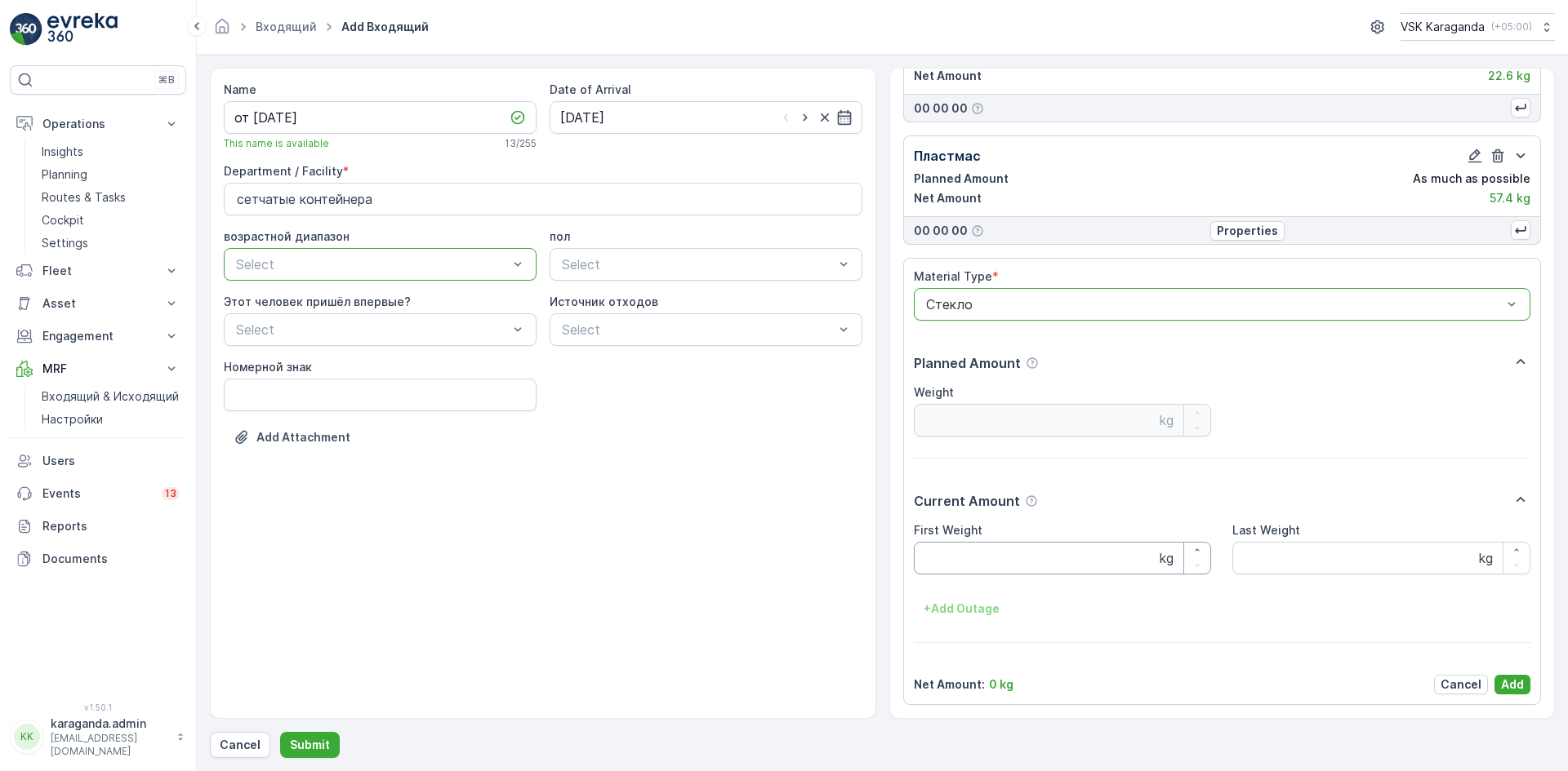
click at [1032, 560] on Weight "First Weight" at bounding box center [1062, 558] width 298 height 32
type Weight "190"
click at [1511, 681] on p "Add" at bounding box center [1512, 684] width 23 height 16
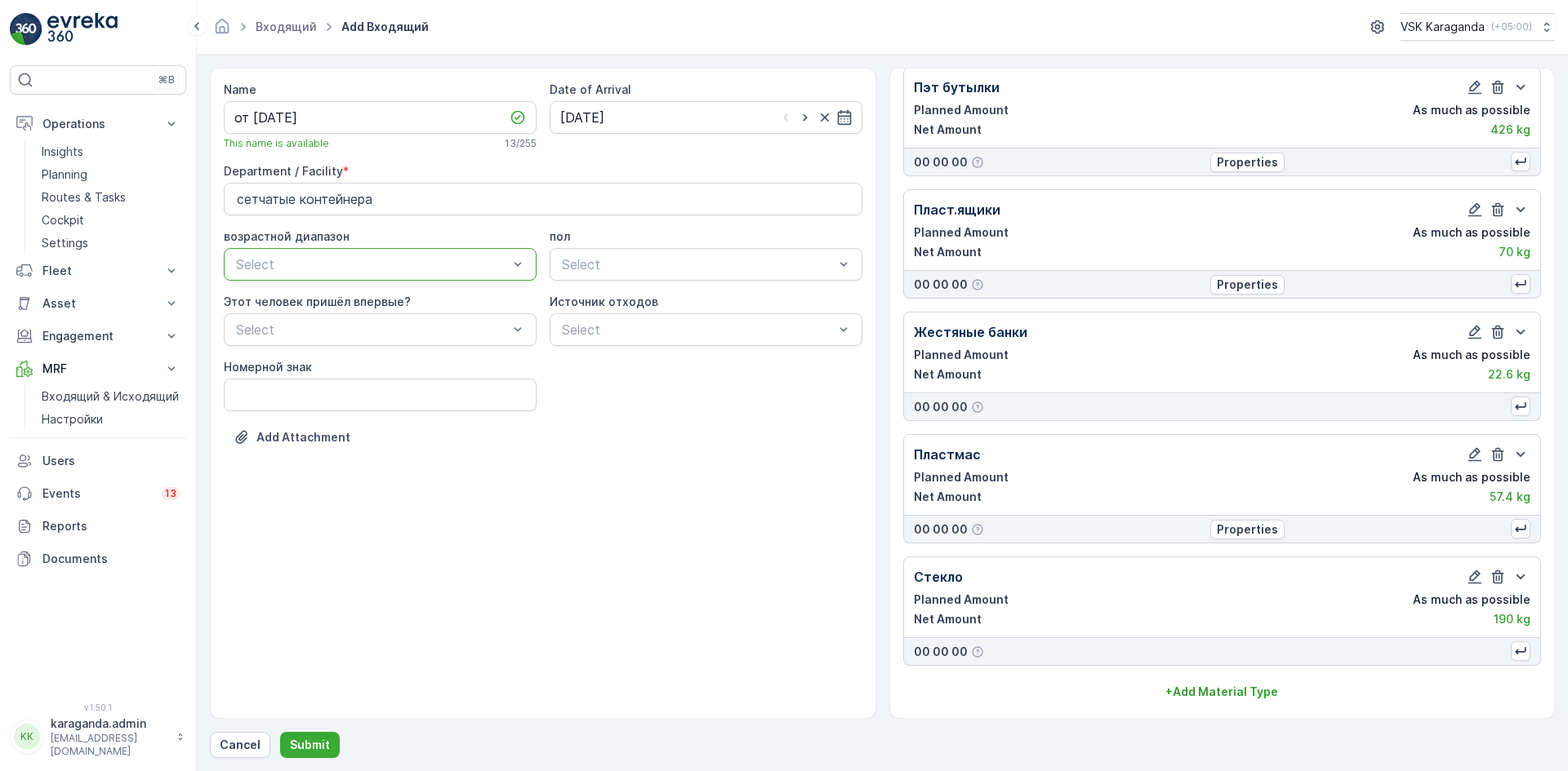
scroll to position [292, 0]
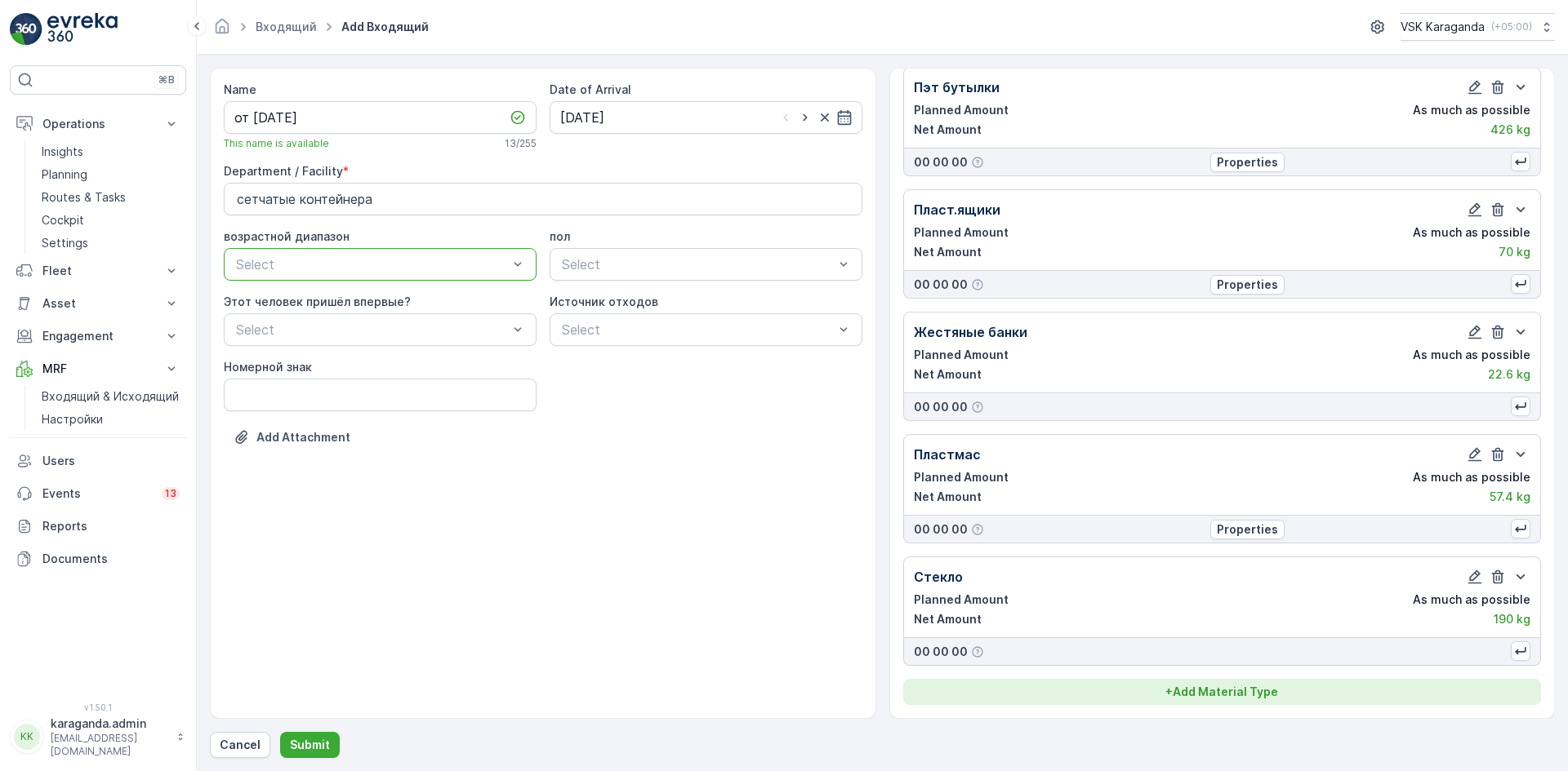
click at [1213, 686] on p "+ Add Material Type" at bounding box center [1222, 692] width 112 height 16
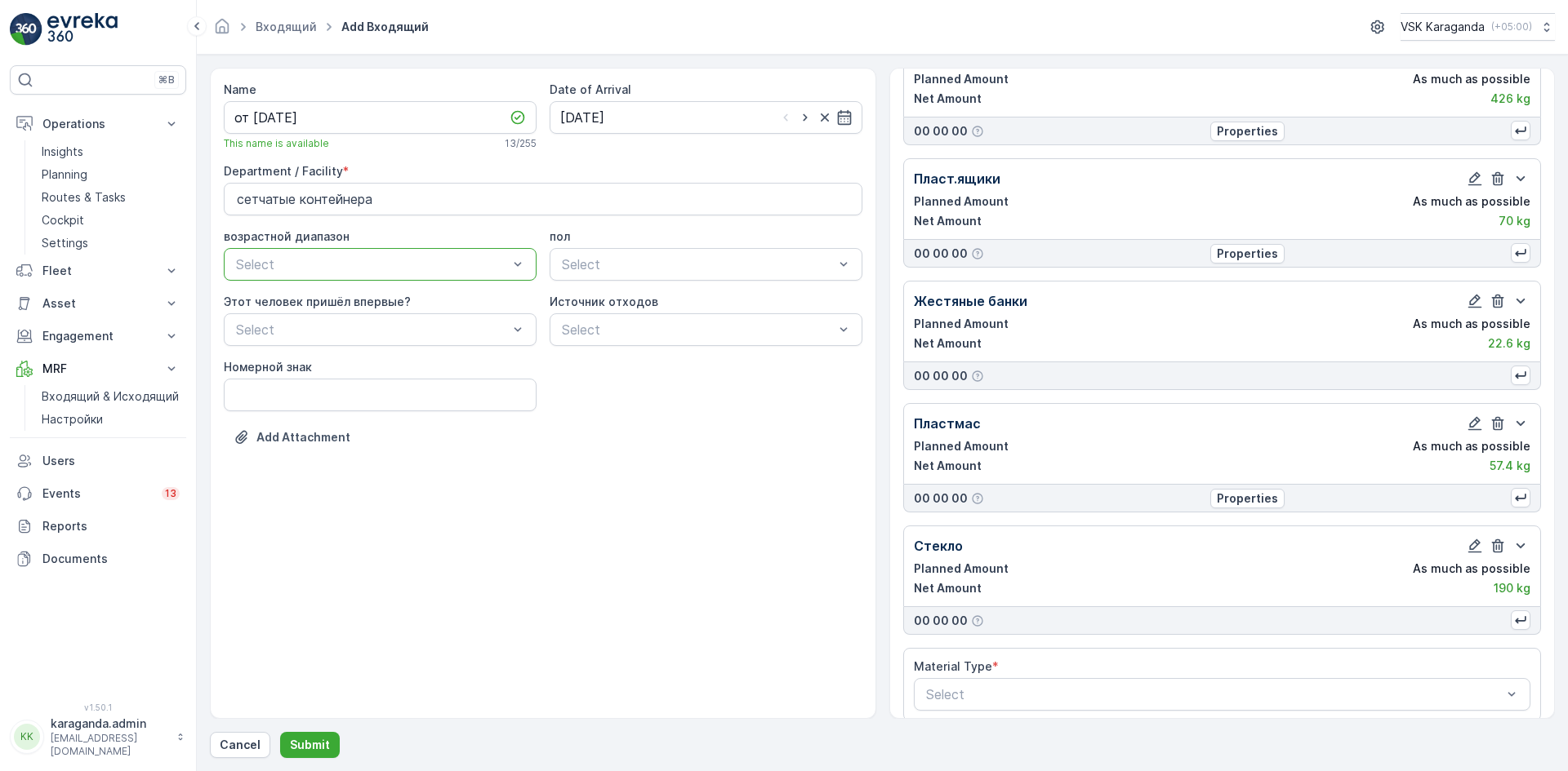
scroll to position [340, 0]
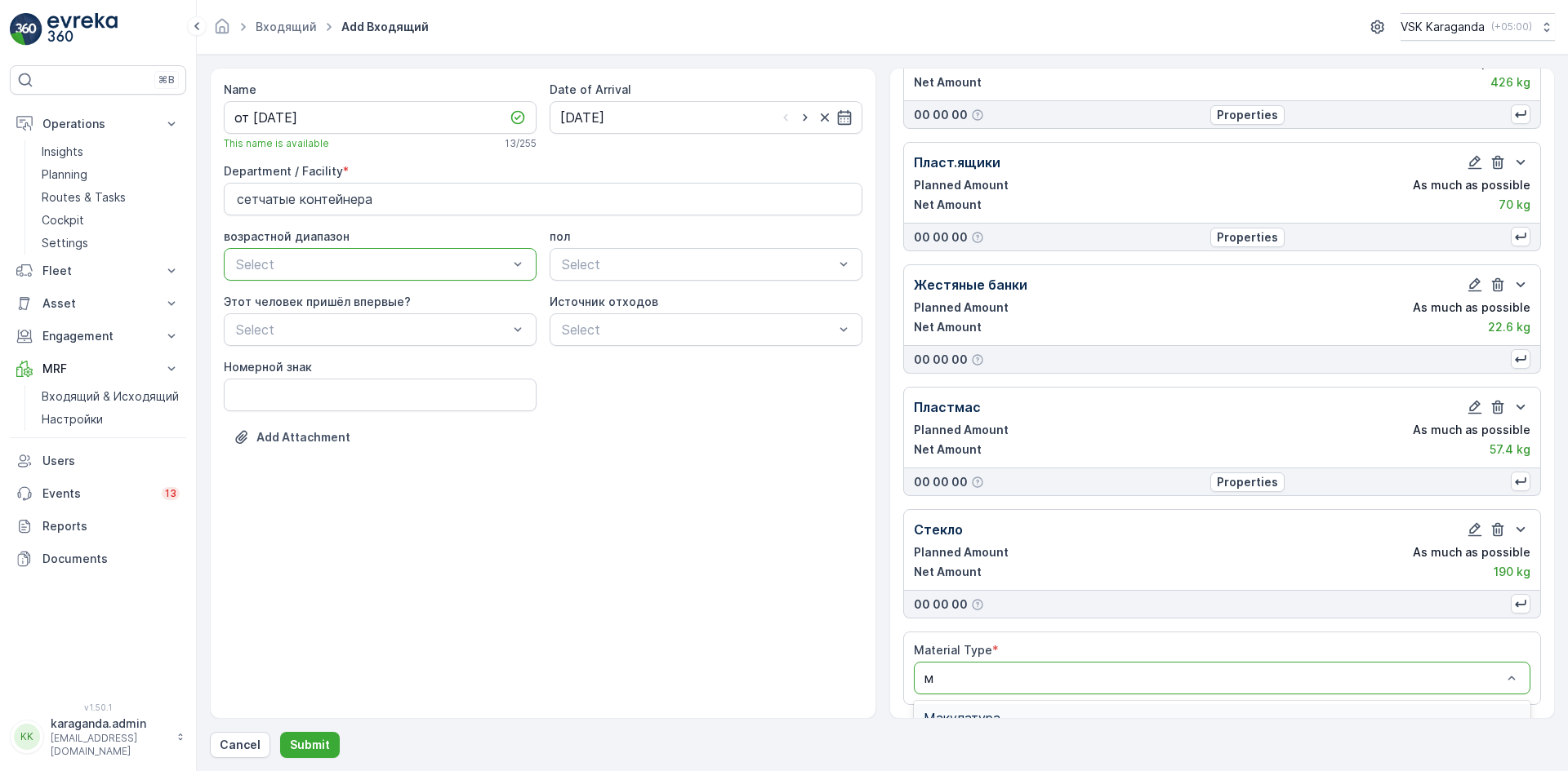
type input "му"
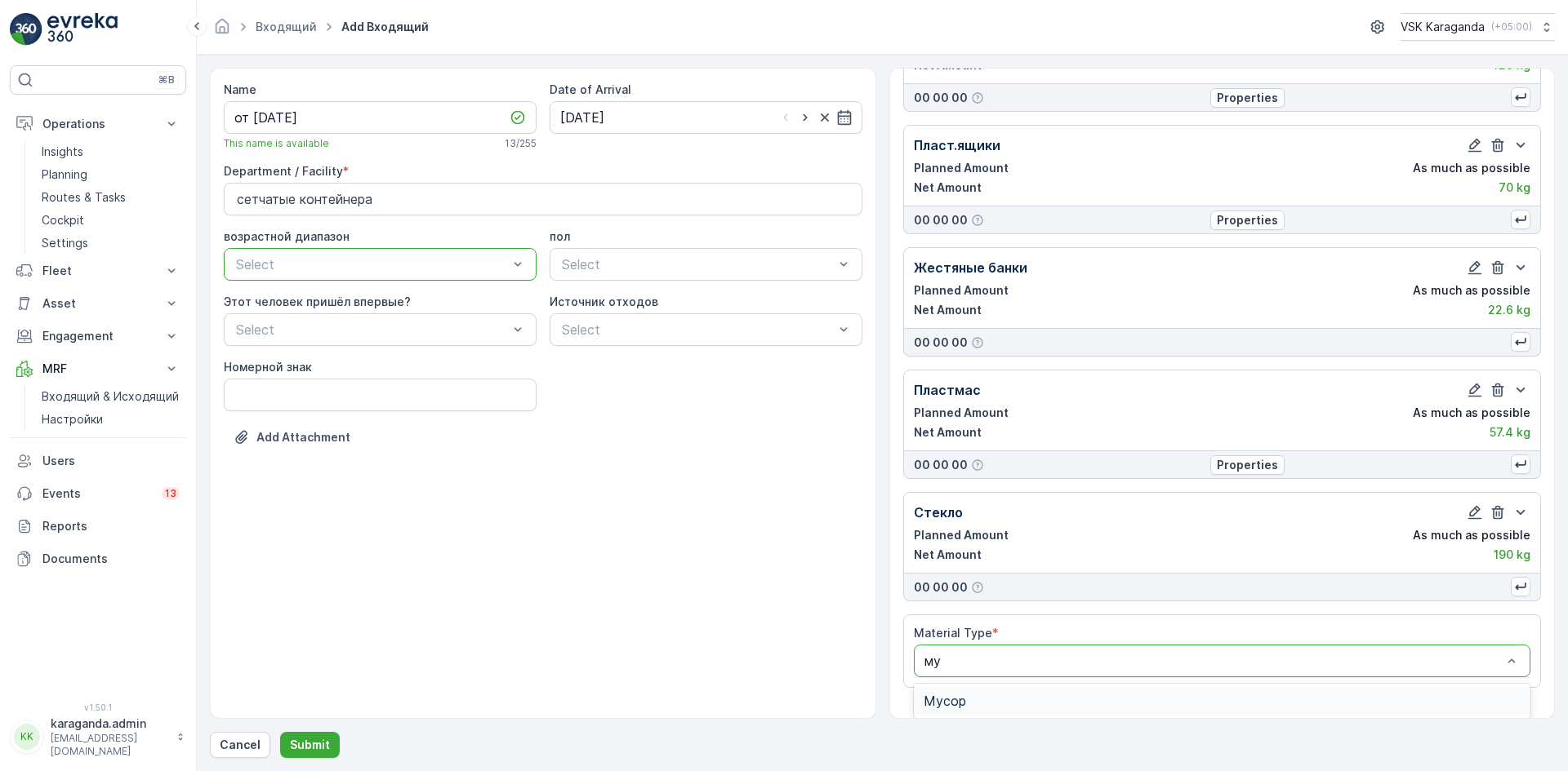
click at [964, 708] on span "Мусор" at bounding box center [945, 700] width 43 height 14
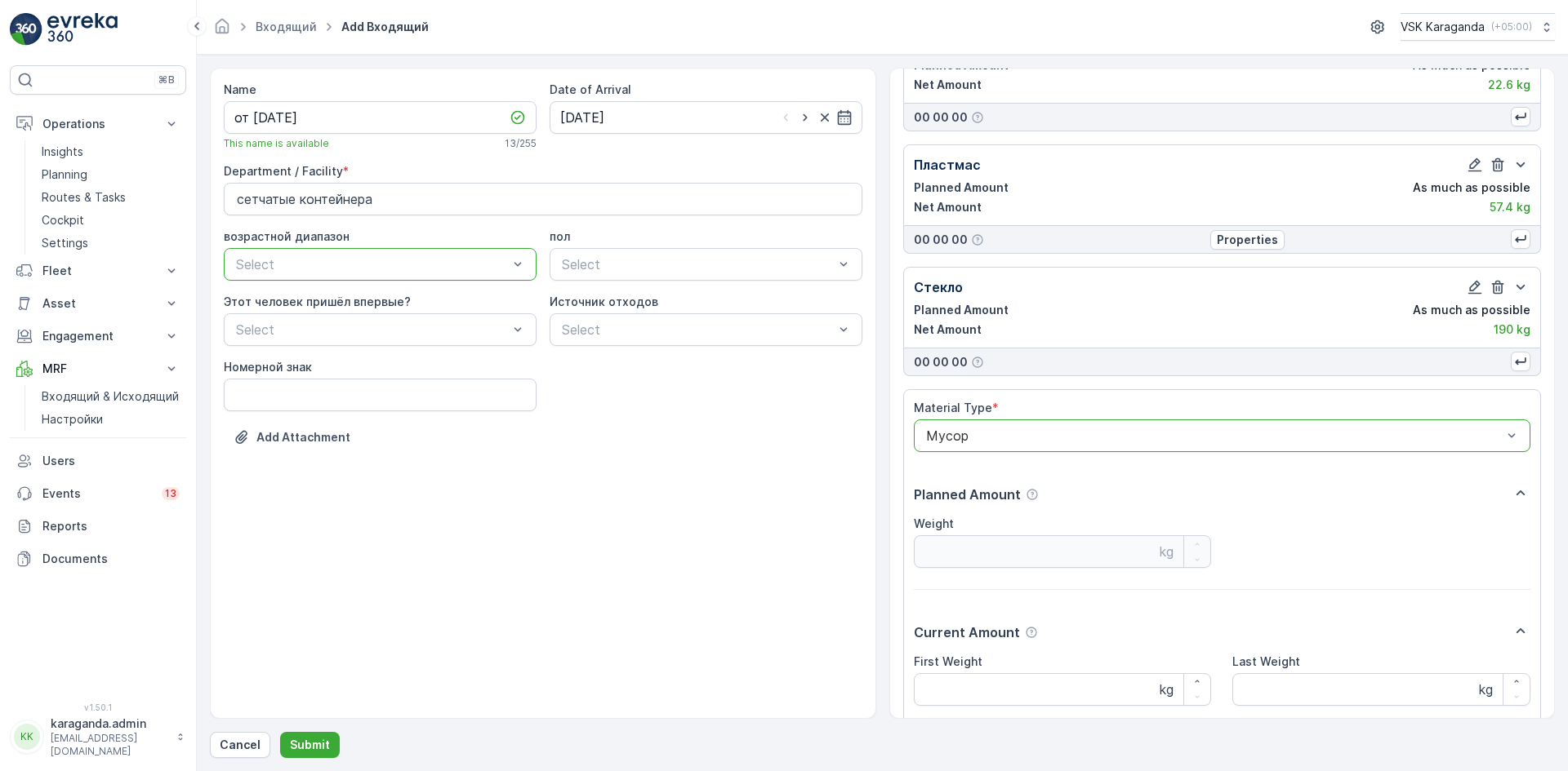
scroll to position [713, 0]
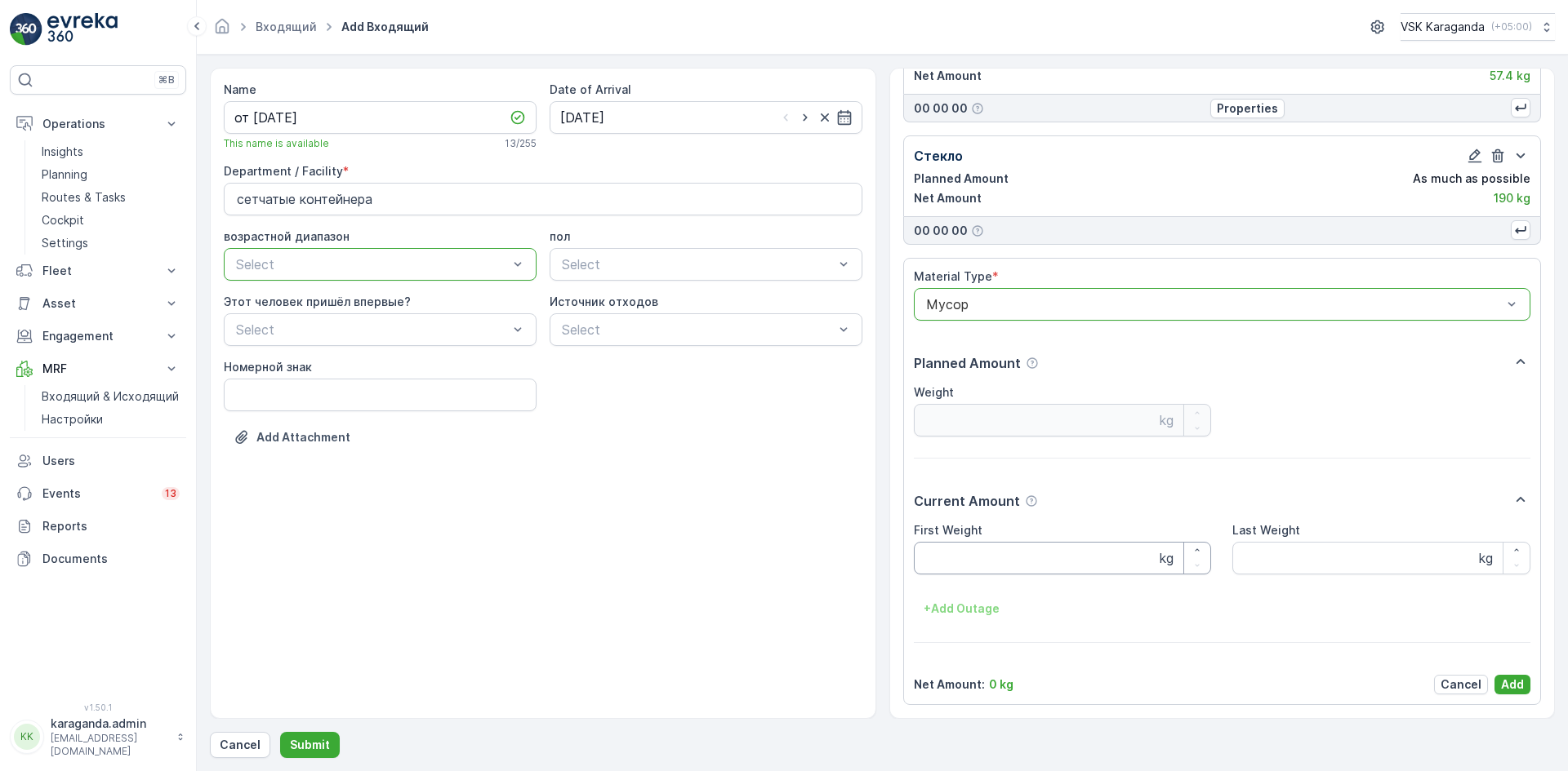
click at [944, 557] on Weight "First Weight" at bounding box center [1062, 558] width 298 height 32
type Weight "3845"
click at [1507, 682] on p "Add" at bounding box center [1512, 684] width 23 height 16
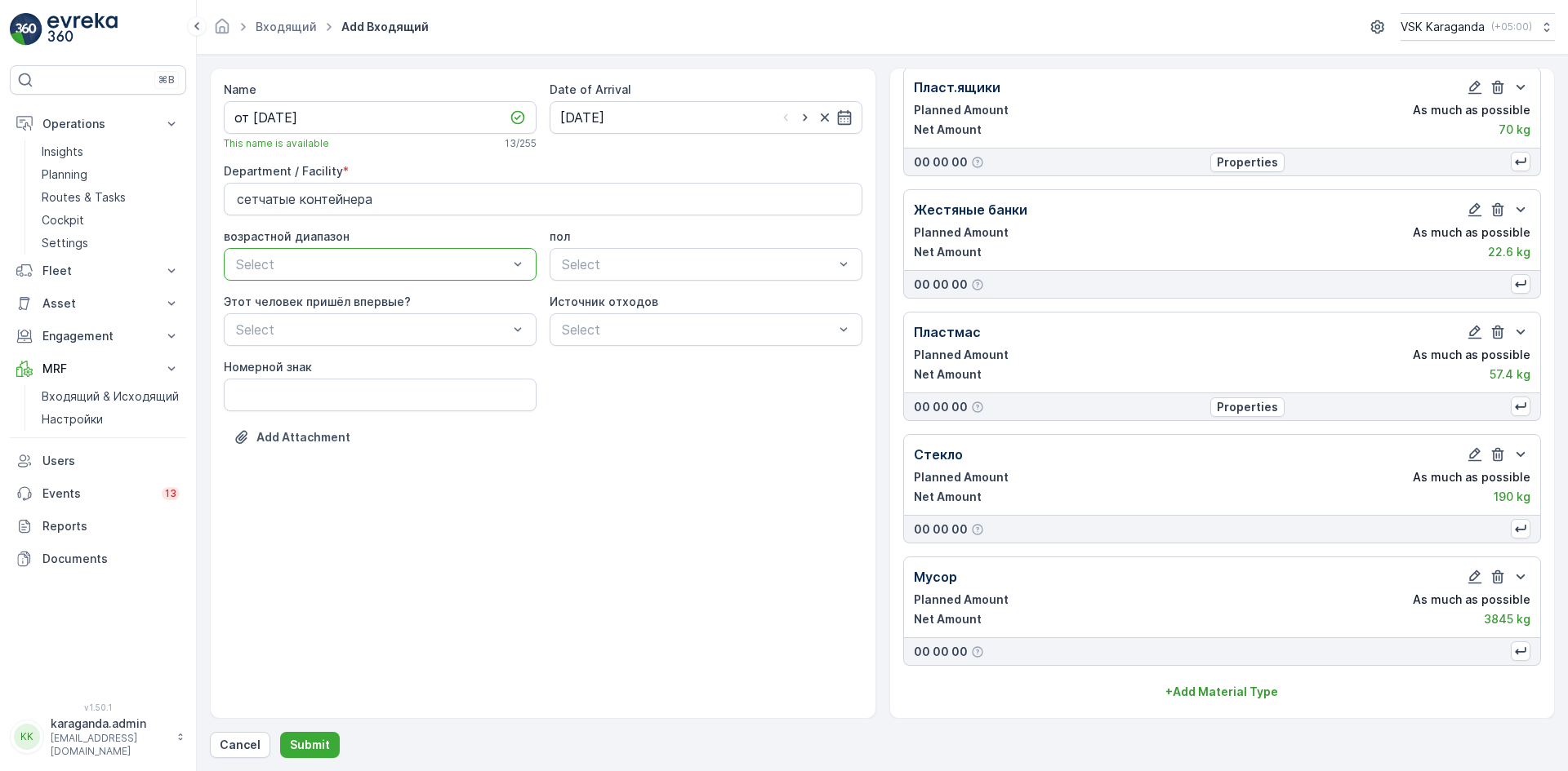
scroll to position [414, 0]
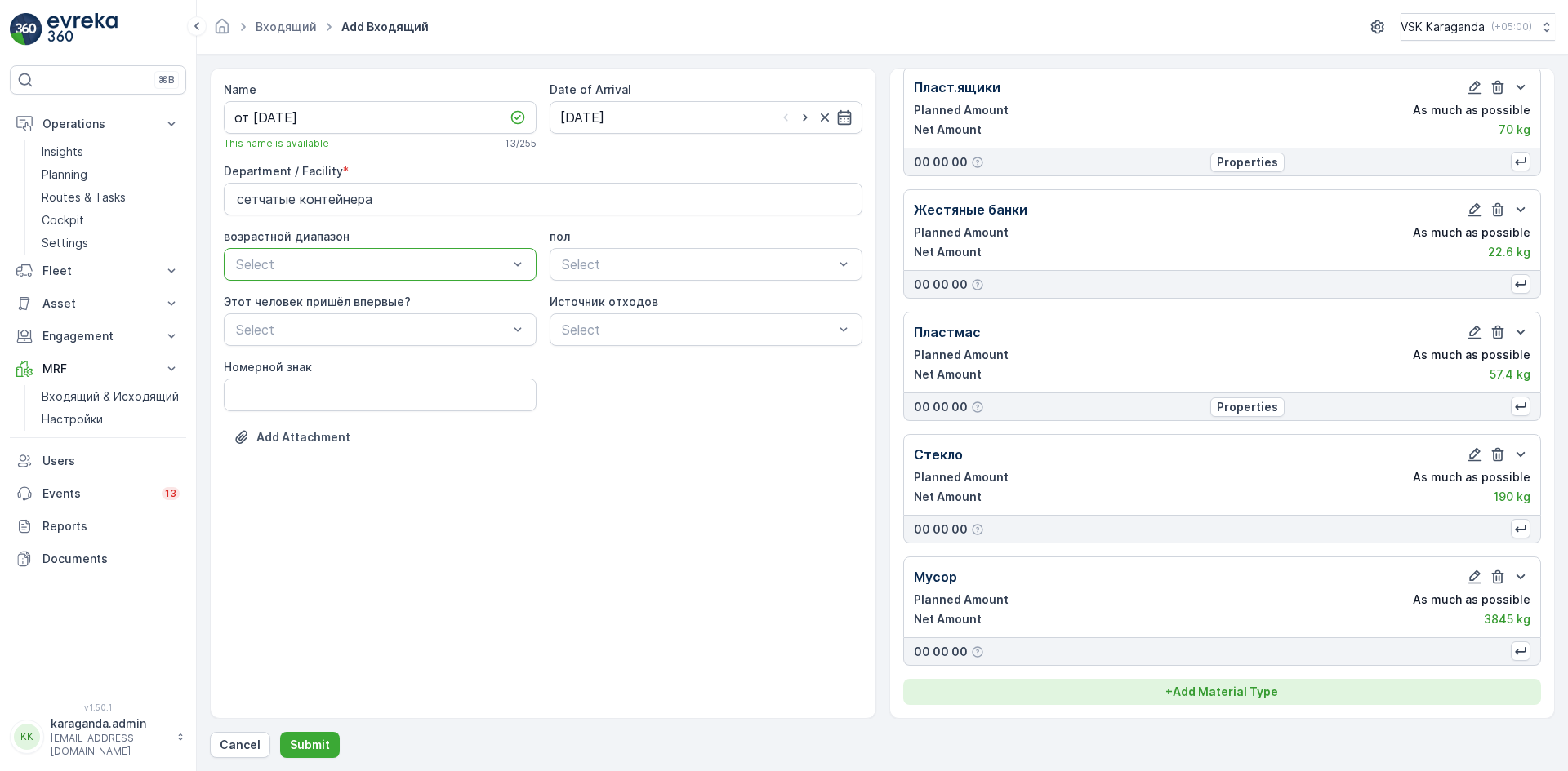
click at [1247, 694] on p "+ Add Material Type" at bounding box center [1222, 692] width 112 height 16
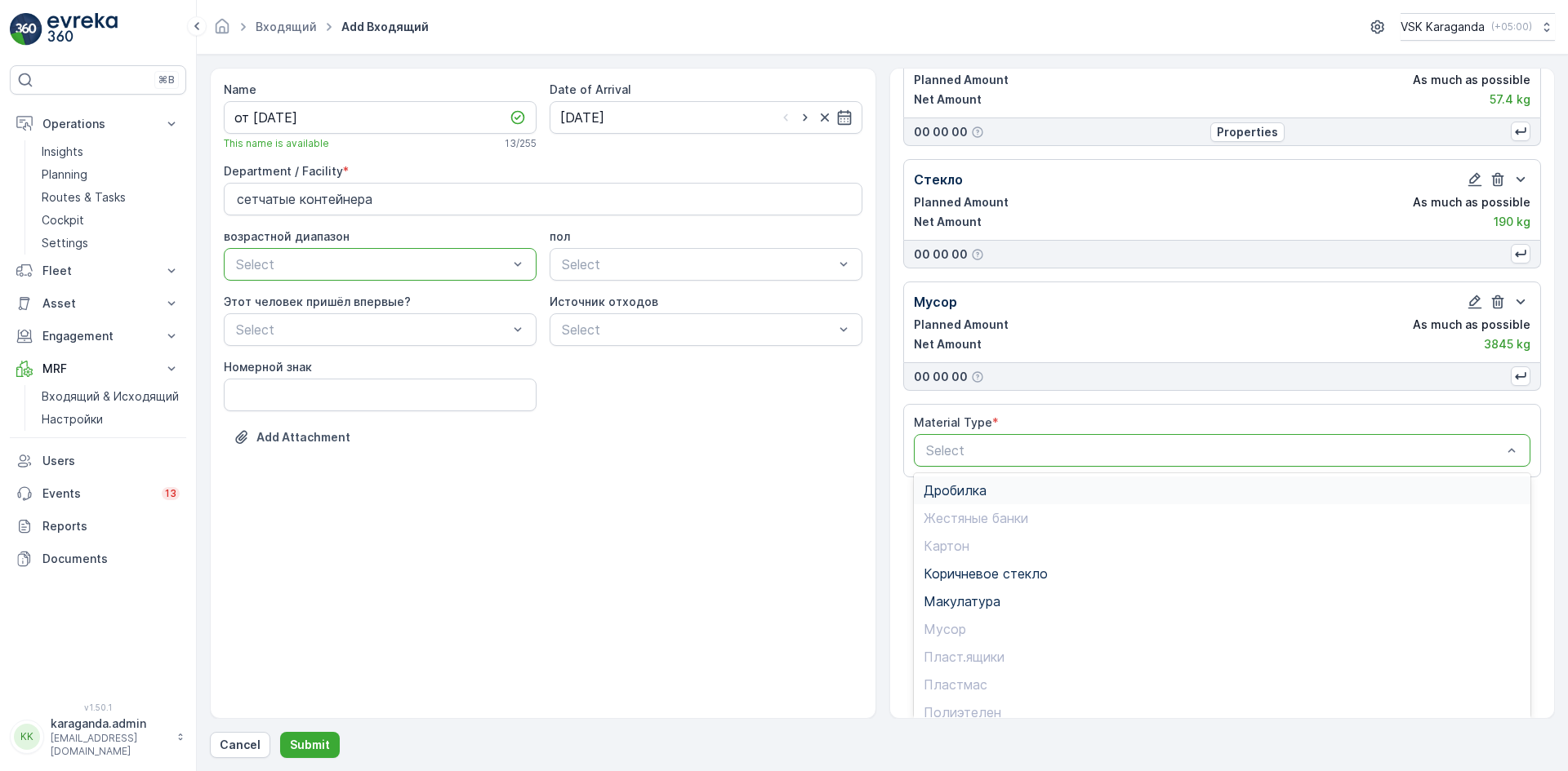
click at [965, 489] on span "Дробилка" at bounding box center [955, 490] width 63 height 14
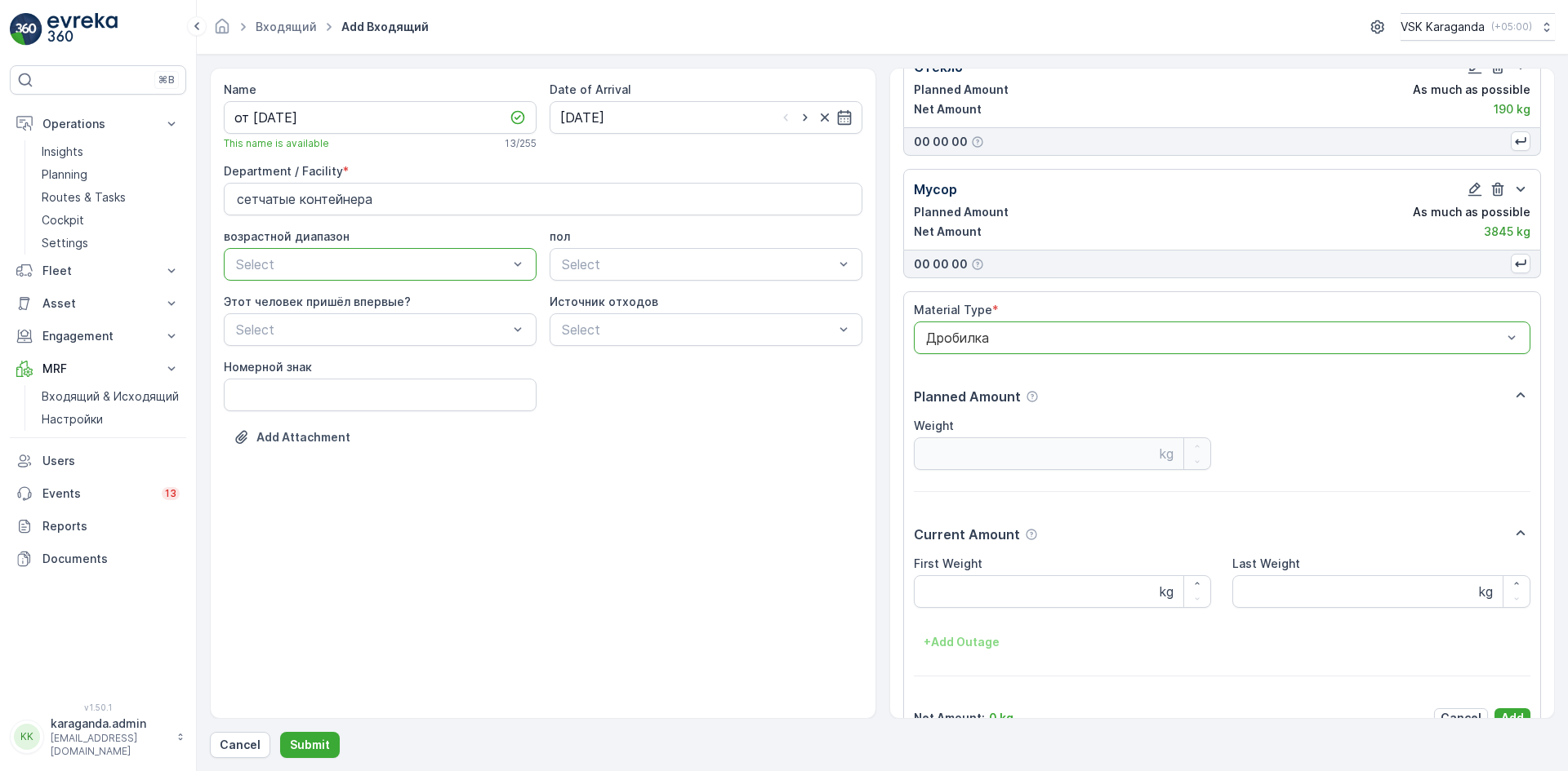
scroll to position [836, 0]
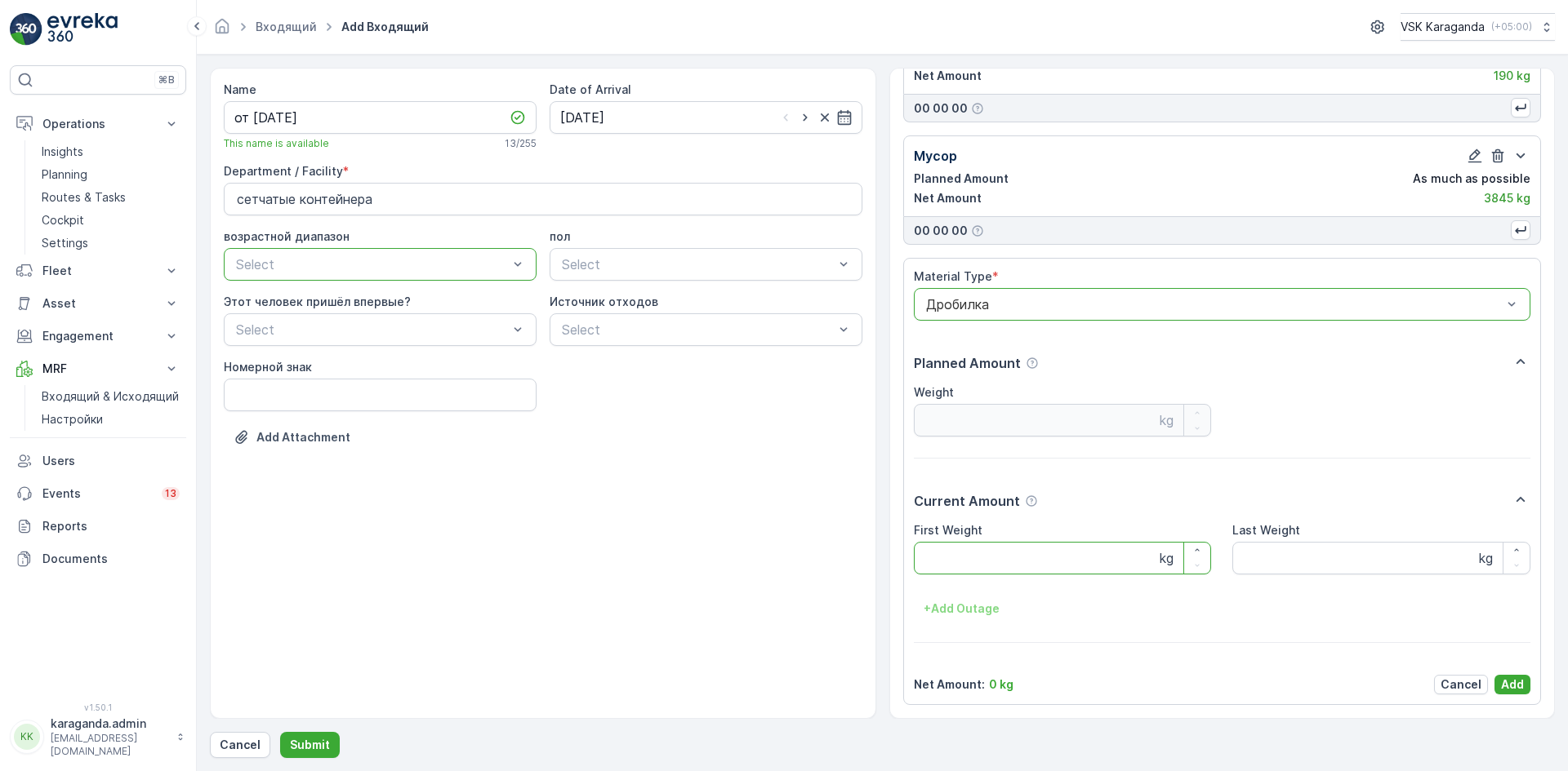
click at [992, 550] on Weight "First Weight" at bounding box center [1062, 558] width 298 height 32
type Weight "465"
click at [1506, 681] on p "Add" at bounding box center [1512, 684] width 23 height 16
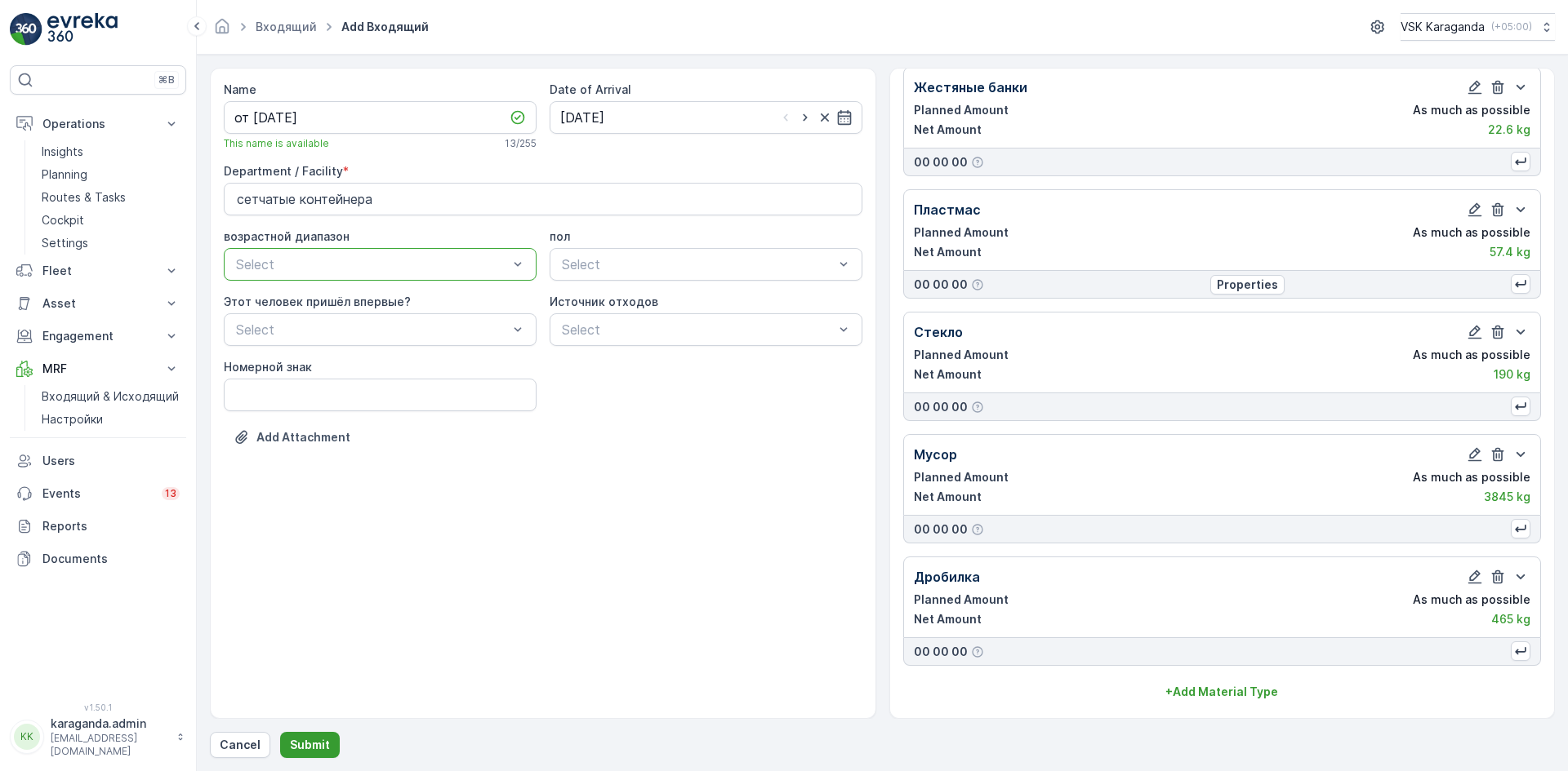
click at [306, 746] on p "Submit" at bounding box center [310, 745] width 40 height 16
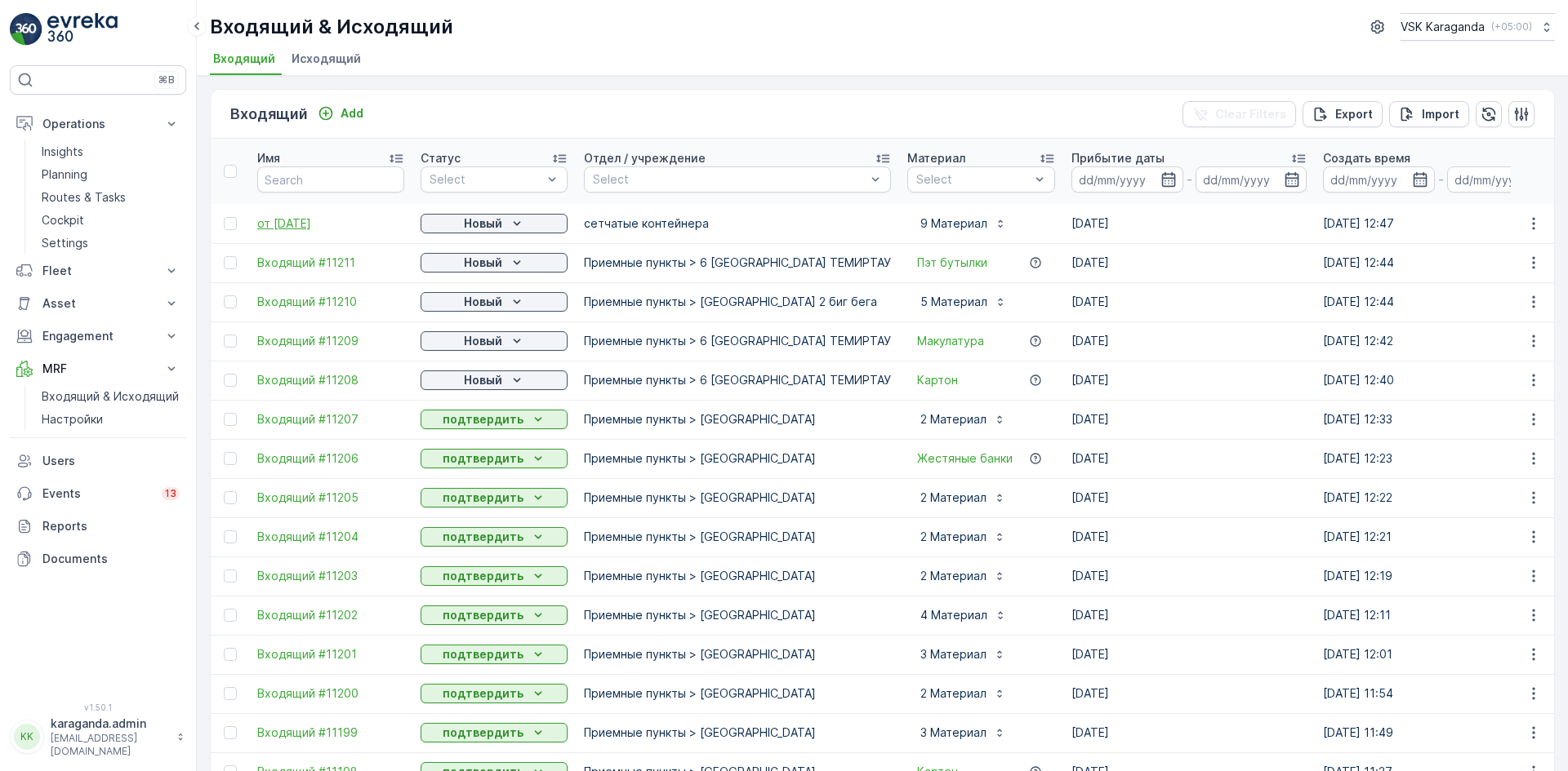
click at [296, 220] on span "от [DATE]" at bounding box center [330, 223] width 147 height 16
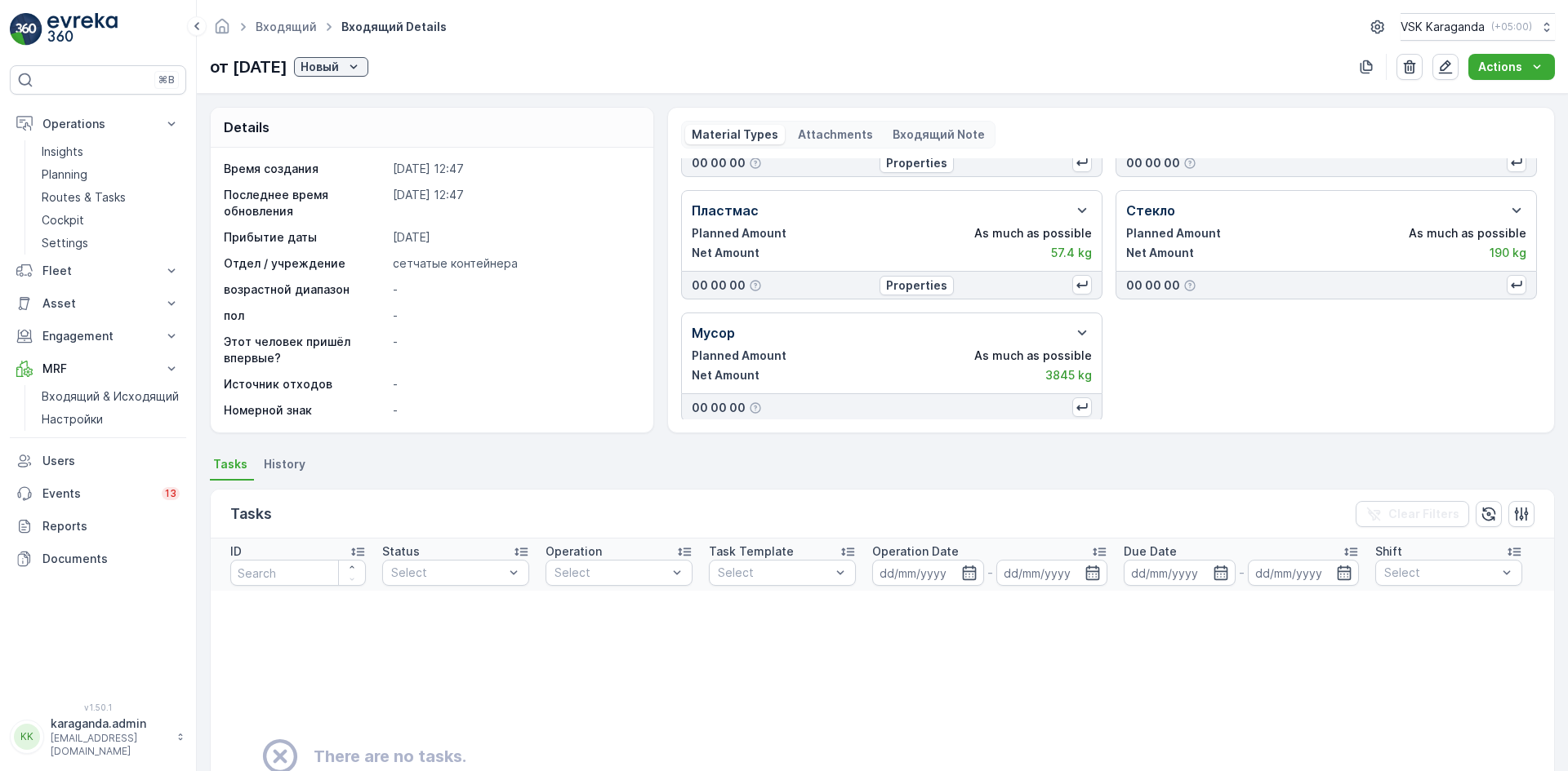
scroll to position [338, 0]
click at [339, 66] on p "Новый" at bounding box center [319, 66] width 38 height 16
click at [364, 115] on span "подтвердить" at bounding box center [375, 114] width 75 height 16
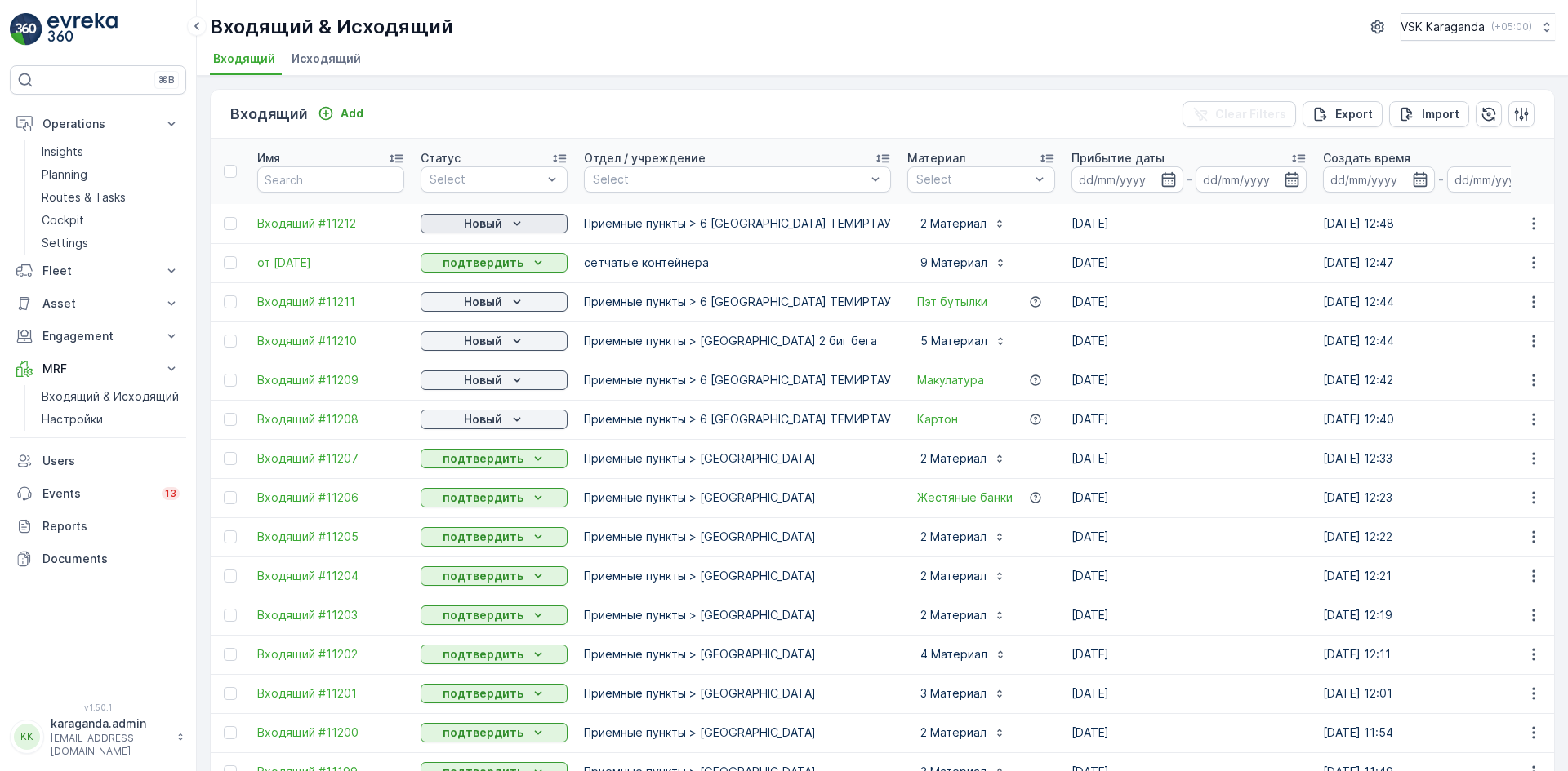
click at [492, 220] on p "Новый" at bounding box center [483, 223] width 38 height 16
click at [467, 273] on span "подтвердить" at bounding box center [468, 271] width 75 height 16
click at [466, 299] on p "Новый" at bounding box center [483, 301] width 38 height 16
click at [468, 350] on span "подтвердить" at bounding box center [468, 349] width 75 height 16
click at [468, 348] on p "Новый" at bounding box center [483, 340] width 38 height 16
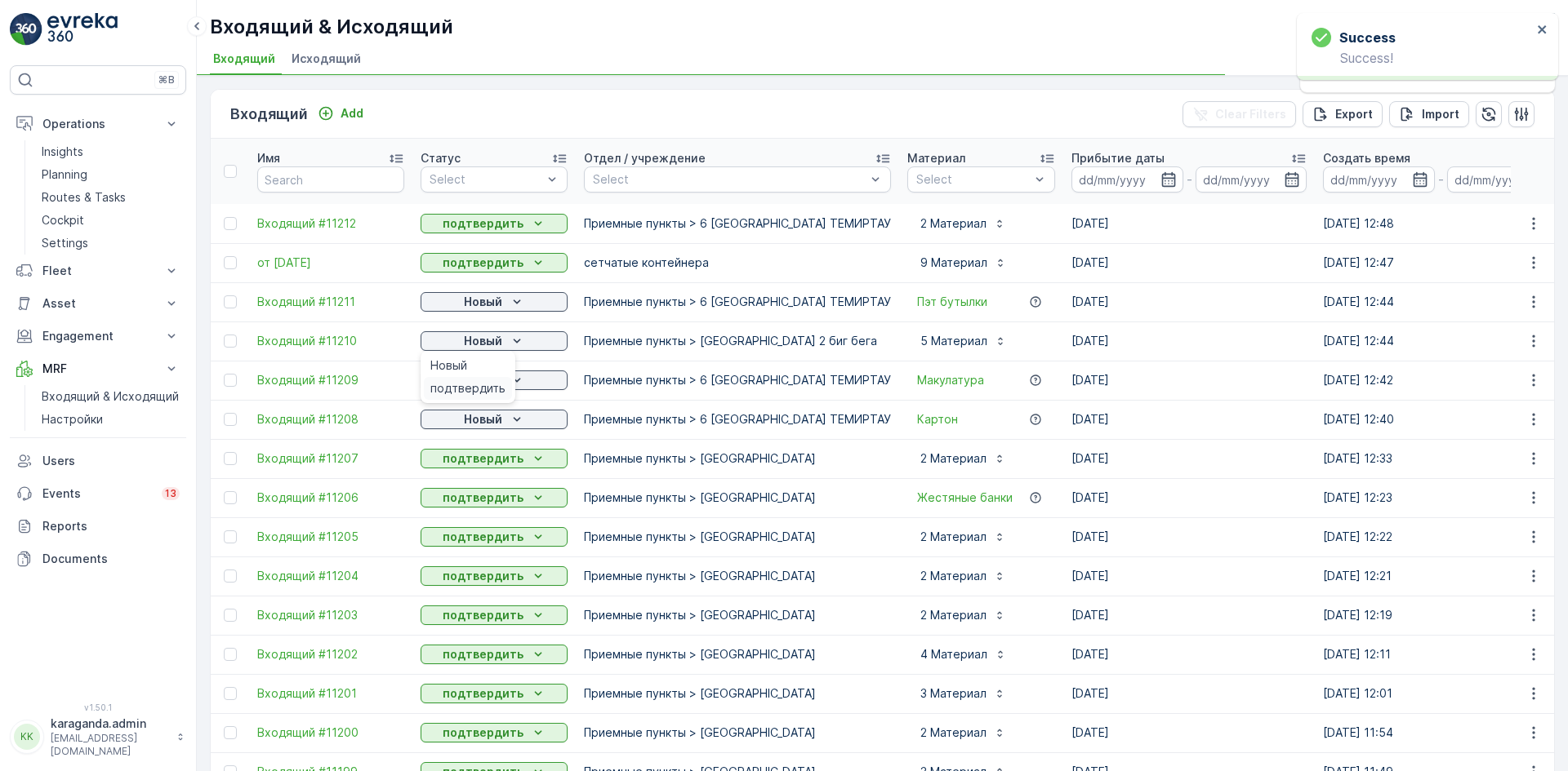
click at [464, 385] on span "подтвердить" at bounding box center [468, 388] width 75 height 16
click at [466, 386] on p "Новый" at bounding box center [483, 380] width 38 height 16
drag, startPoint x: 461, startPoint y: 436, endPoint x: 459, endPoint y: 428, distance: 8.2
click at [461, 437] on div "подтвердить" at bounding box center [468, 427] width 89 height 23
click at [472, 417] on p "Новый" at bounding box center [483, 419] width 38 height 16
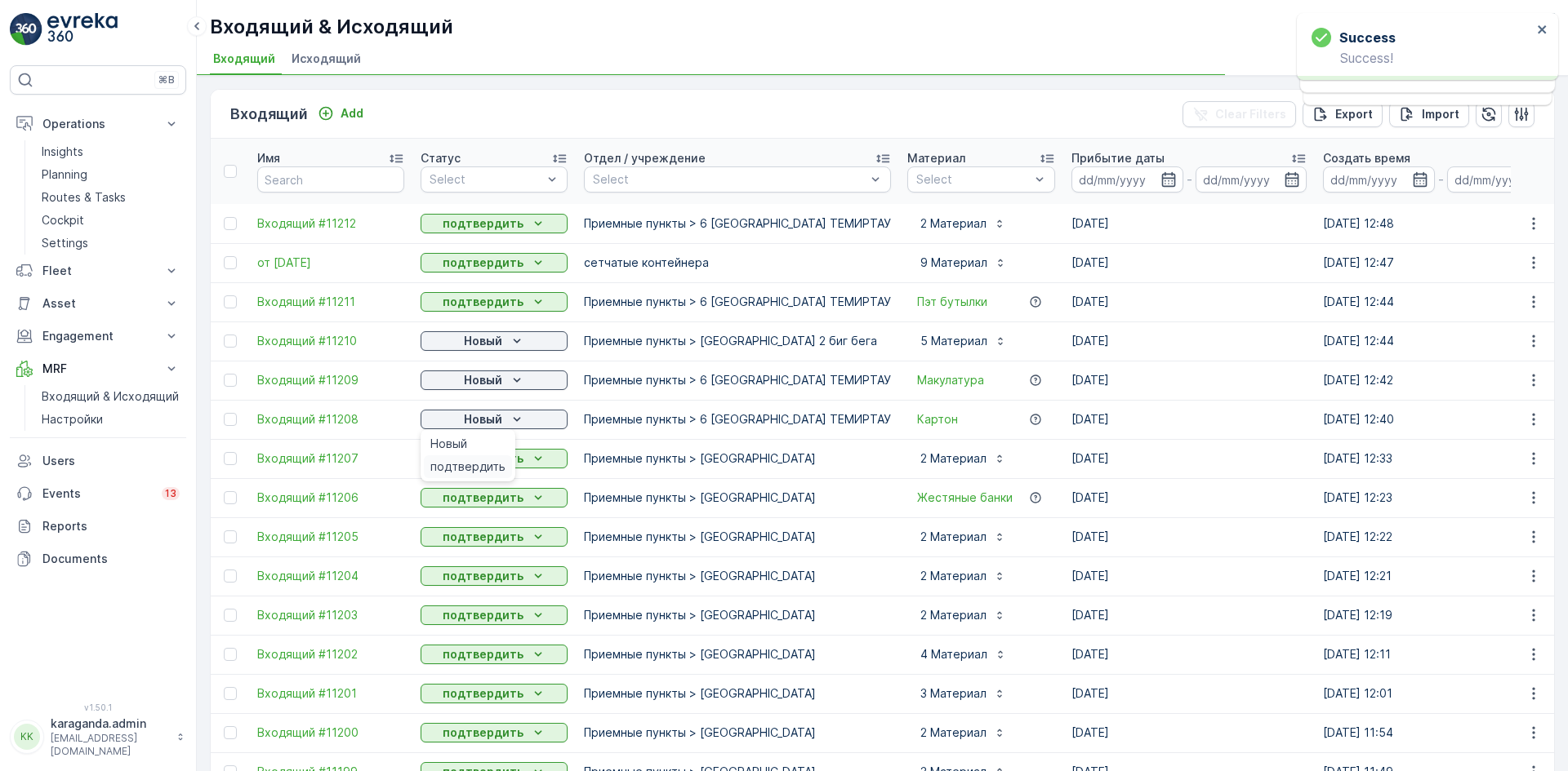
click at [460, 463] on span "подтвердить" at bounding box center [468, 466] width 75 height 16
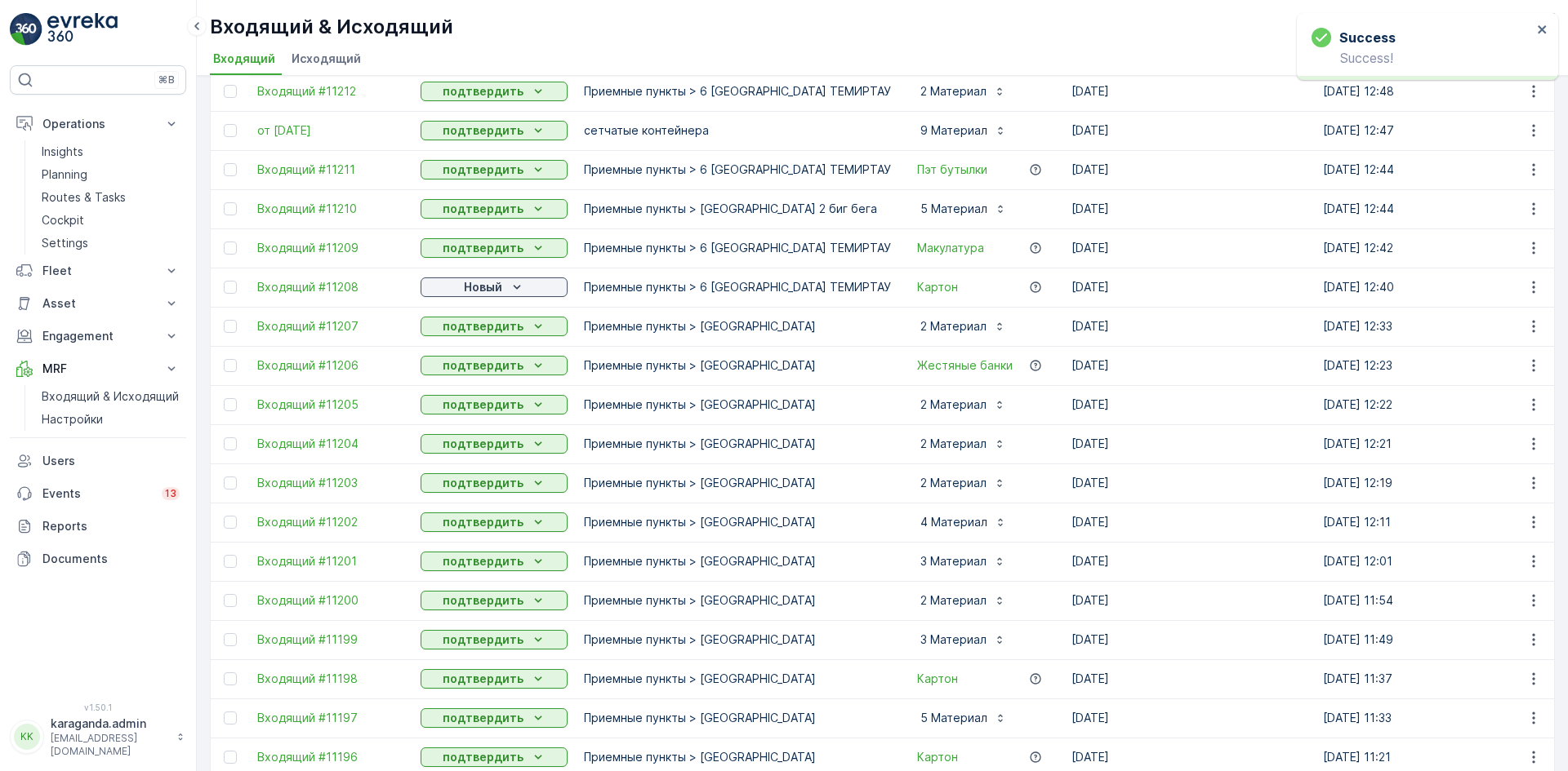
scroll to position [163, 0]
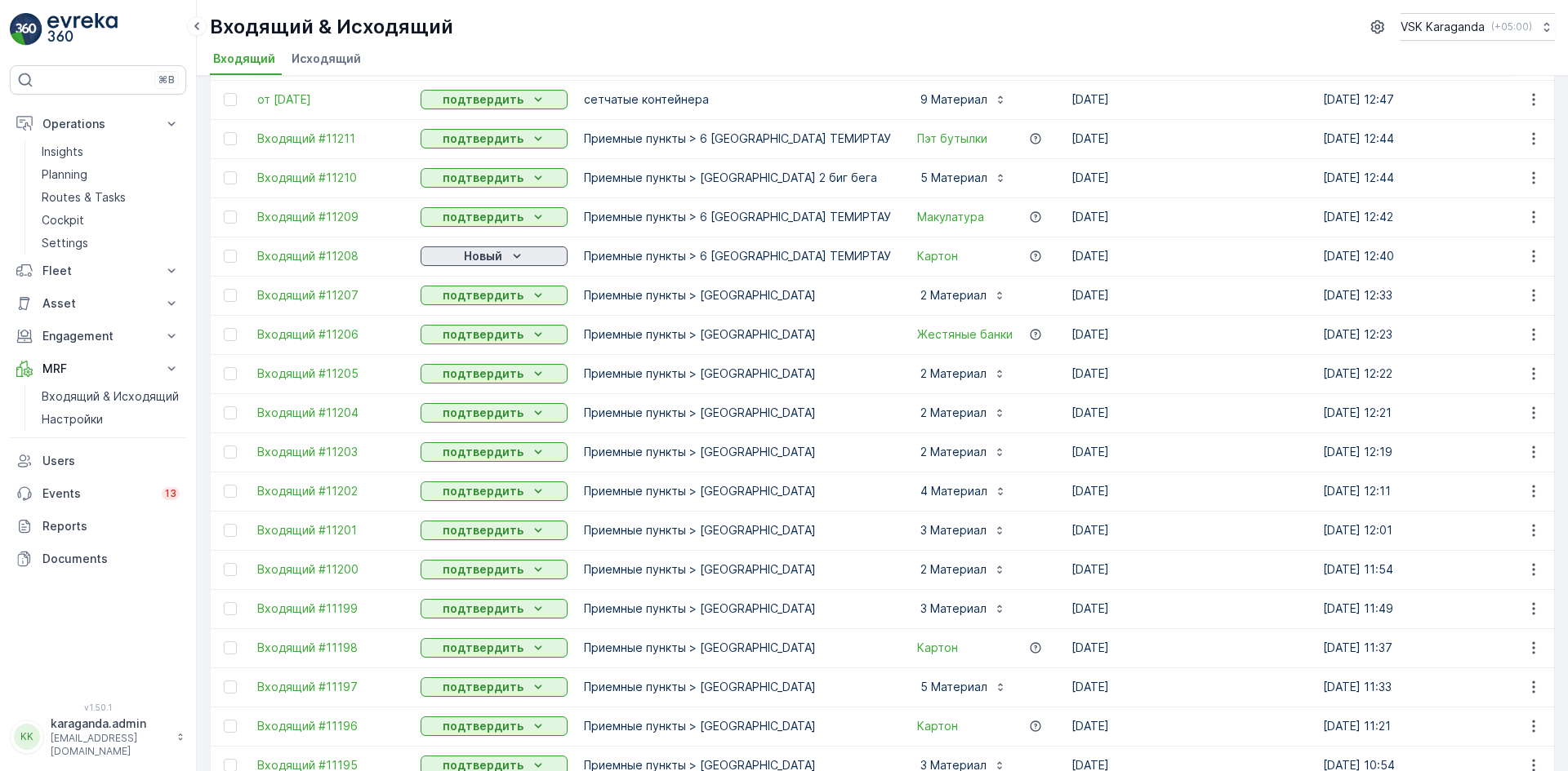
click at [510, 251] on icon "Новый" at bounding box center [517, 256] width 16 height 16
click at [494, 298] on span "подтвердить" at bounding box center [468, 303] width 75 height 16
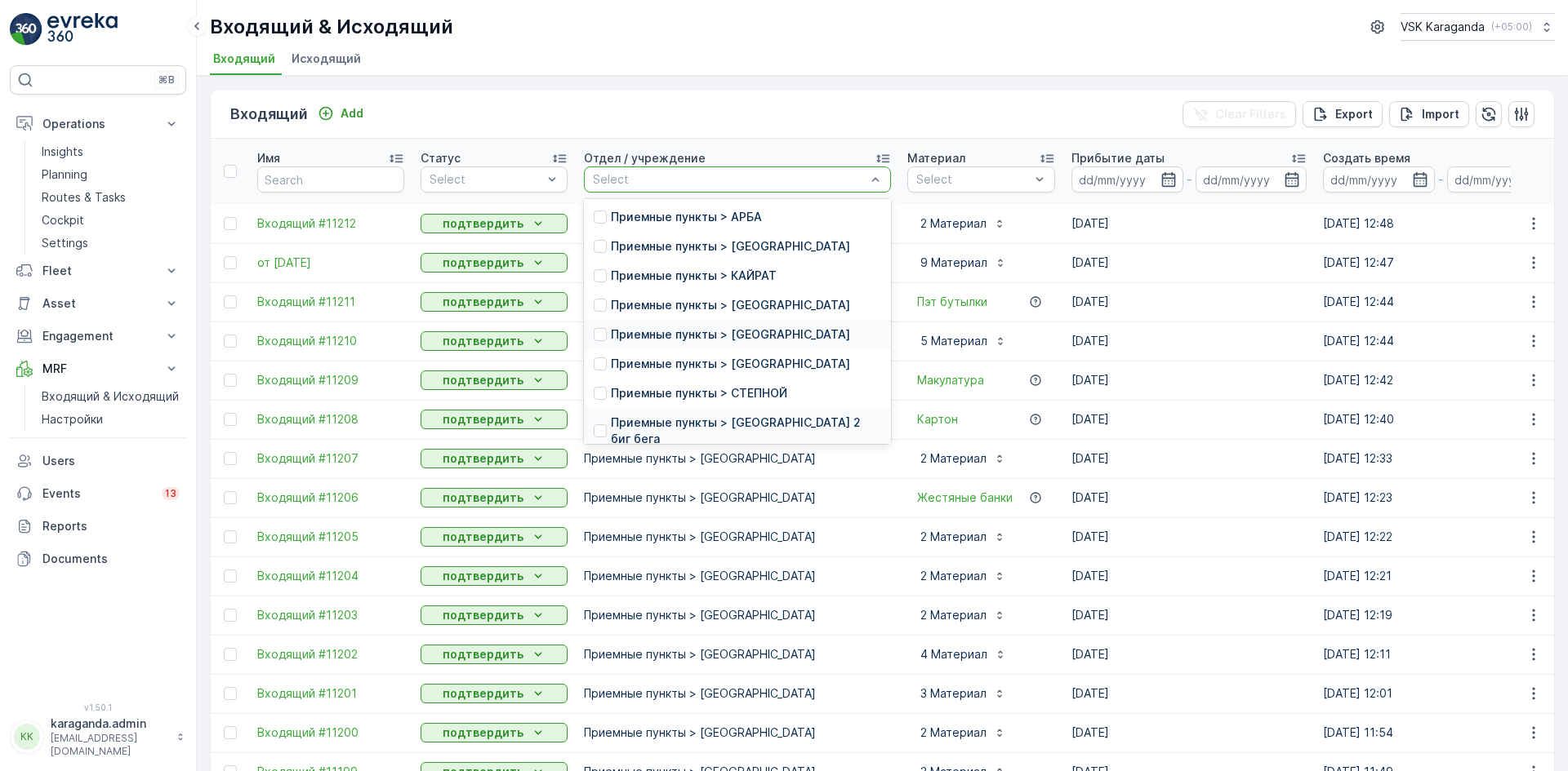
scroll to position [268, 0]
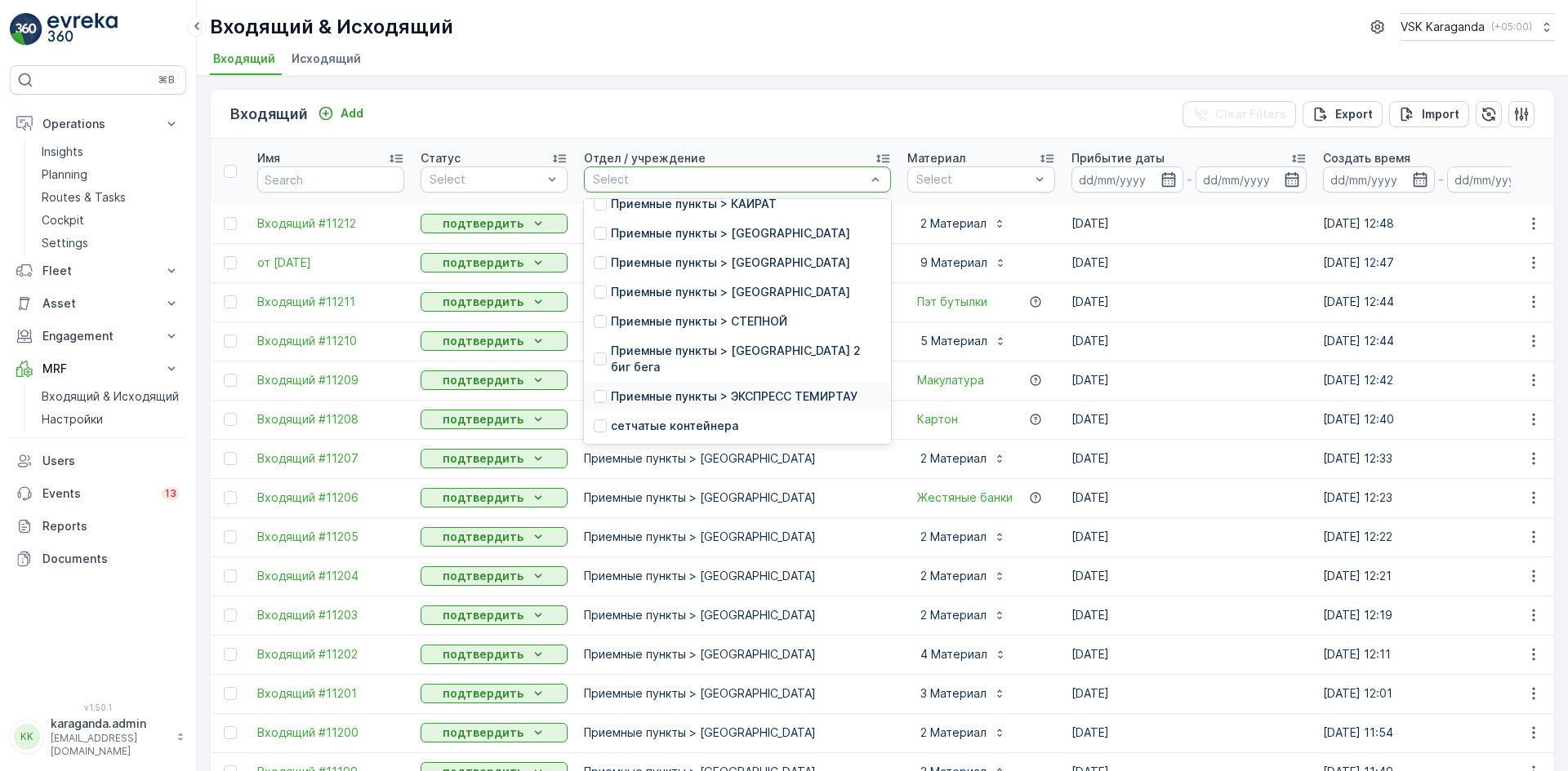
click at [709, 389] on p "Приемные пункты > ЭКСПРЕСС ТЕМИРТАУ" at bounding box center [734, 397] width 247 height 16
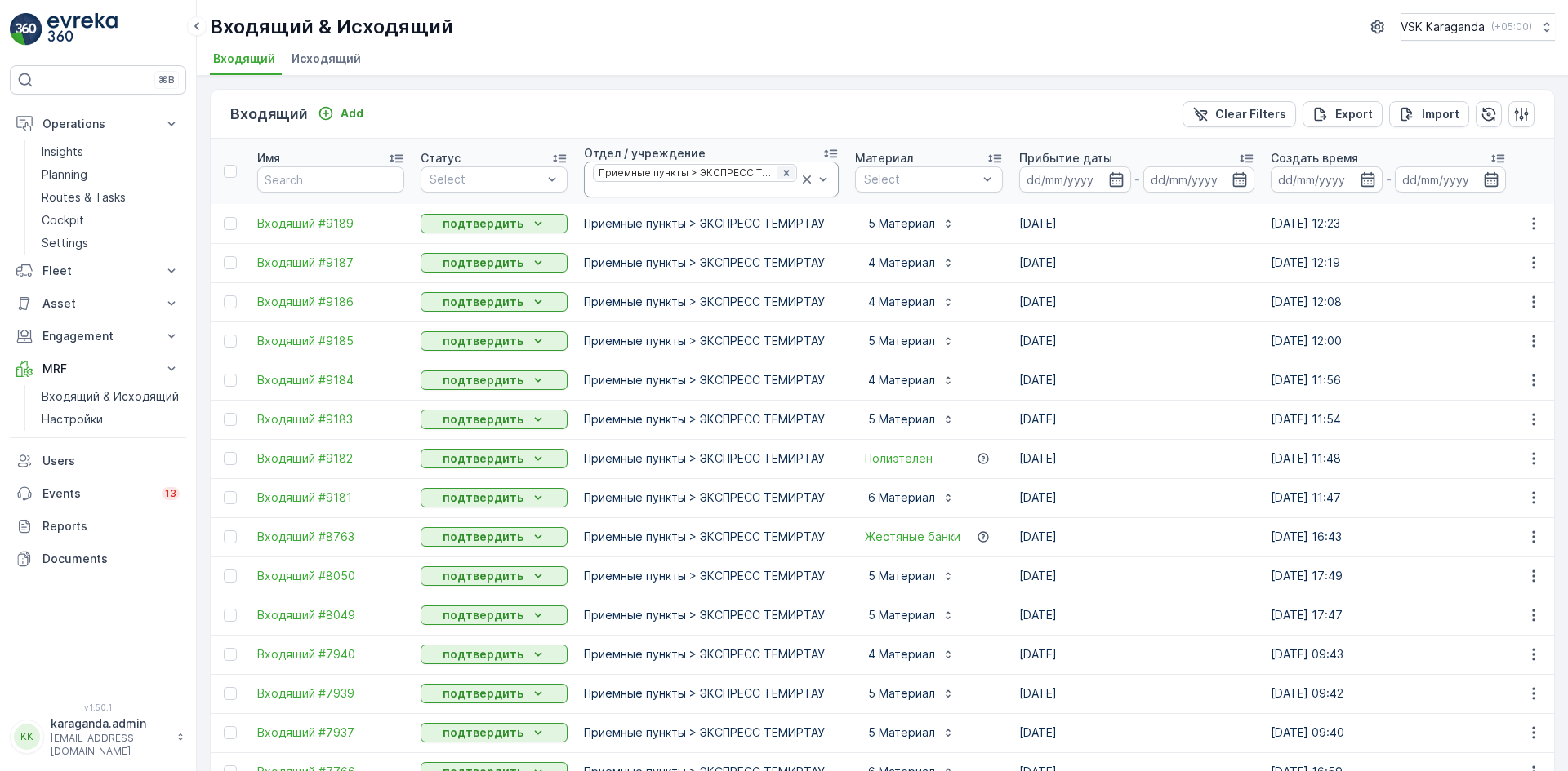
click at [781, 174] on icon "Remove Приемные пункты > ЭКСПРЕСС ТЕМИРТАУ" at bounding box center [786, 173] width 11 height 11
